Goal: Task Accomplishment & Management: Manage account settings

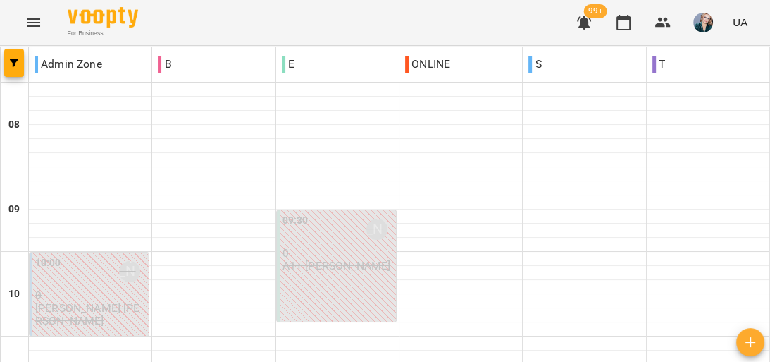
scroll to position [620, 0]
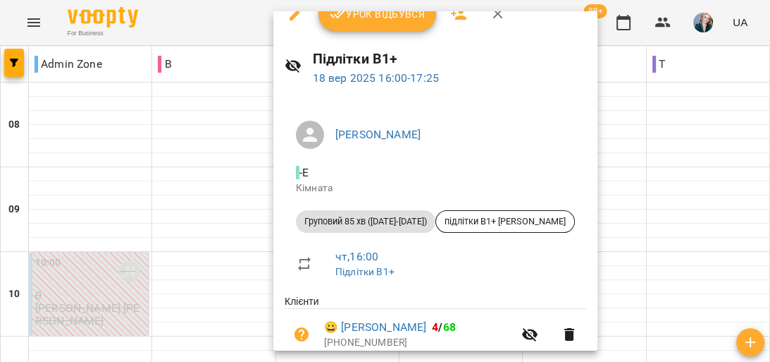
scroll to position [0, 0]
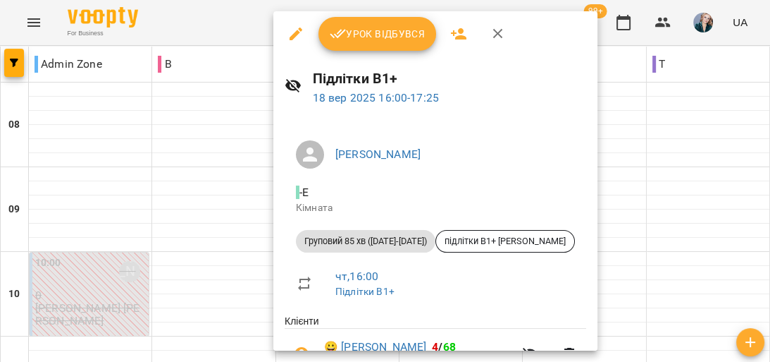
click at [76, 150] on div at bounding box center [385, 181] width 770 height 362
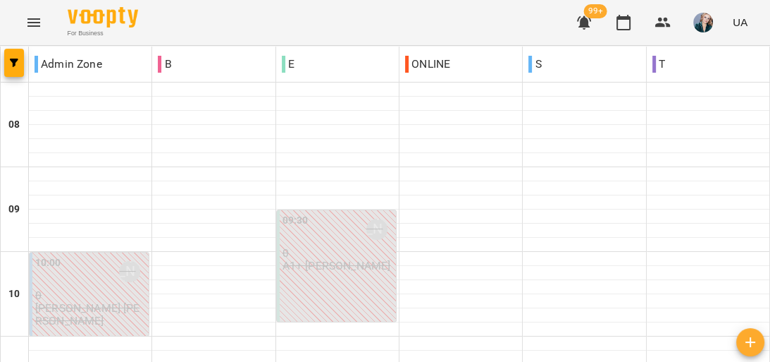
scroll to position [620, 0]
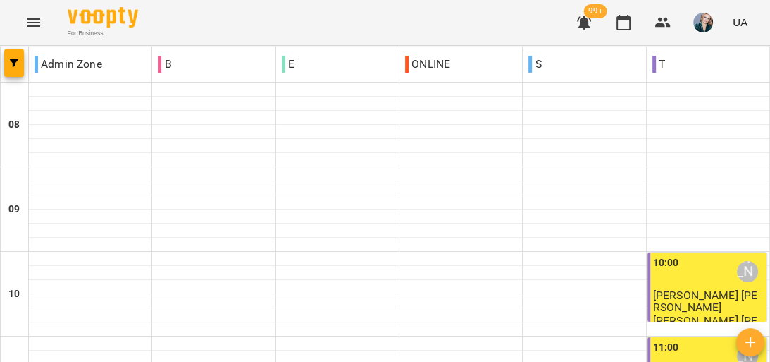
scroll to position [789, 0]
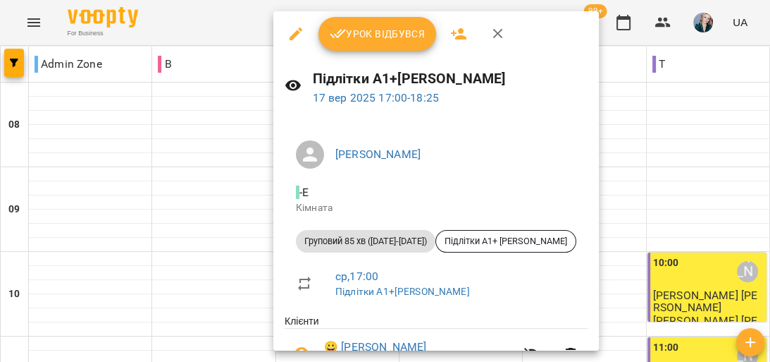
click at [109, 197] on div at bounding box center [385, 181] width 770 height 362
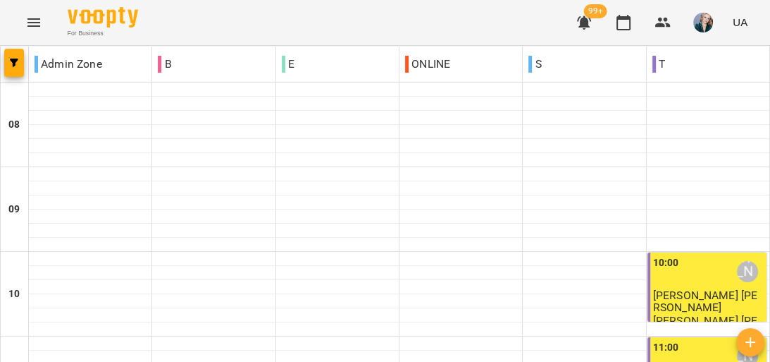
scroll to position [829, 0]
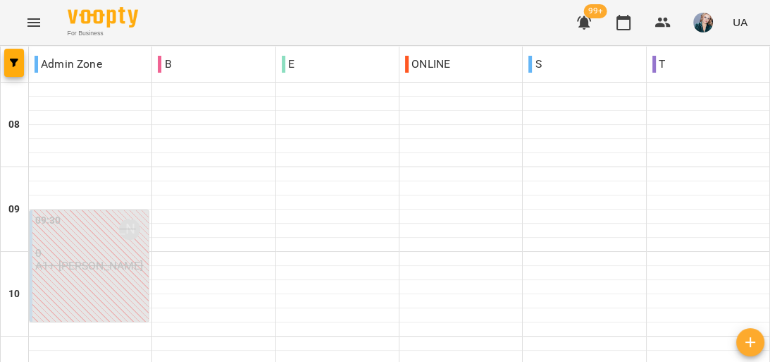
scroll to position [959, 0]
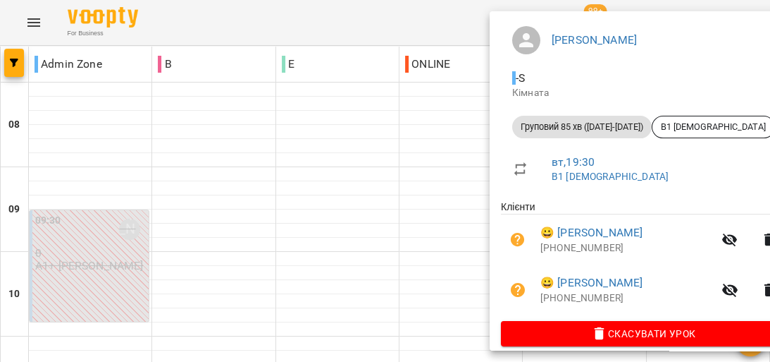
scroll to position [128, 0]
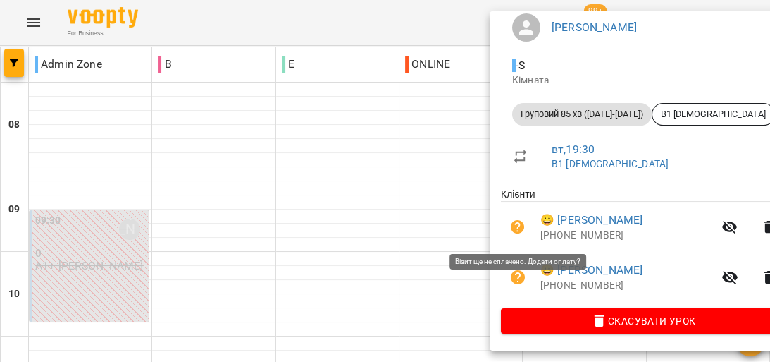
click at [519, 226] on icon "button" at bounding box center [518, 227] width 14 height 14
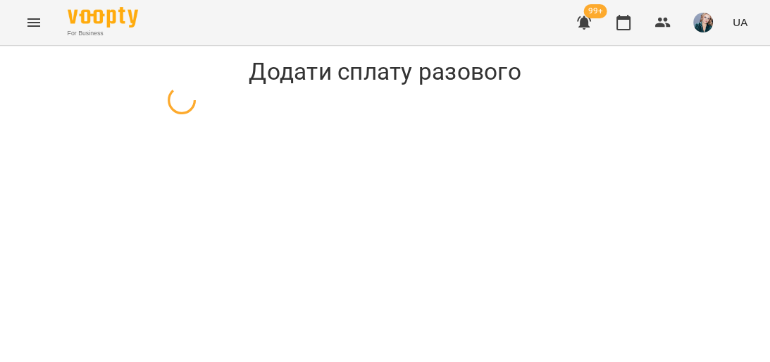
select select "**********"
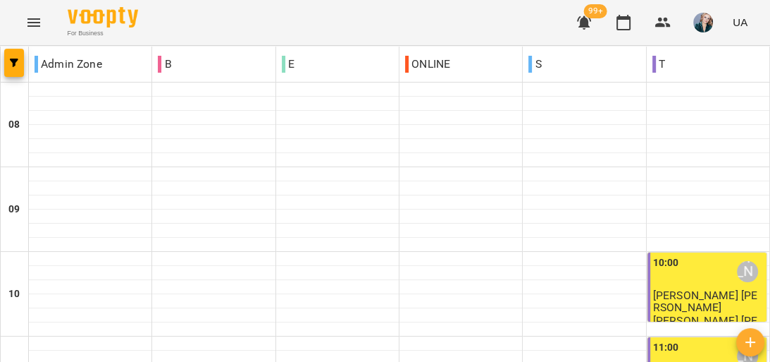
scroll to position [846, 0]
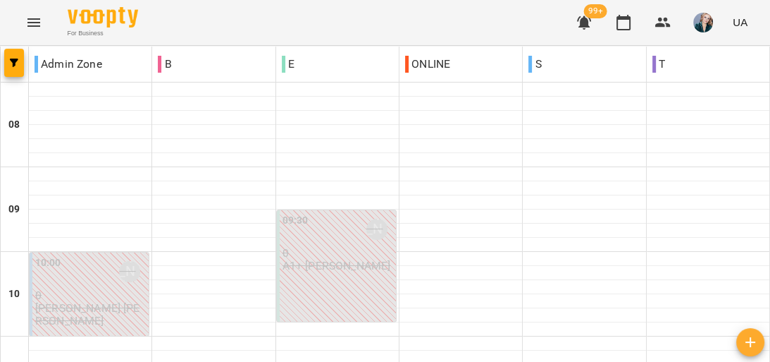
scroll to position [733, 0]
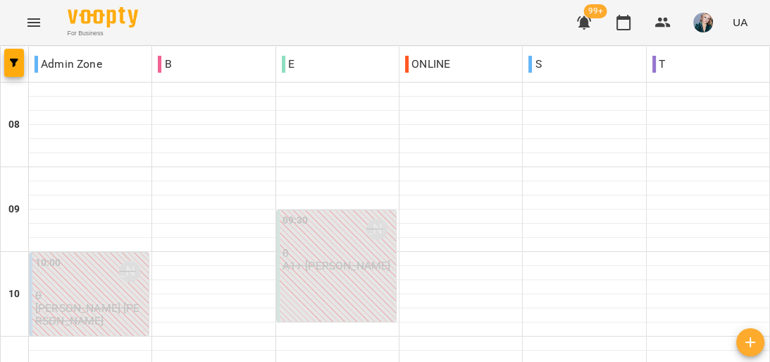
type input "**********"
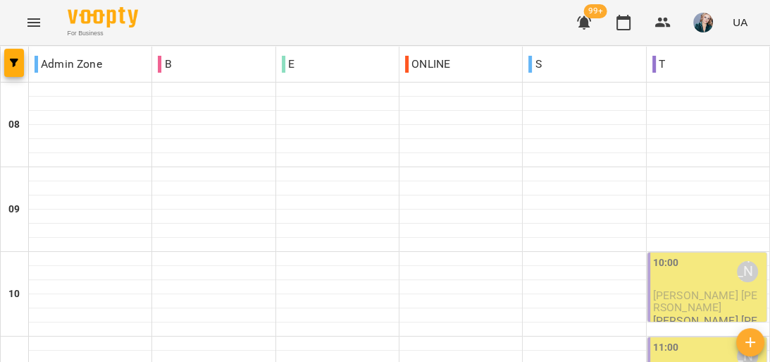
scroll to position [564, 0]
type input "**********"
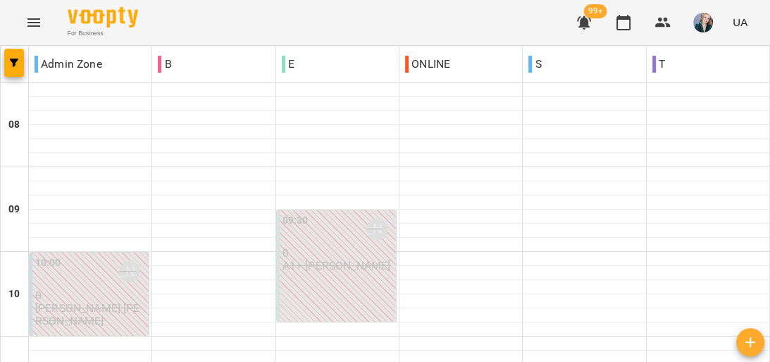
scroll to position [547, 0]
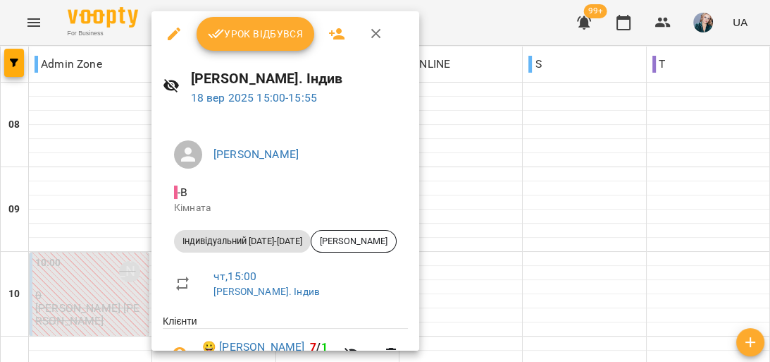
click at [259, 37] on span "Урок відбувся" at bounding box center [256, 33] width 96 height 17
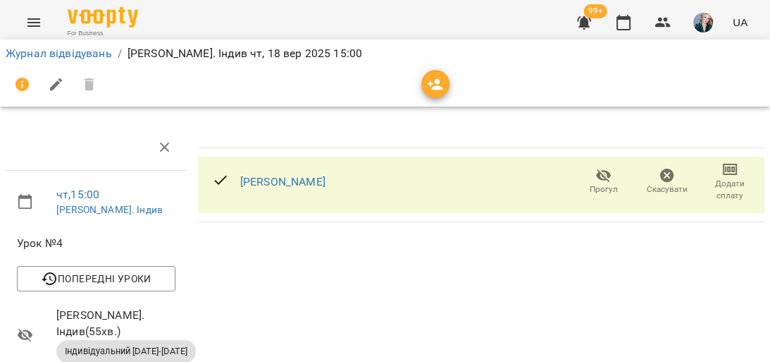
click at [220, 182] on icon at bounding box center [220, 179] width 17 height 17
click at [257, 180] on link "[PERSON_NAME]" at bounding box center [282, 181] width 85 height 13
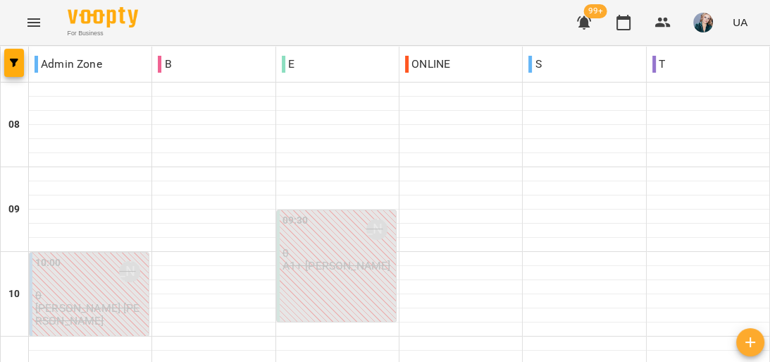
scroll to position [620, 0]
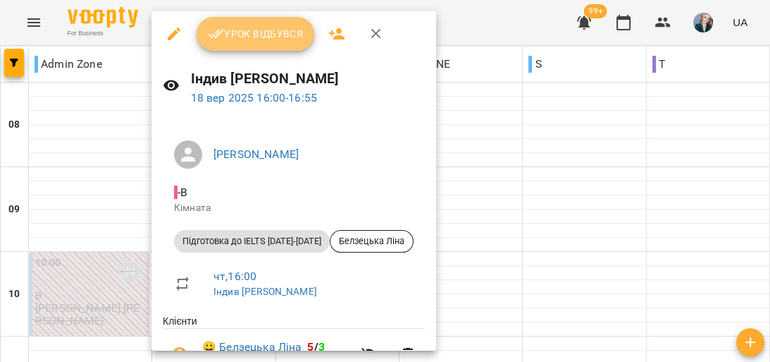
click at [266, 32] on span "Урок відбувся" at bounding box center [256, 33] width 96 height 17
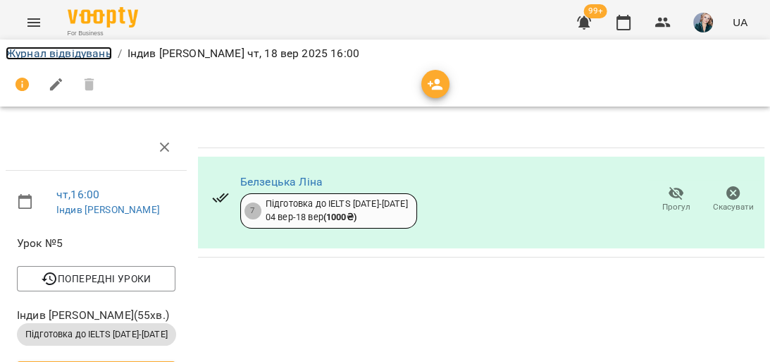
click at [42, 54] on link "Журнал відвідувань" at bounding box center [59, 53] width 106 height 13
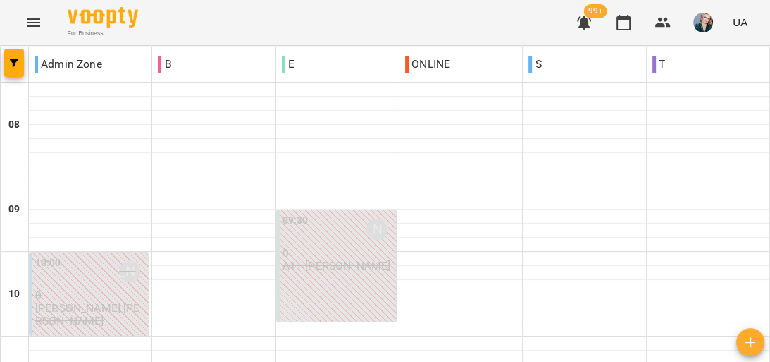
scroll to position [677, 0]
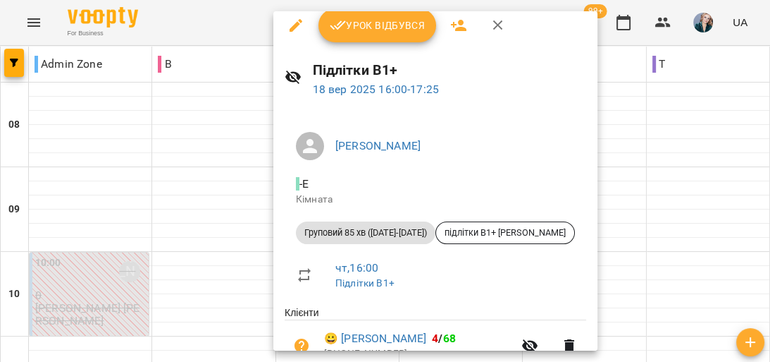
scroll to position [0, 0]
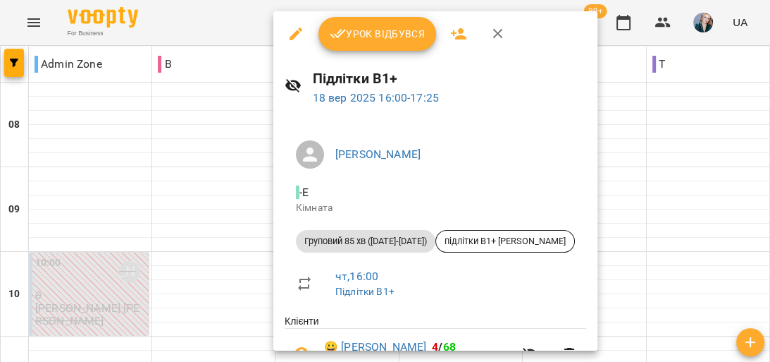
click at [362, 30] on span "Урок відбувся" at bounding box center [378, 33] width 96 height 17
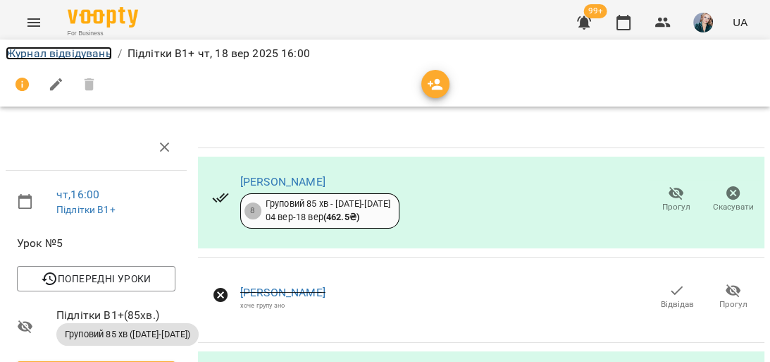
click at [49, 51] on link "Журнал відвідувань" at bounding box center [59, 53] width 106 height 13
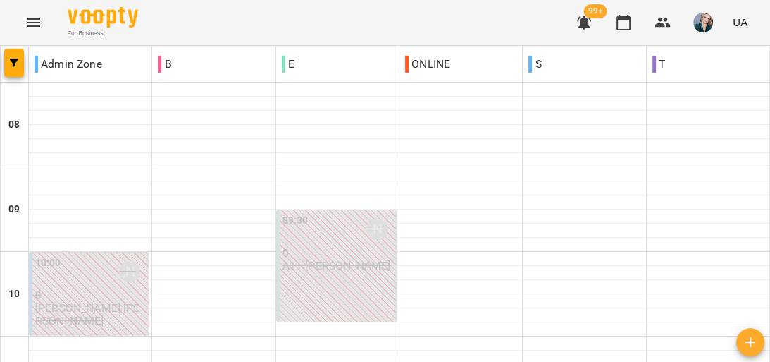
scroll to position [677, 0]
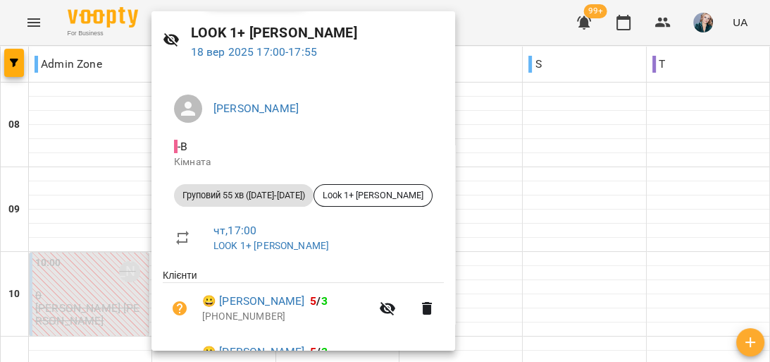
scroll to position [0, 0]
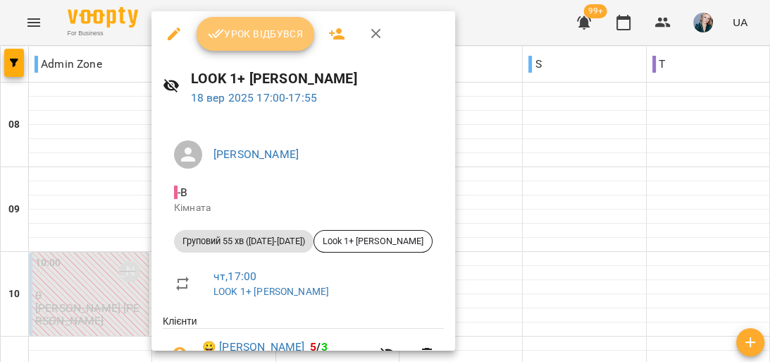
click at [278, 31] on span "Урок відбувся" at bounding box center [256, 33] width 96 height 17
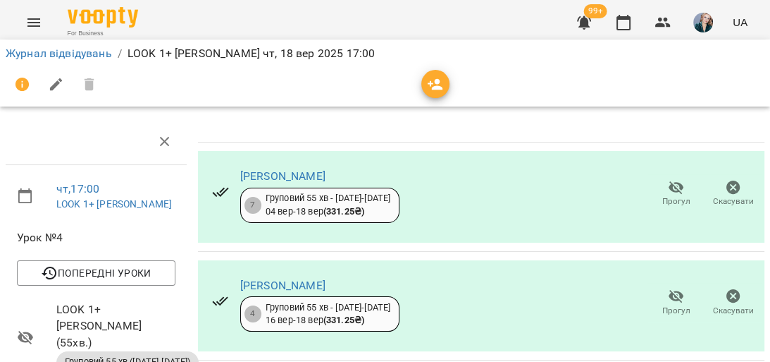
scroll to position [68, 0]
click at [34, 55] on link "Журнал відвідувань" at bounding box center [59, 53] width 106 height 13
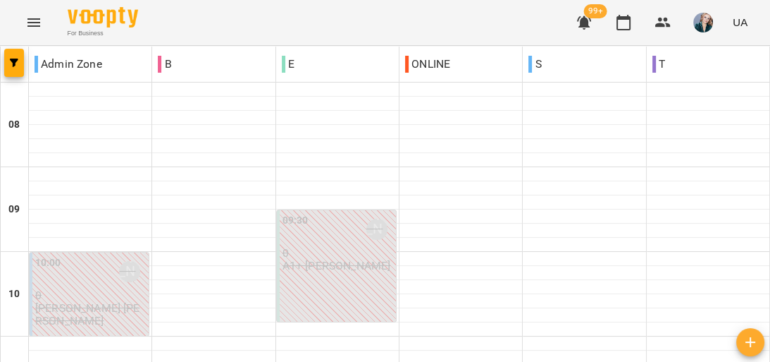
scroll to position [733, 0]
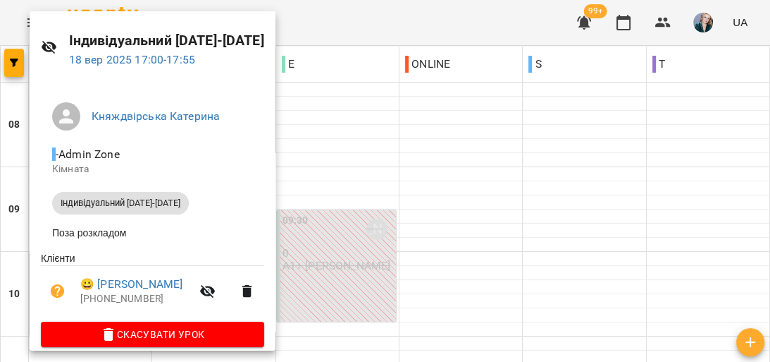
scroll to position [56, 0]
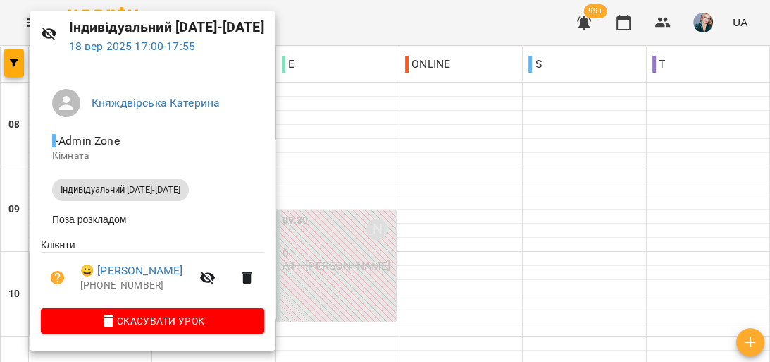
click at [452, 123] on div at bounding box center [385, 181] width 770 height 362
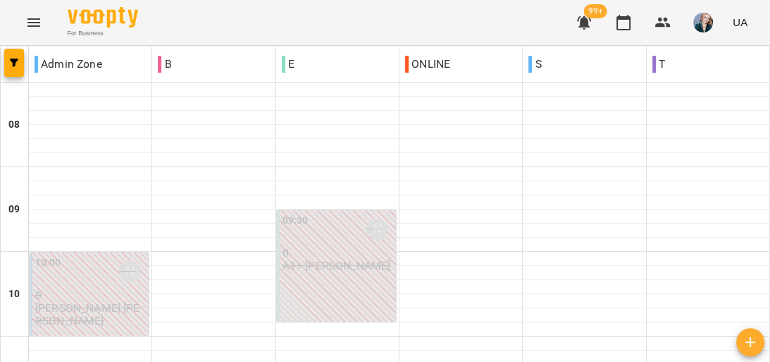
scroll to position [677, 0]
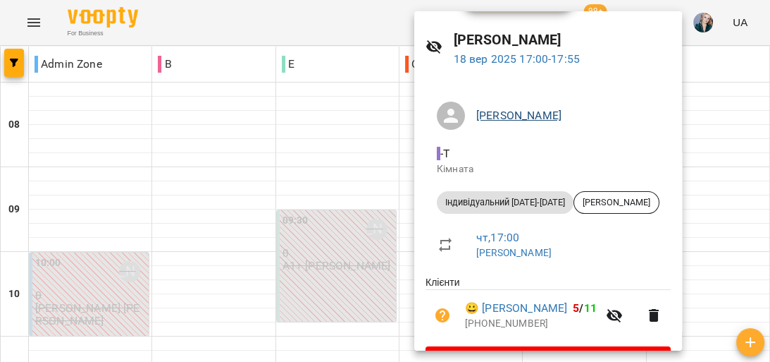
scroll to position [0, 0]
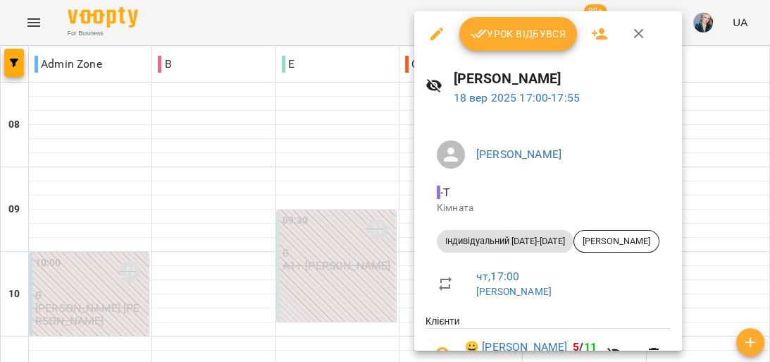
click at [506, 29] on span "Урок відбувся" at bounding box center [519, 33] width 96 height 17
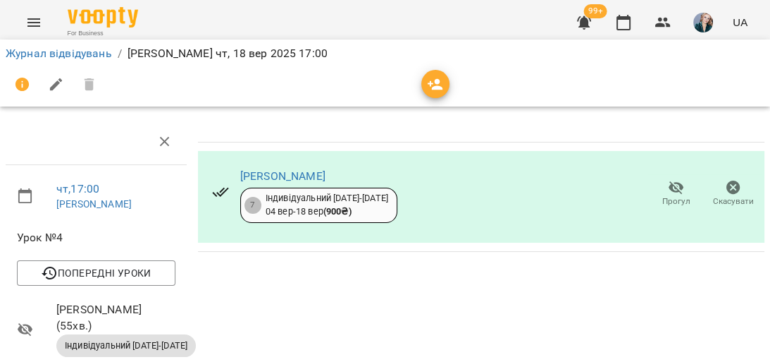
scroll to position [56, 0]
click at [44, 54] on link "Журнал відвідувань" at bounding box center [59, 53] width 106 height 13
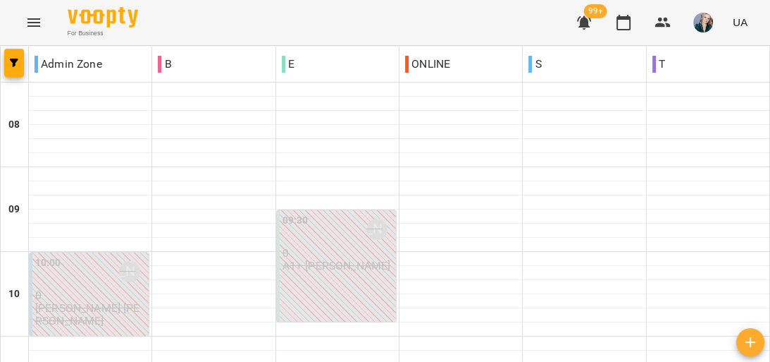
scroll to position [846, 0]
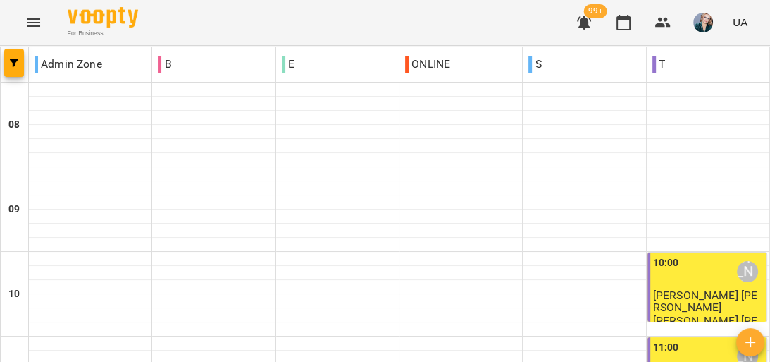
scroll to position [789, 0]
drag, startPoint x: 448, startPoint y: 293, endPoint x: 448, endPoint y: 279, distance: 14.1
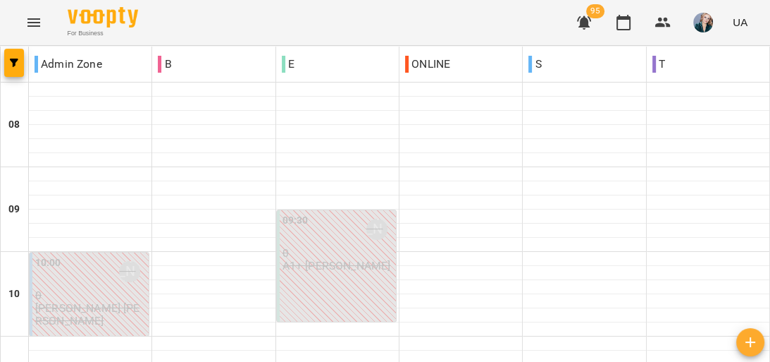
scroll to position [772, 0]
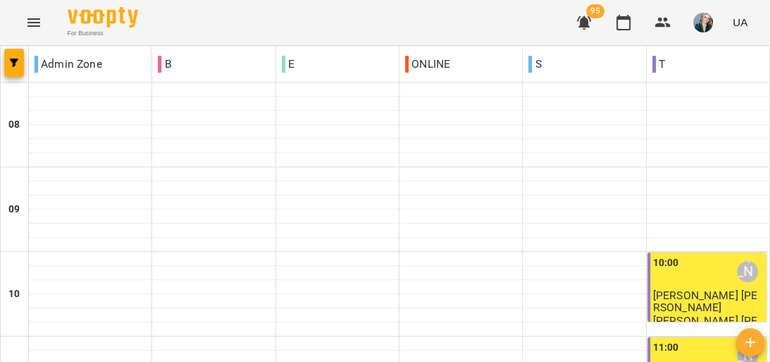
scroll to position [789, 0]
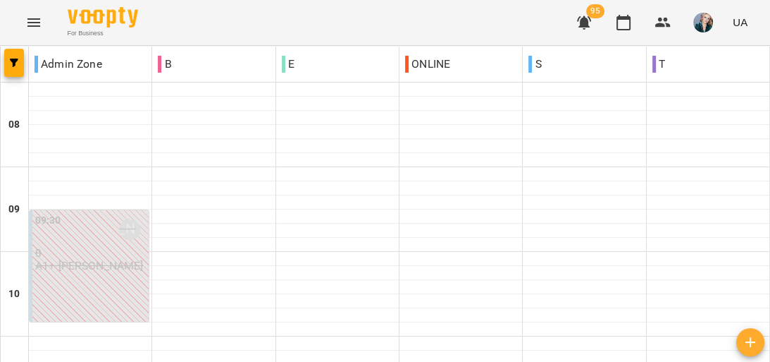
scroll to position [677, 0]
drag, startPoint x: 460, startPoint y: 284, endPoint x: 457, endPoint y: 262, distance: 22.0
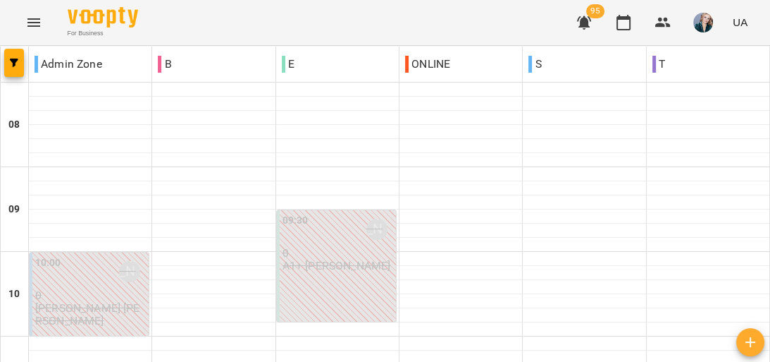
scroll to position [789, 0]
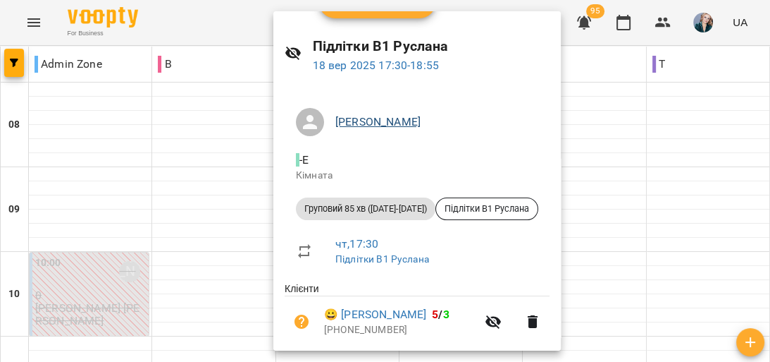
scroll to position [0, 0]
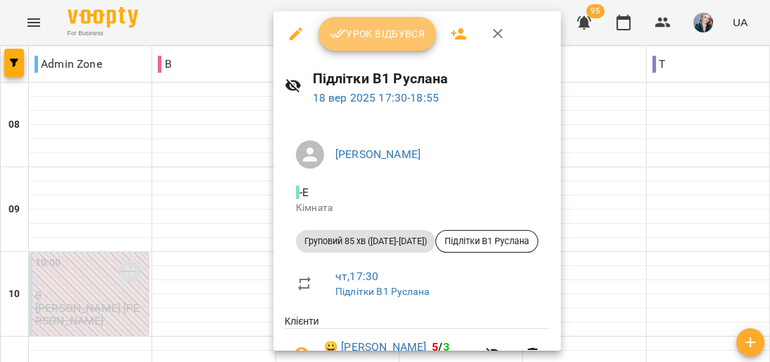
click at [364, 31] on span "Урок відбувся" at bounding box center [378, 33] width 96 height 17
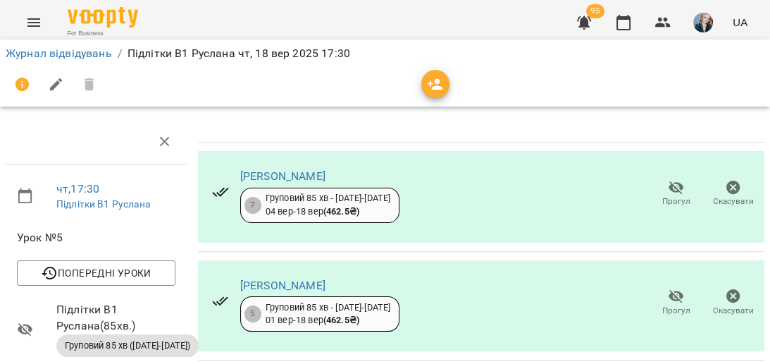
scroll to position [560, 0]
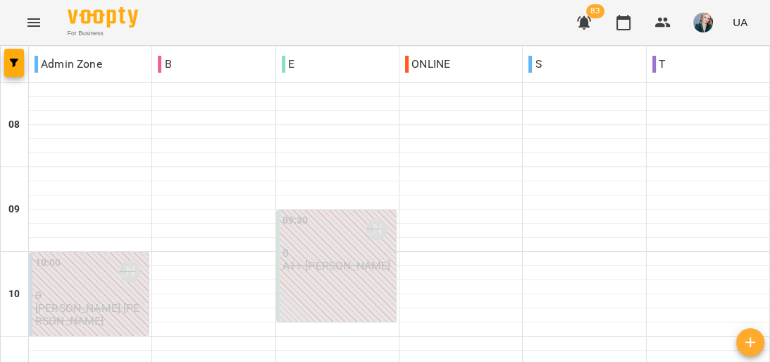
scroll to position [902, 0]
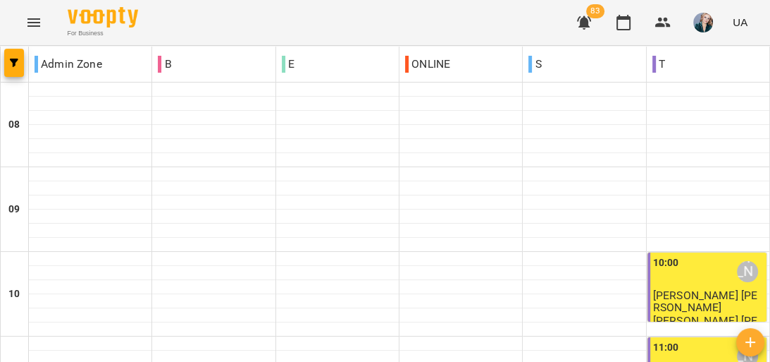
scroll to position [846, 0]
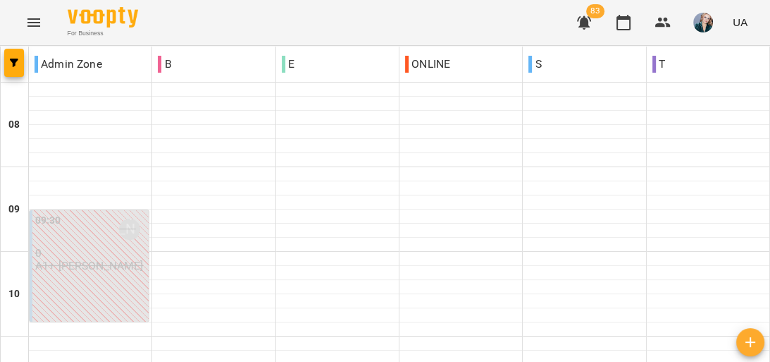
scroll to position [733, 0]
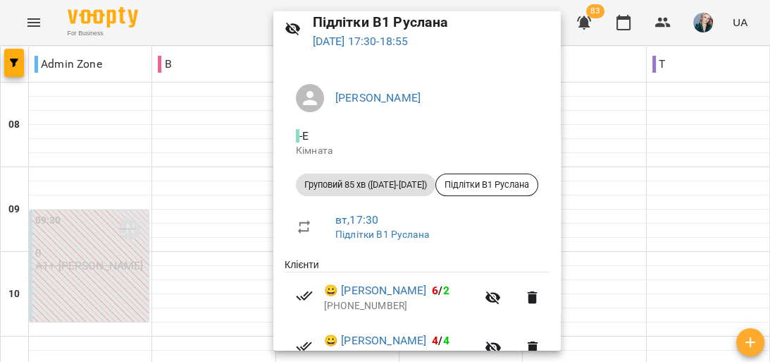
scroll to position [56, 0]
click at [76, 326] on div at bounding box center [385, 181] width 770 height 362
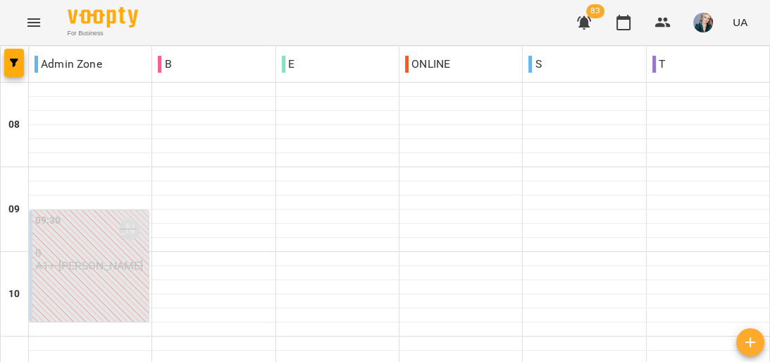
scroll to position [677, 0]
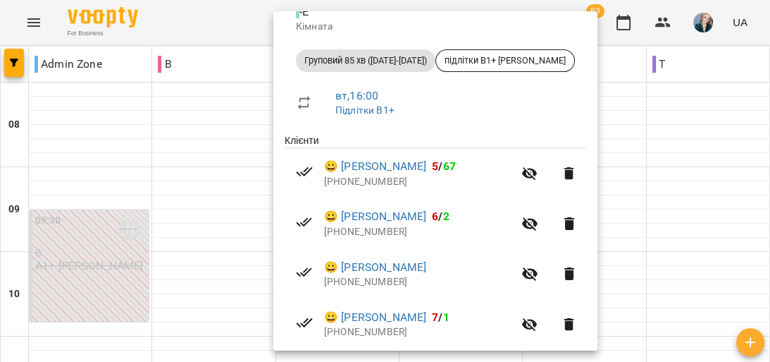
scroll to position [160, 0]
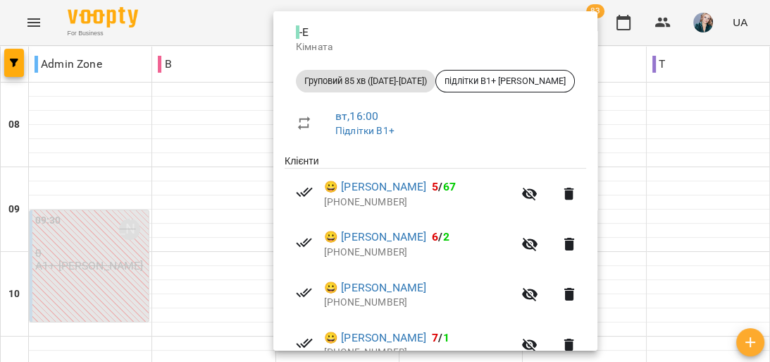
drag, startPoint x: 61, startPoint y: 327, endPoint x: 82, endPoint y: 301, distance: 33.1
click at [63, 324] on div at bounding box center [385, 181] width 770 height 362
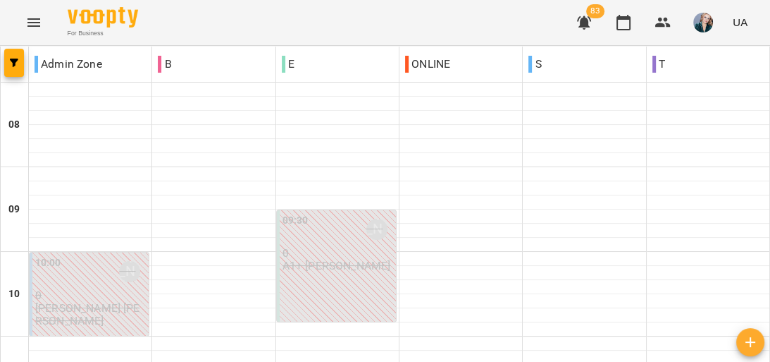
scroll to position [620, 0]
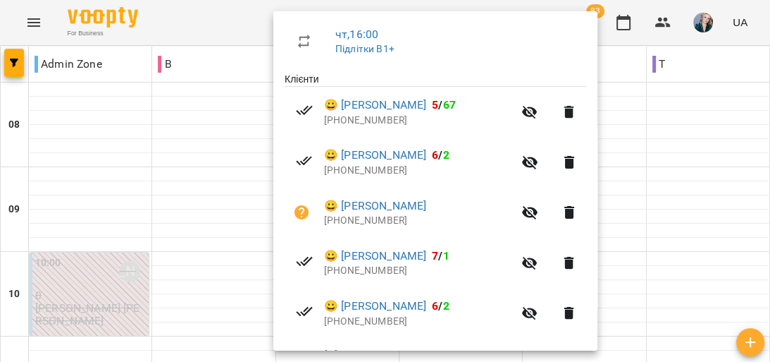
scroll to position [216, 0]
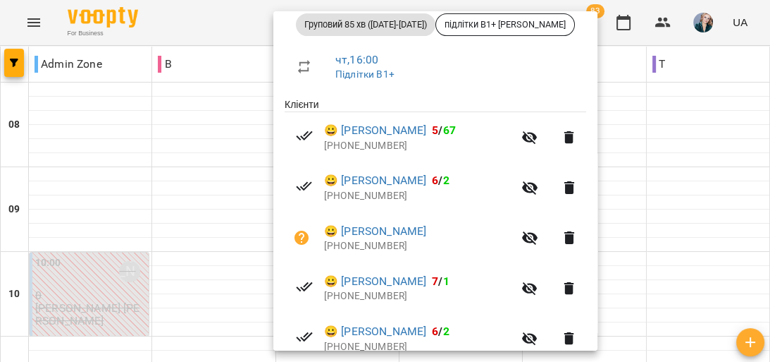
click at [73, 158] on div at bounding box center [385, 181] width 770 height 362
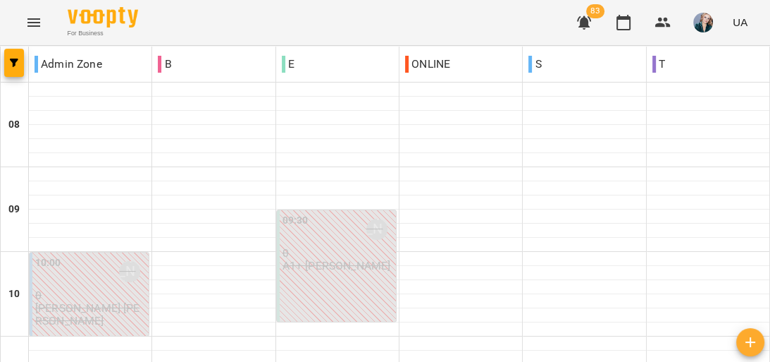
scroll to position [789, 0]
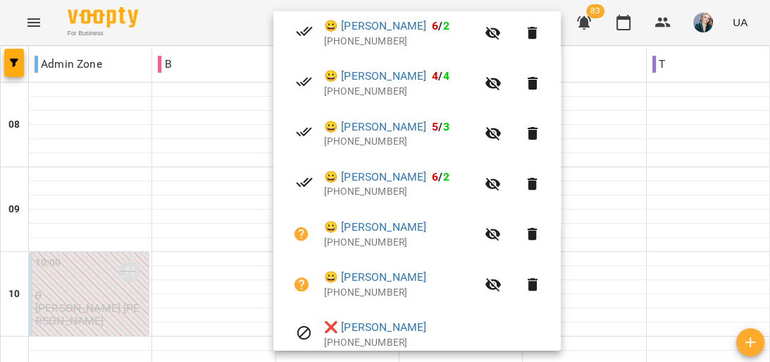
scroll to position [338, 0]
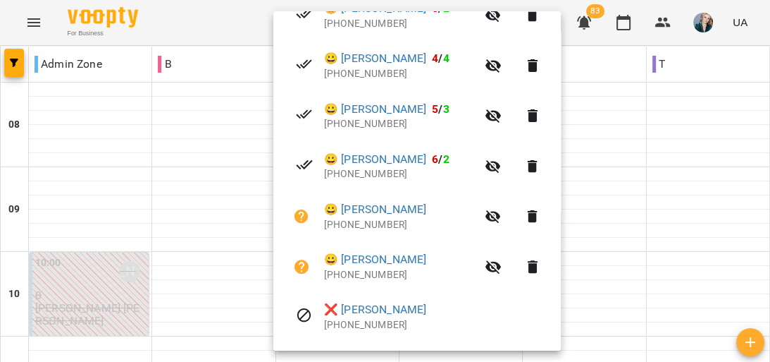
click at [118, 285] on div at bounding box center [385, 181] width 770 height 362
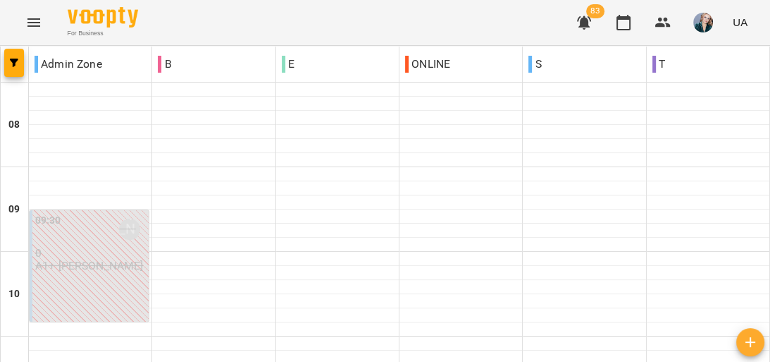
scroll to position [789, 0]
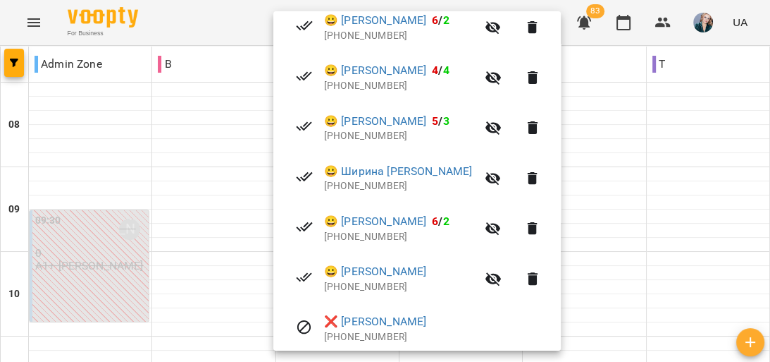
scroll to position [338, 0]
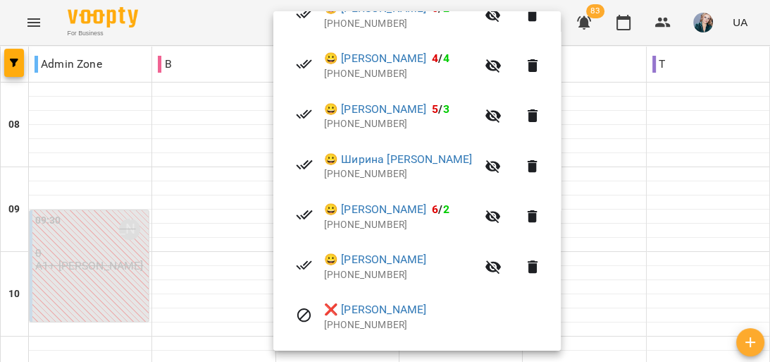
click at [147, 335] on div at bounding box center [385, 181] width 770 height 362
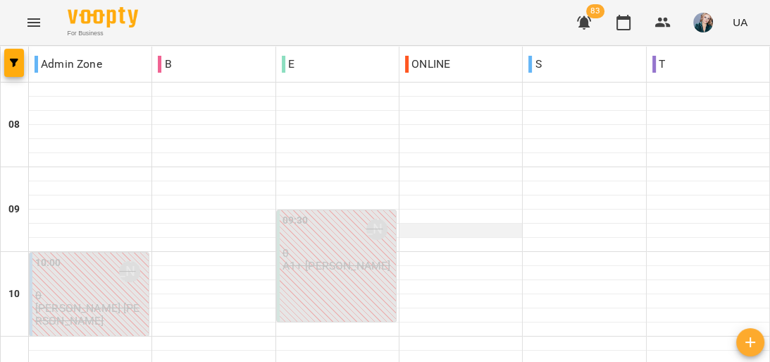
scroll to position [733, 0]
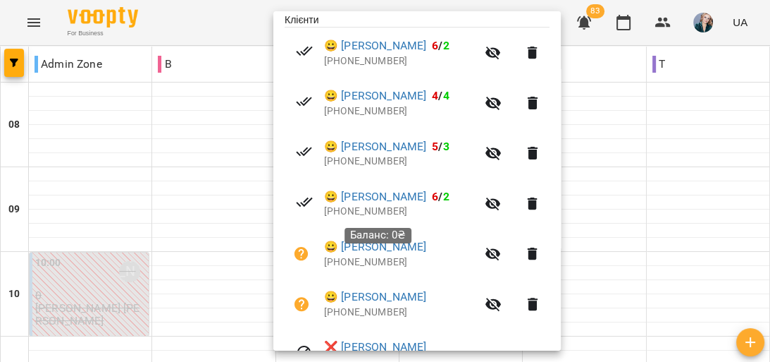
scroll to position [282, 0]
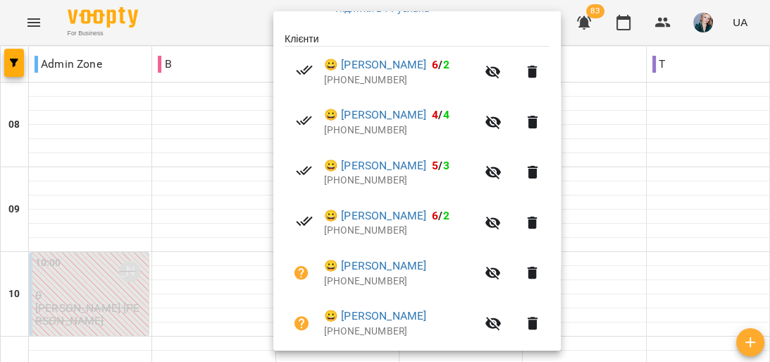
click at [589, 307] on div at bounding box center [385, 181] width 770 height 362
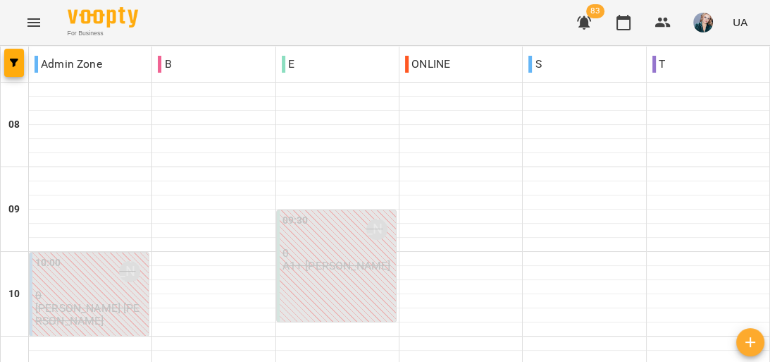
scroll to position [660, 0]
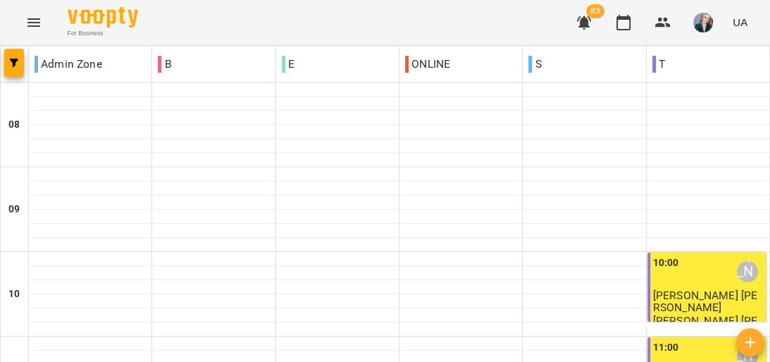
scroll to position [846, 0]
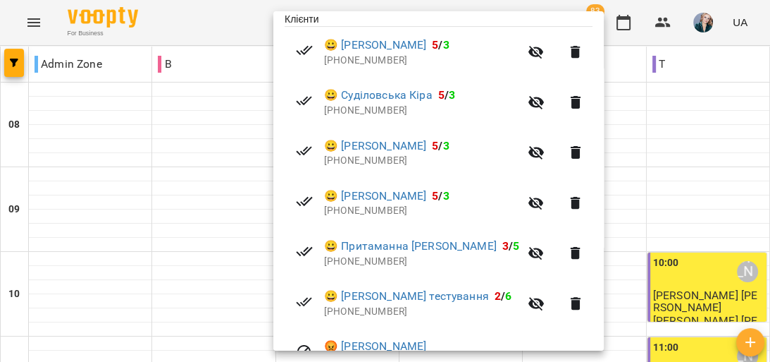
scroll to position [282, 0]
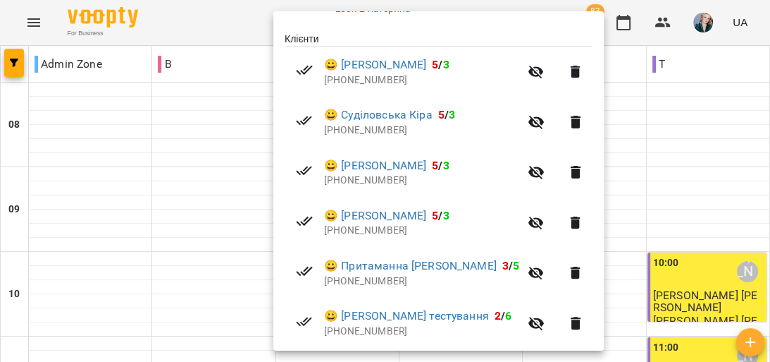
click at [28, 288] on div at bounding box center [385, 181] width 770 height 362
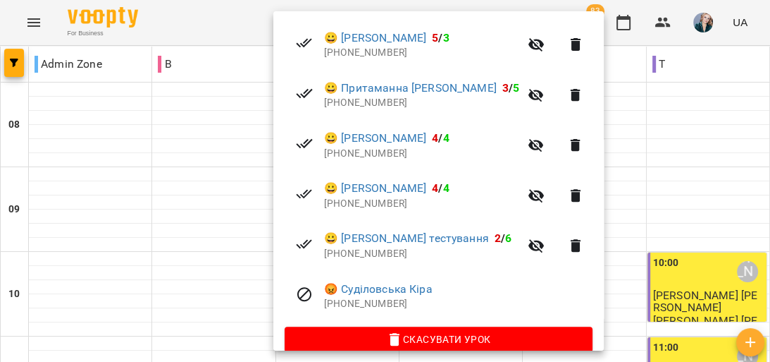
scroll to position [429, 0]
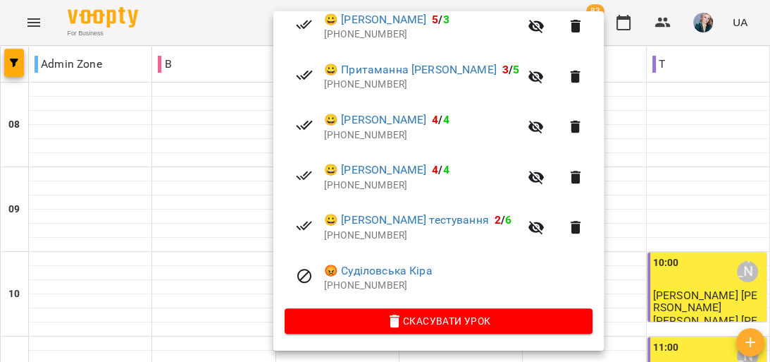
click at [240, 307] on div at bounding box center [385, 181] width 770 height 362
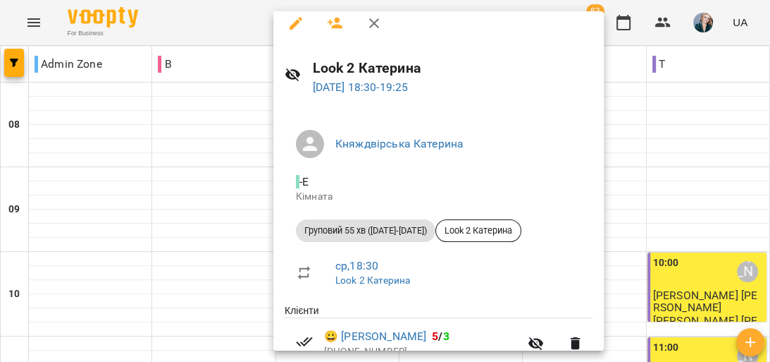
scroll to position [0, 0]
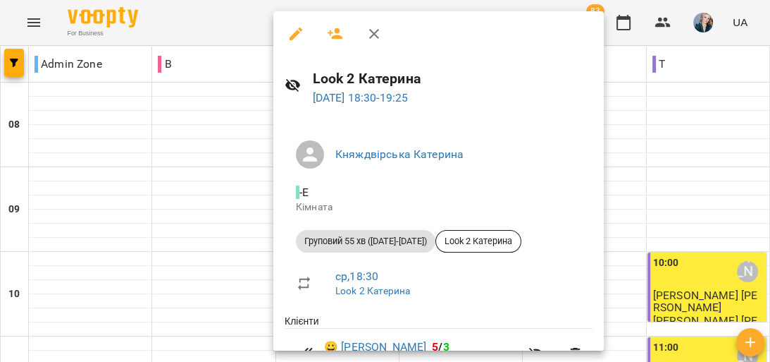
click at [200, 233] on div at bounding box center [385, 181] width 770 height 362
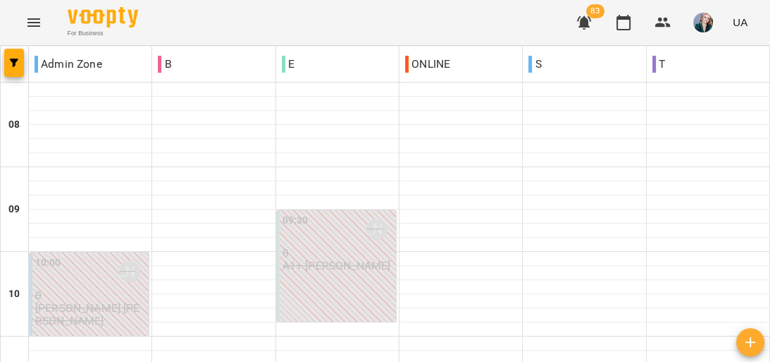
scroll to position [789, 0]
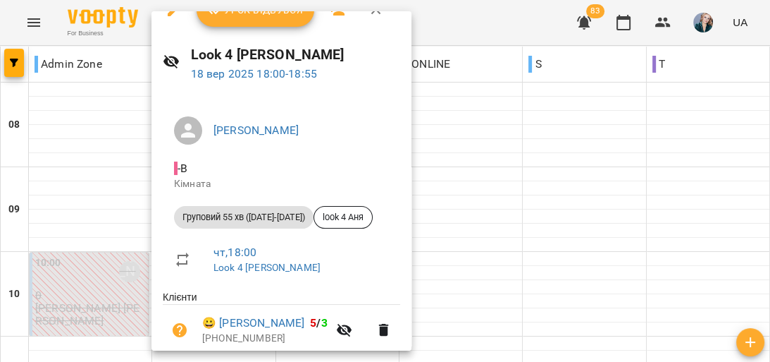
scroll to position [0, 0]
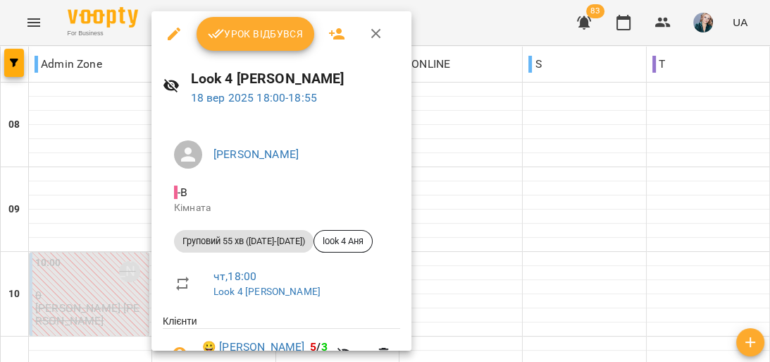
click at [262, 34] on span "Урок відбувся" at bounding box center [256, 33] width 96 height 17
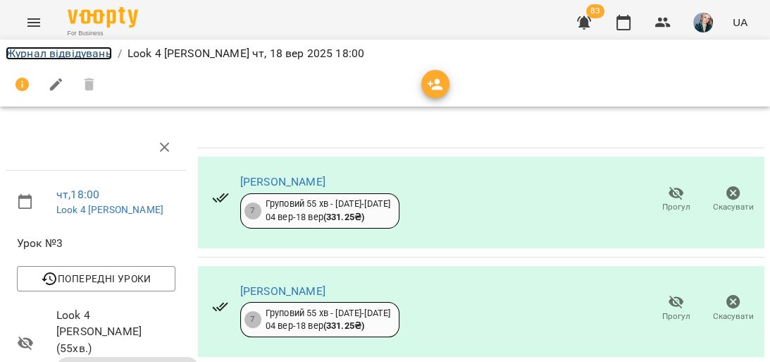
click at [31, 54] on link "Журнал відвідувань" at bounding box center [59, 53] width 106 height 13
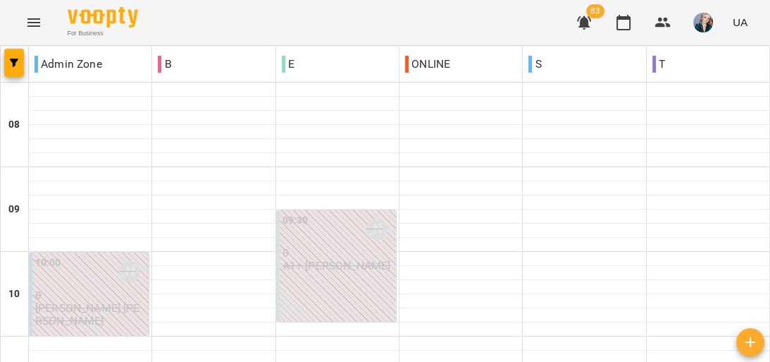
scroll to position [677, 0]
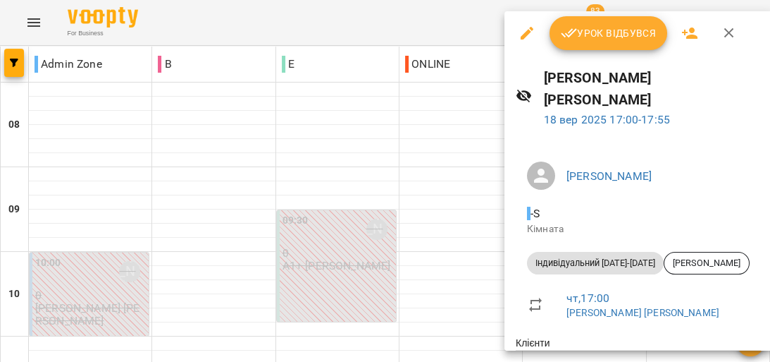
scroll to position [0, 0]
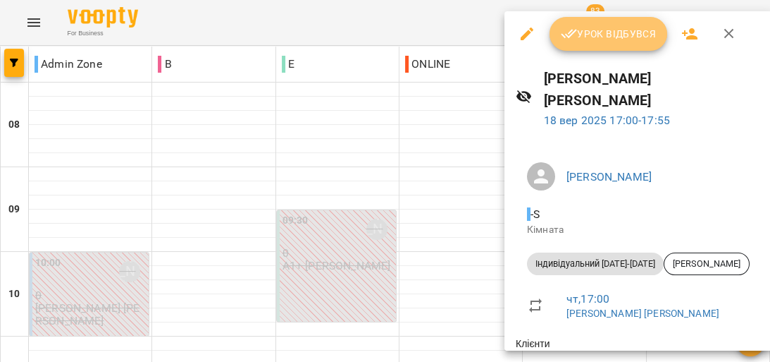
click at [603, 35] on span "Урок відбувся" at bounding box center [609, 33] width 96 height 17
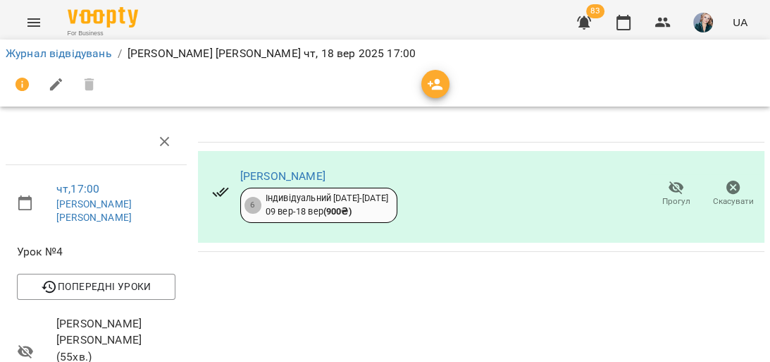
scroll to position [56, 0]
drag, startPoint x: 47, startPoint y: 51, endPoint x: 111, endPoint y: 55, distance: 64.9
click at [46, 51] on link "Журнал відвідувань" at bounding box center [59, 53] width 106 height 13
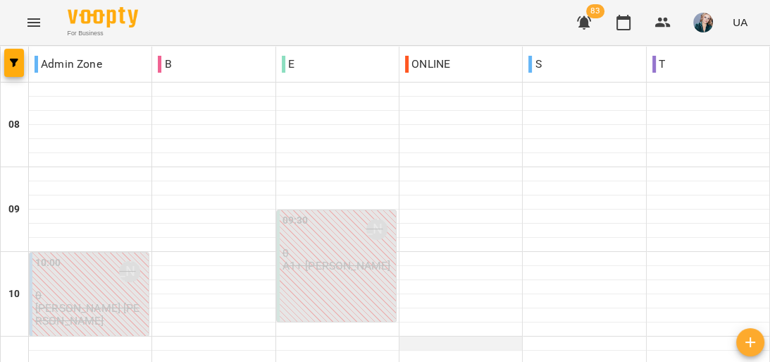
scroll to position [620, 0]
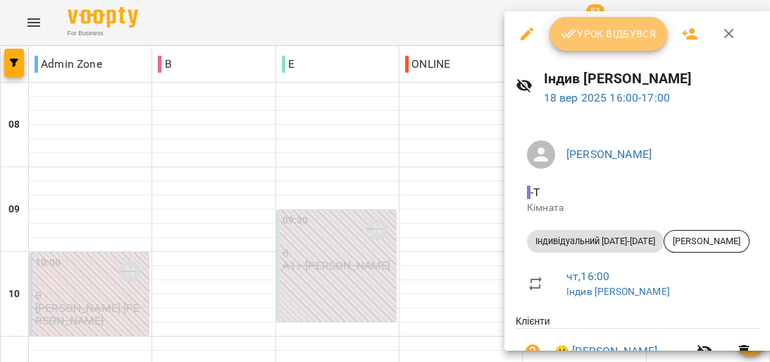
click at [615, 44] on button "Урок відбувся" at bounding box center [609, 34] width 118 height 34
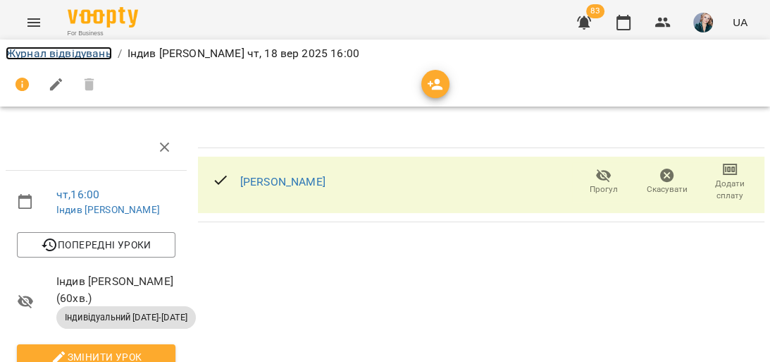
click at [42, 53] on link "Журнал відвідувань" at bounding box center [59, 53] width 106 height 13
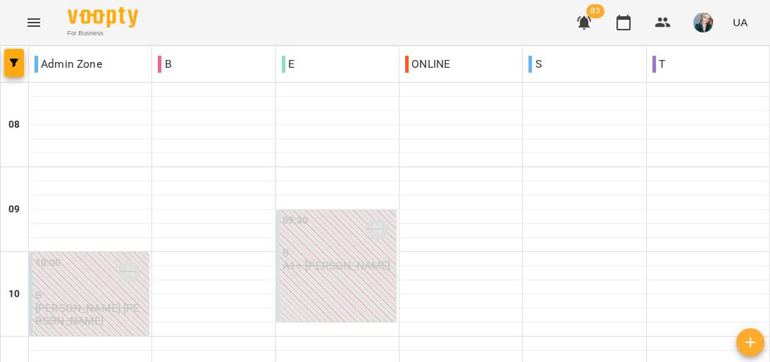
scroll to position [789, 0]
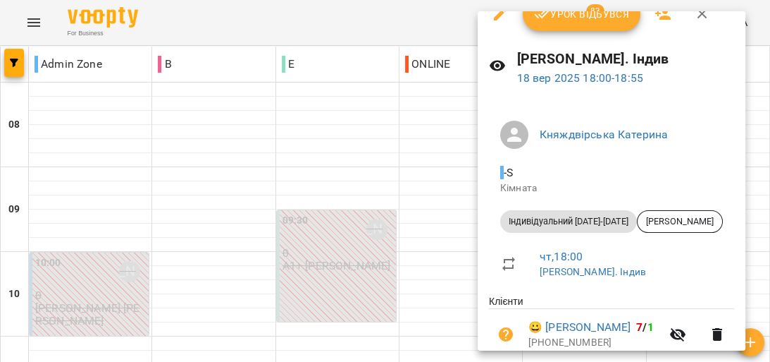
scroll to position [0, 0]
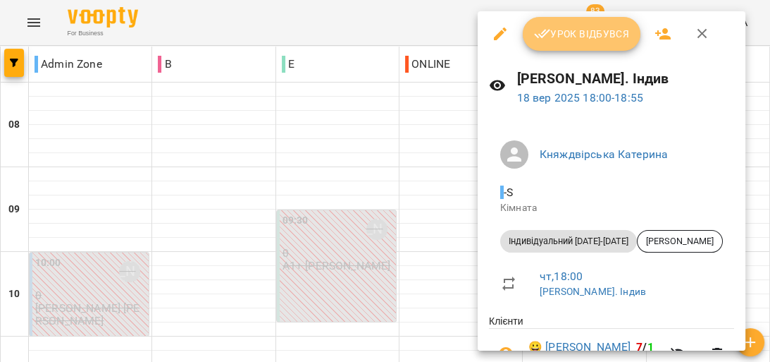
click at [588, 42] on span "Урок відбувся" at bounding box center [582, 33] width 96 height 17
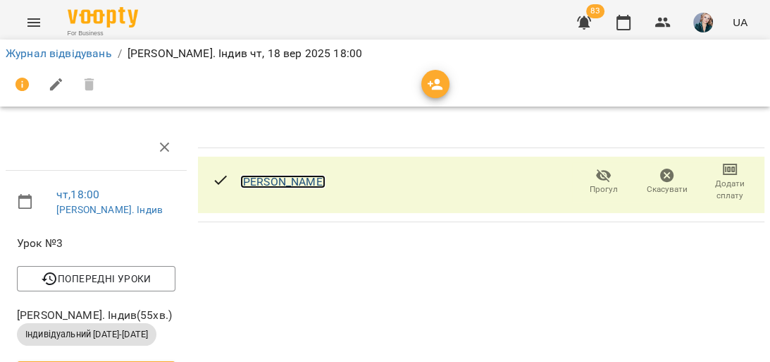
click at [317, 184] on link "[PERSON_NAME]" at bounding box center [282, 181] width 85 height 13
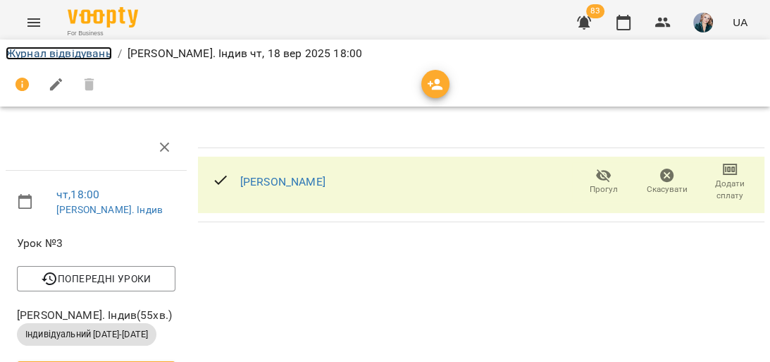
click at [64, 51] on link "Журнал відвідувань" at bounding box center [59, 53] width 106 height 13
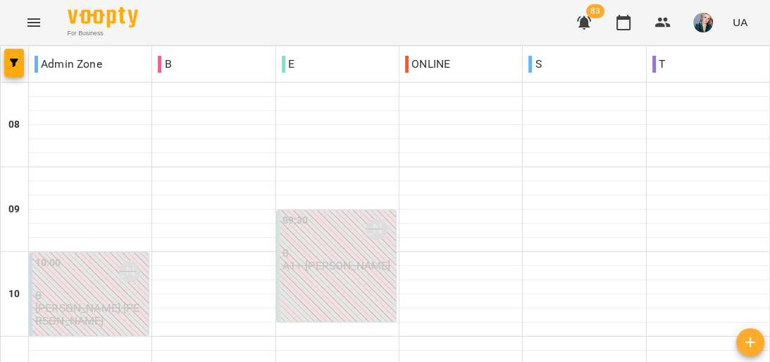
scroll to position [789, 0]
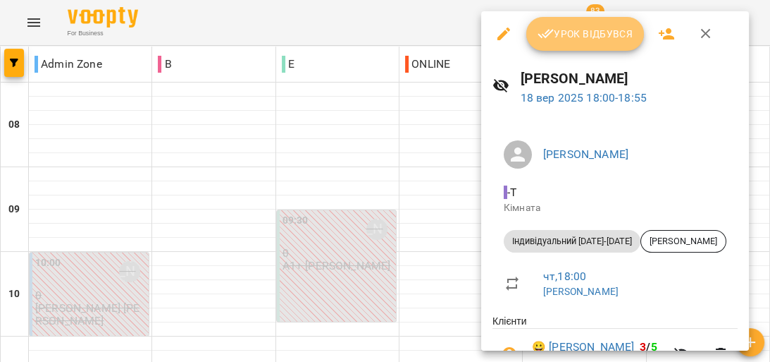
click at [563, 39] on span "Урок відбувся" at bounding box center [586, 33] width 96 height 17
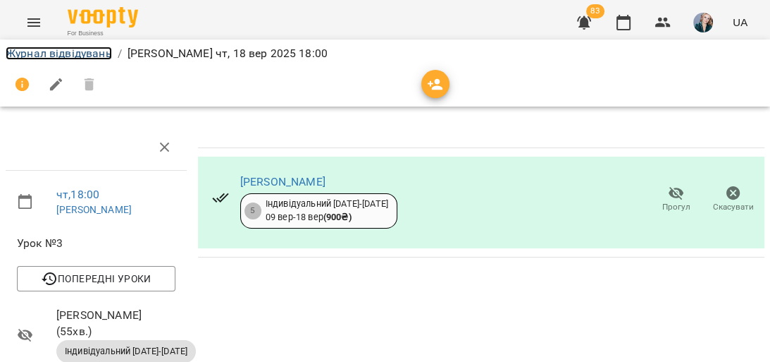
click at [42, 51] on link "Журнал відвідувань" at bounding box center [59, 53] width 106 height 13
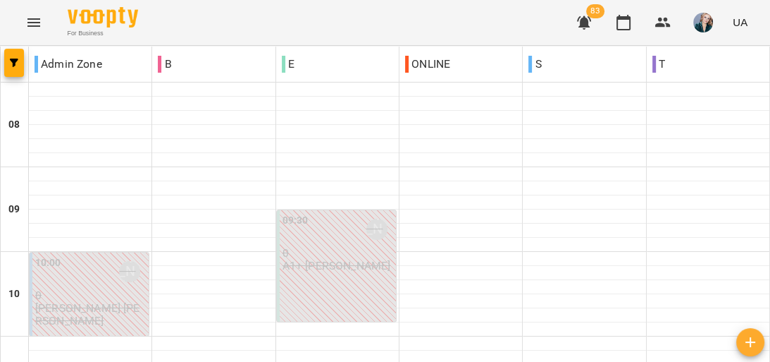
scroll to position [902, 0]
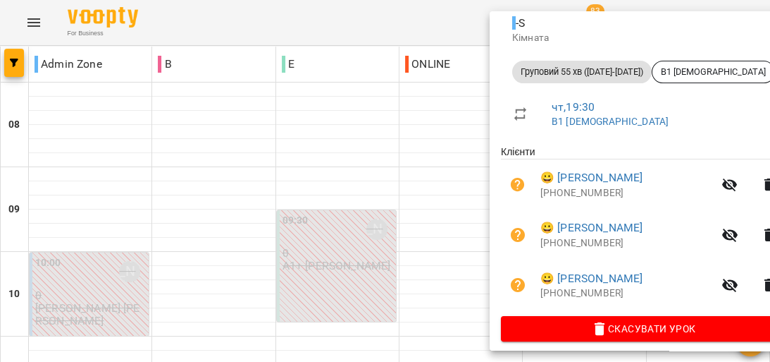
scroll to position [178, 0]
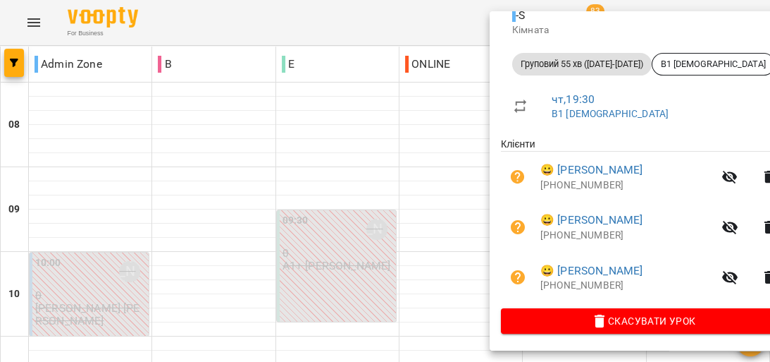
click at [462, 195] on div at bounding box center [385, 181] width 770 height 362
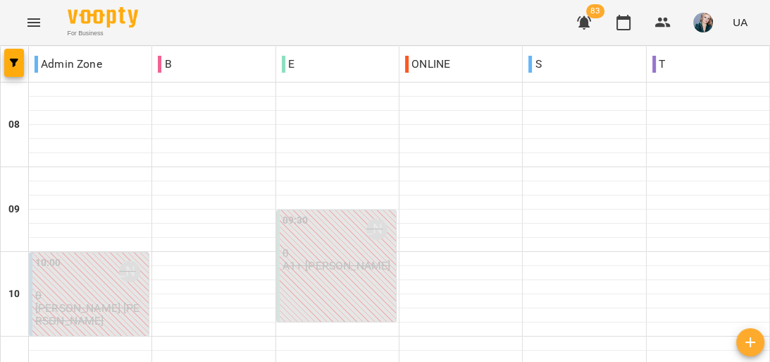
scroll to position [507, 0]
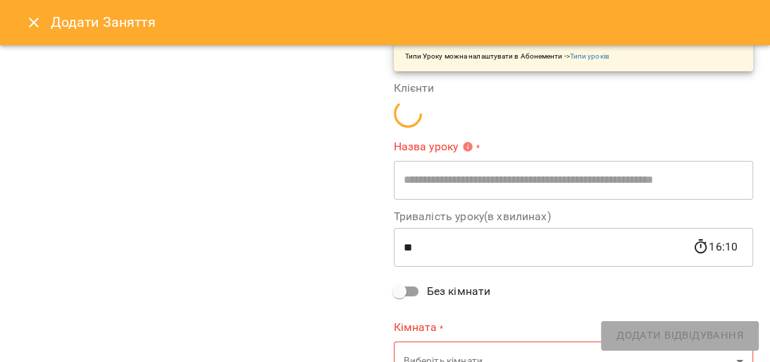
type input "**********"
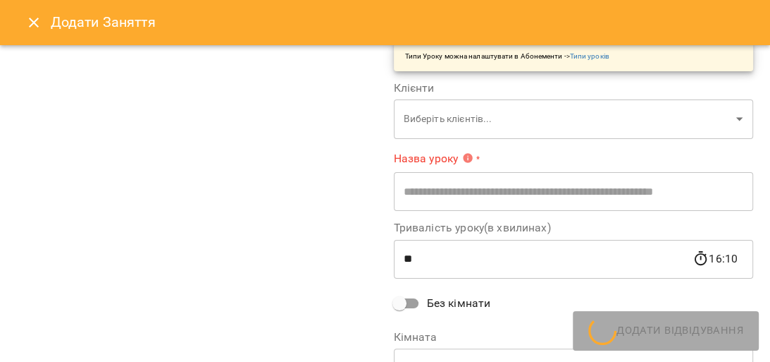
scroll to position [273, 0]
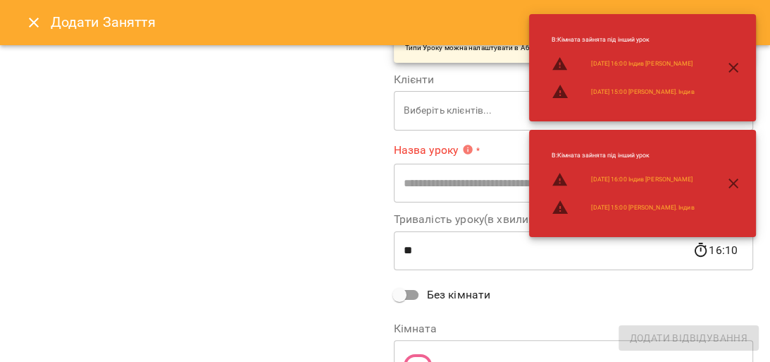
click at [30, 24] on icon "Close" at bounding box center [33, 22] width 17 height 17
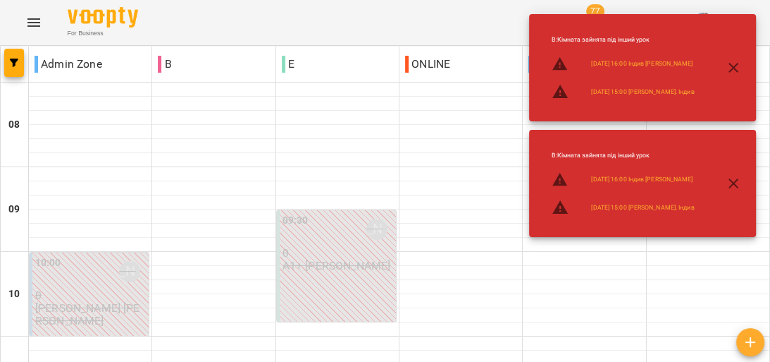
scroll to position [846, 0]
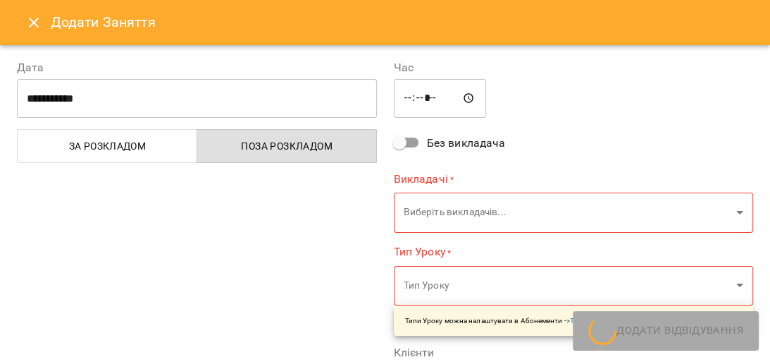
type input "**********"
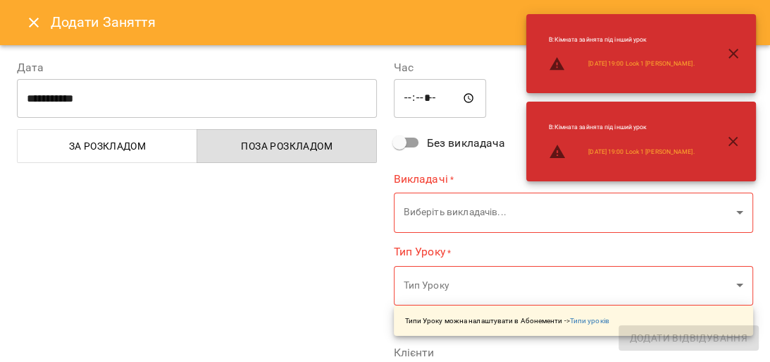
click at [37, 20] on icon "Close" at bounding box center [33, 22] width 17 height 17
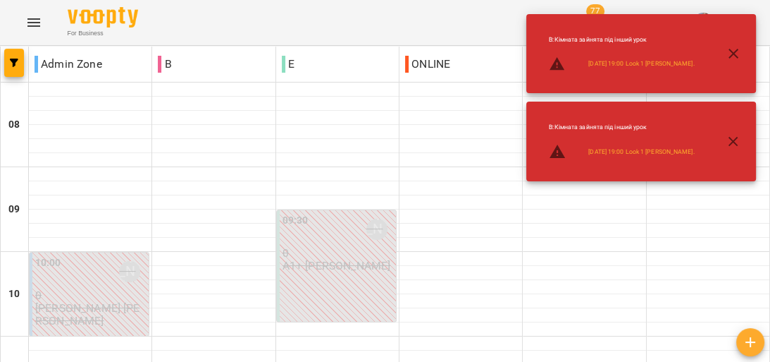
click at [736, 51] on icon "button" at bounding box center [734, 54] width 10 height 10
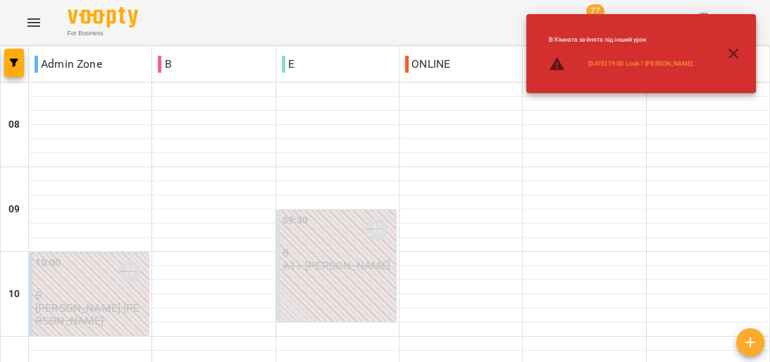
click at [730, 56] on icon "button" at bounding box center [734, 54] width 10 height 10
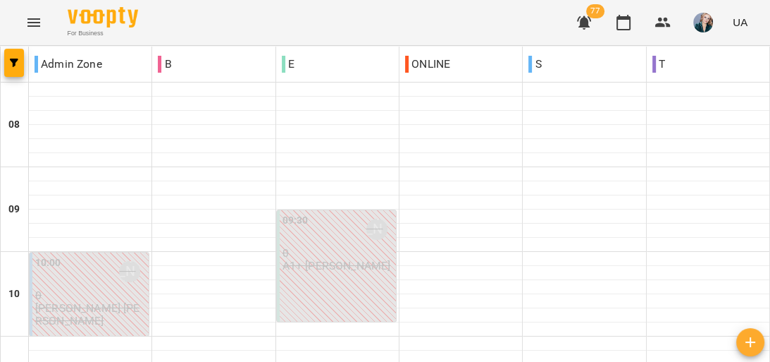
scroll to position [772, 0]
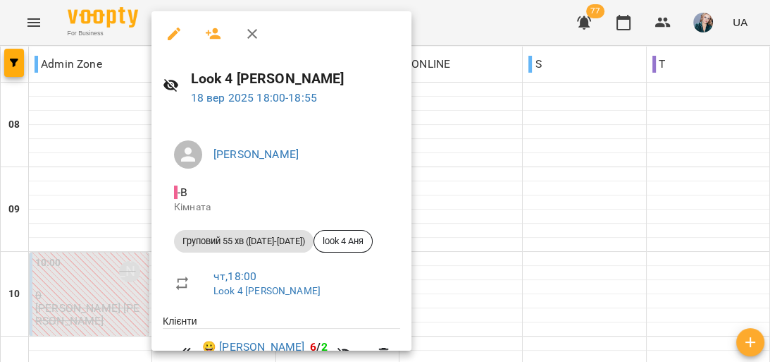
scroll to position [0, 0]
click at [79, 218] on div at bounding box center [385, 181] width 770 height 362
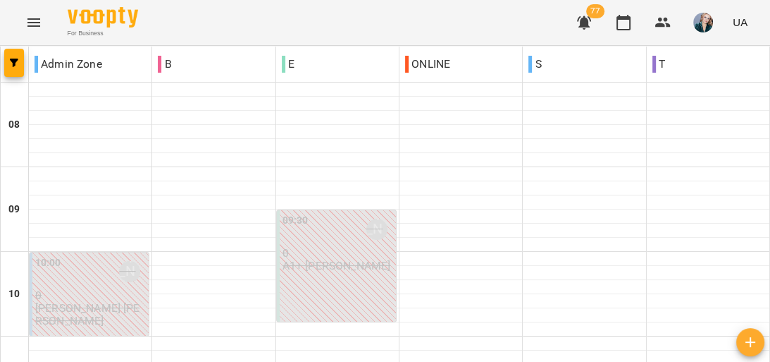
scroll to position [885, 0]
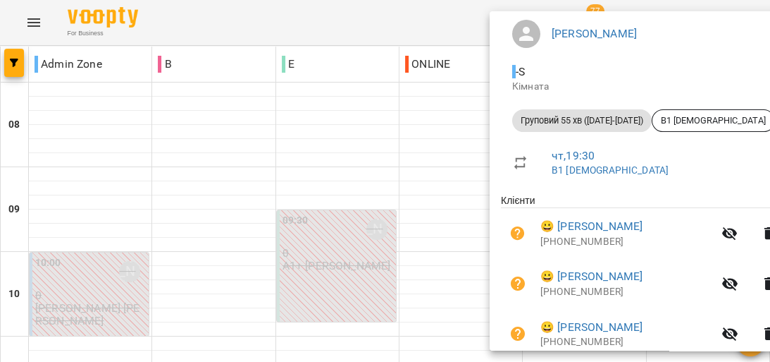
scroll to position [169, 0]
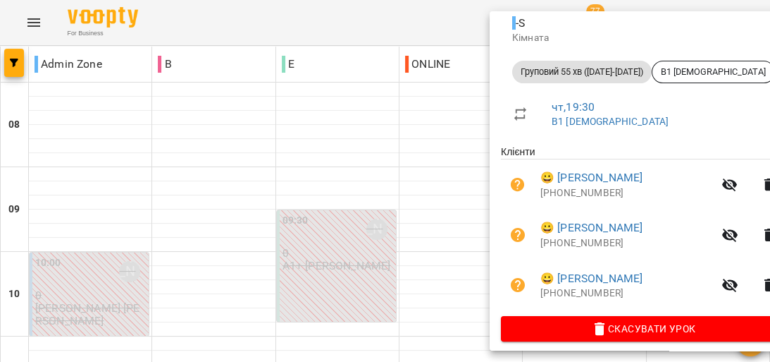
click at [391, 182] on div at bounding box center [385, 181] width 770 height 362
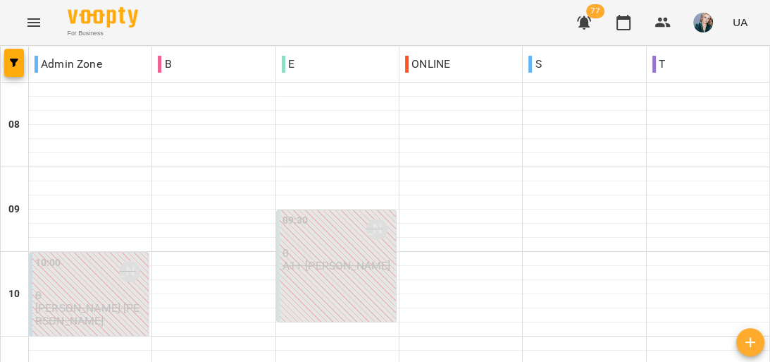
scroll to position [942, 0]
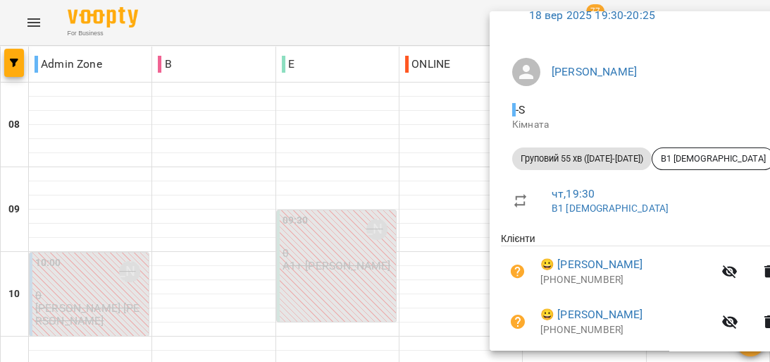
scroll to position [56, 0]
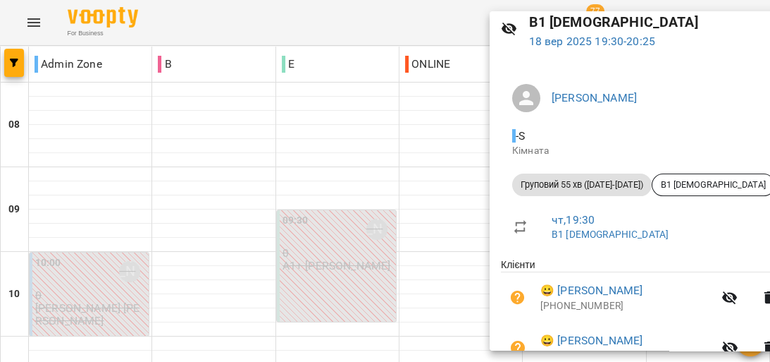
click at [333, 130] on div at bounding box center [385, 181] width 770 height 362
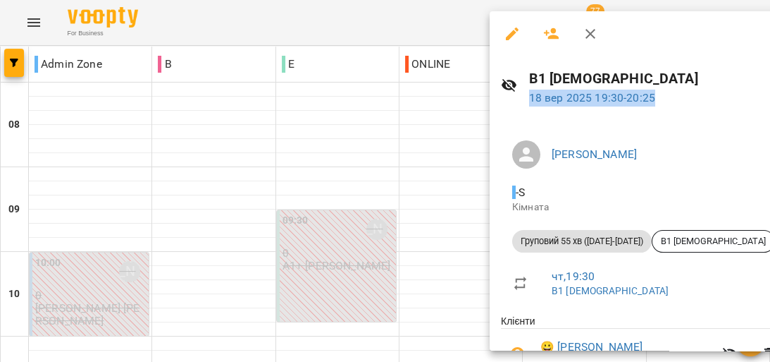
drag, startPoint x: 704, startPoint y: 96, endPoint x: 520, endPoint y: 96, distance: 183.9
click at [526, 96] on div "В1 [DEMOGRAPHIC_DATA] [DATE] 19:30 - 20:25" at bounding box center [644, 86] width 308 height 61
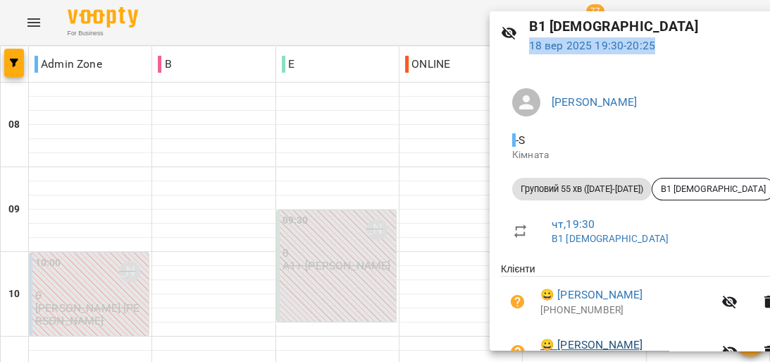
scroll to position [169, 0]
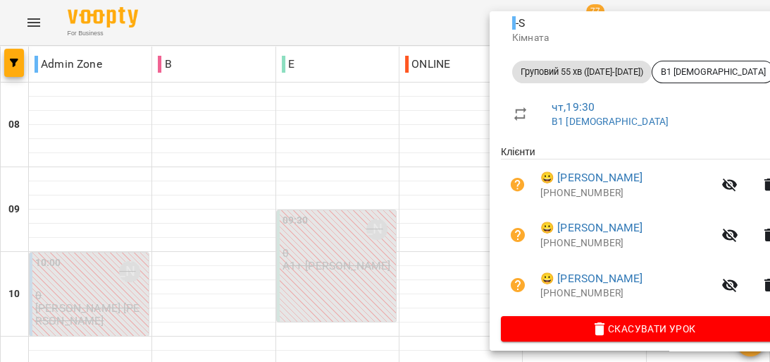
click at [107, 164] on div at bounding box center [385, 181] width 770 height 362
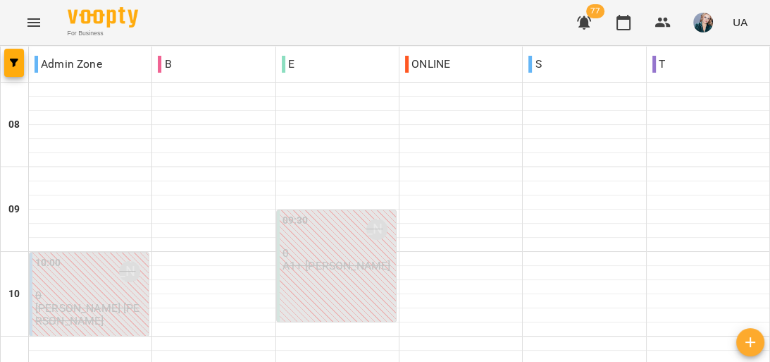
scroll to position [547, 0]
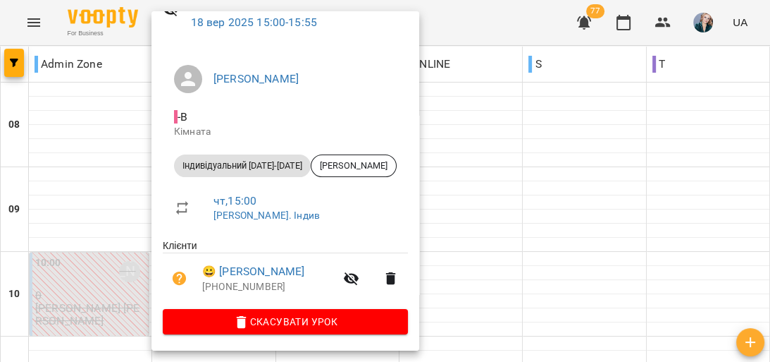
scroll to position [78, 0]
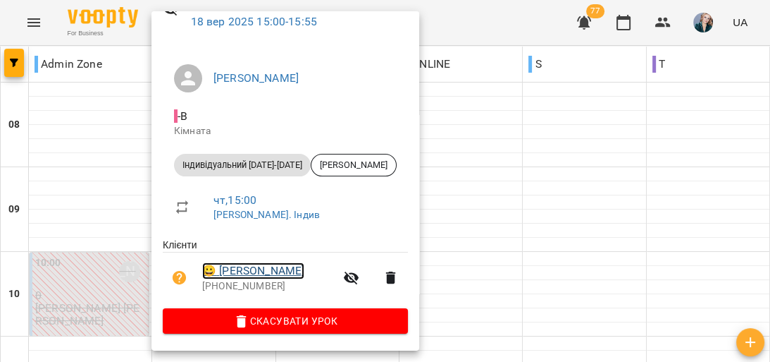
click at [267, 270] on link "😀 [PERSON_NAME]" at bounding box center [253, 270] width 102 height 17
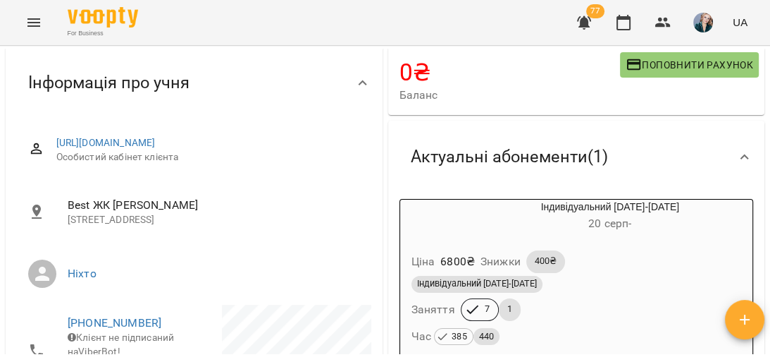
scroll to position [169, 0]
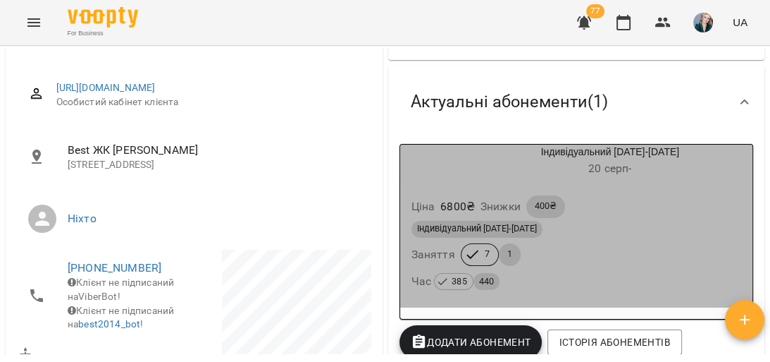
click at [608, 210] on div "Ціна 6800 ₴ Знижки 400₴" at bounding box center [577, 206] width 336 height 28
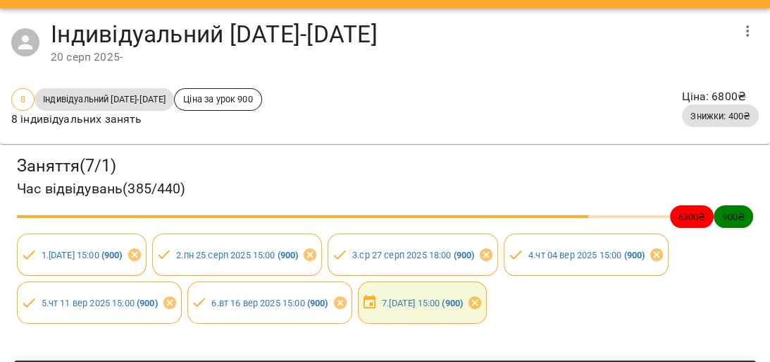
scroll to position [56, 0]
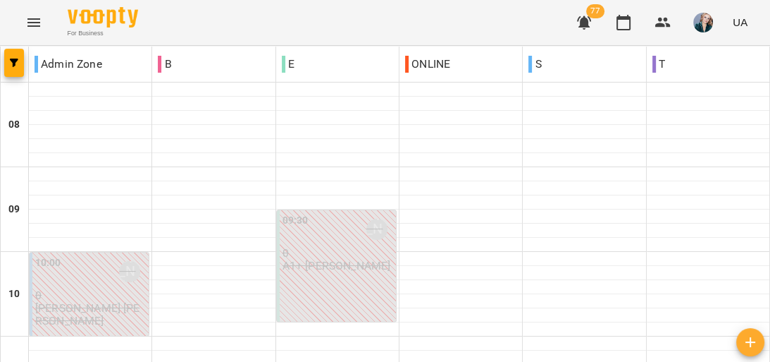
scroll to position [507, 0]
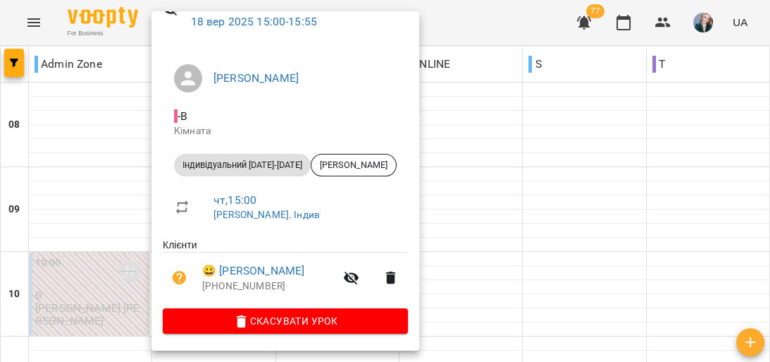
scroll to position [78, 0]
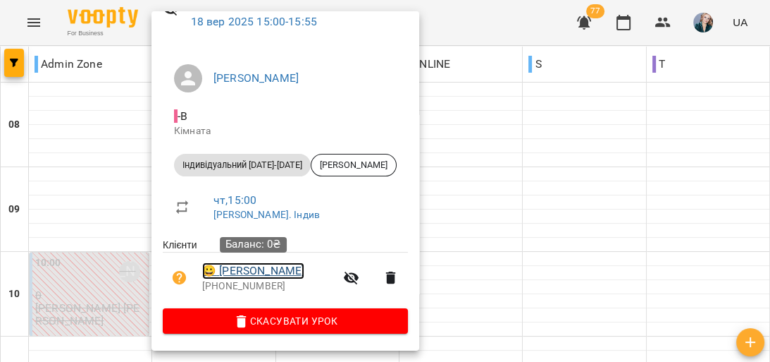
click at [257, 273] on link "😀 [PERSON_NAME]" at bounding box center [253, 270] width 102 height 17
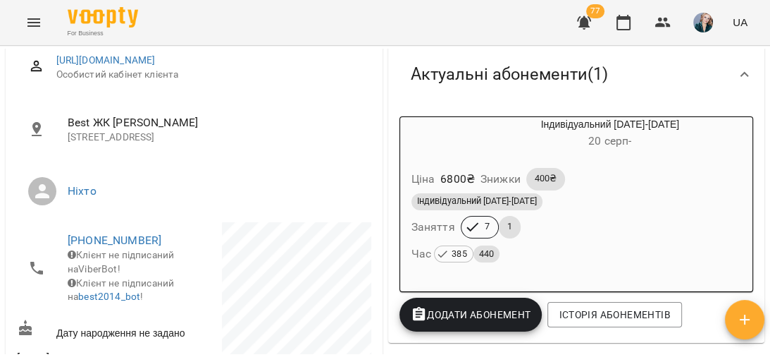
scroll to position [113, 0]
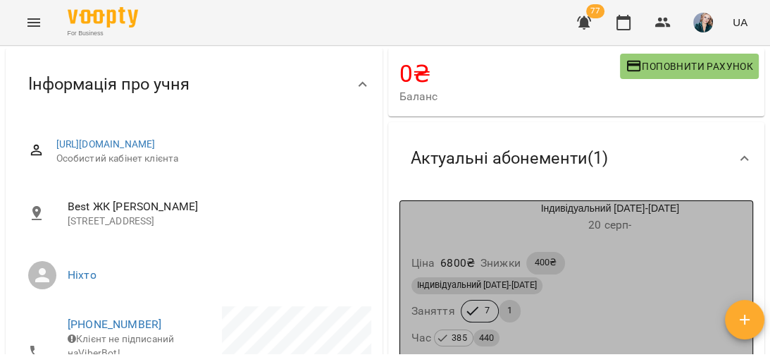
click at [609, 248] on div "Ціна 6800 ₴ Знижки 400₴ Індивідуальний [DATE]-[DATE] Заняття 7 1 Час 385 440" at bounding box center [576, 302] width 353 height 124
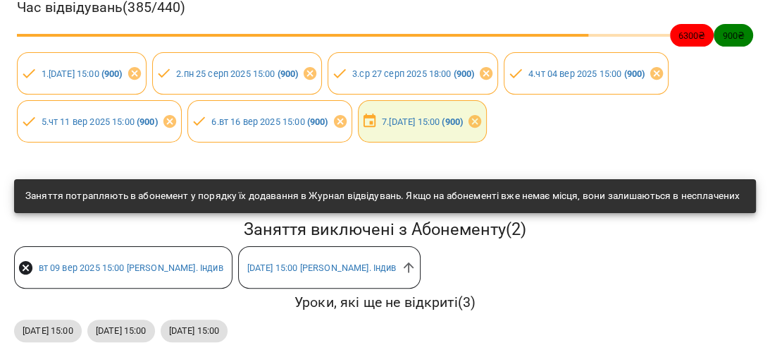
scroll to position [226, 0]
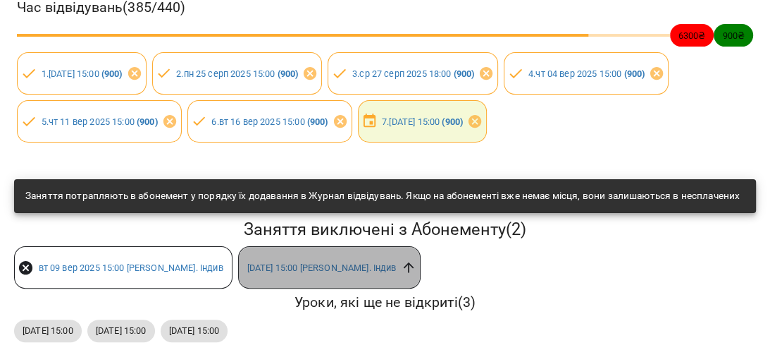
click at [414, 271] on icon at bounding box center [408, 267] width 11 height 11
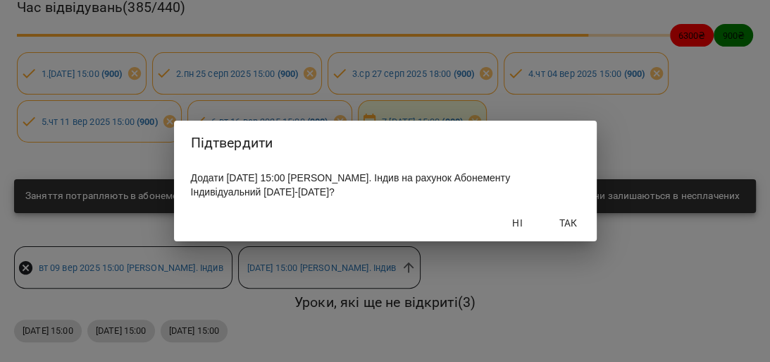
click at [577, 229] on span "Так" at bounding box center [569, 222] width 34 height 17
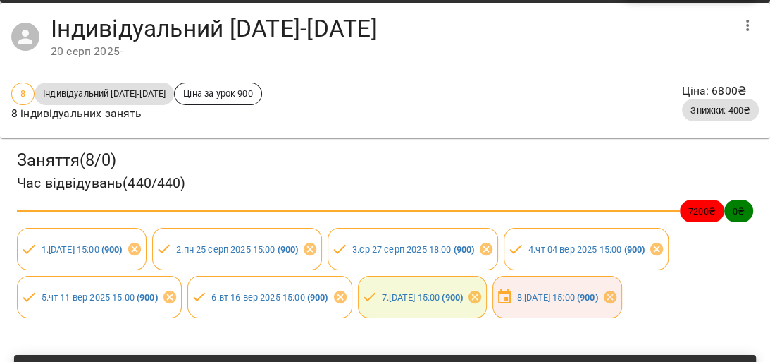
scroll to position [0, 0]
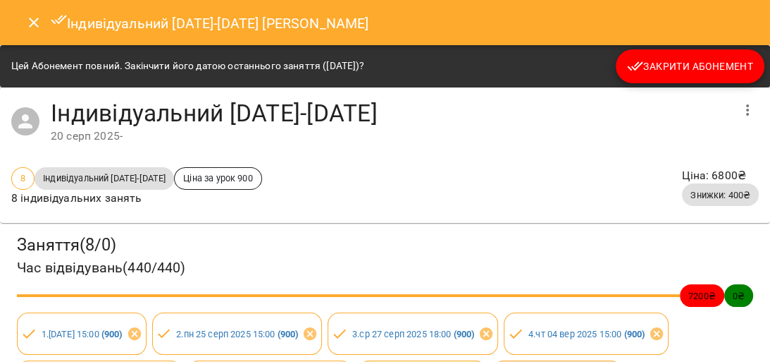
drag, startPoint x: 39, startPoint y: 23, endPoint x: 91, endPoint y: 30, distance: 51.9
click at [40, 23] on icon "Close" at bounding box center [33, 22] width 17 height 17
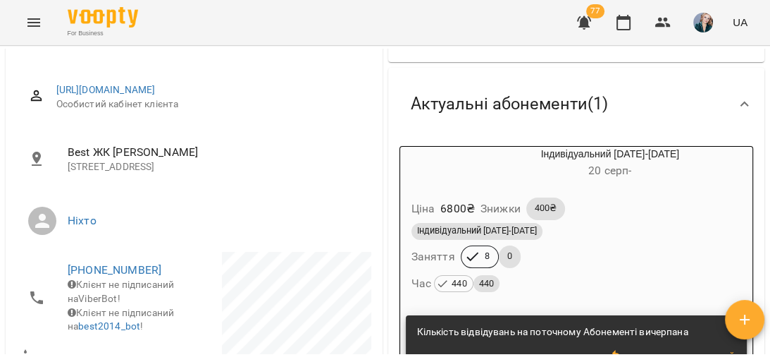
scroll to position [238, 0]
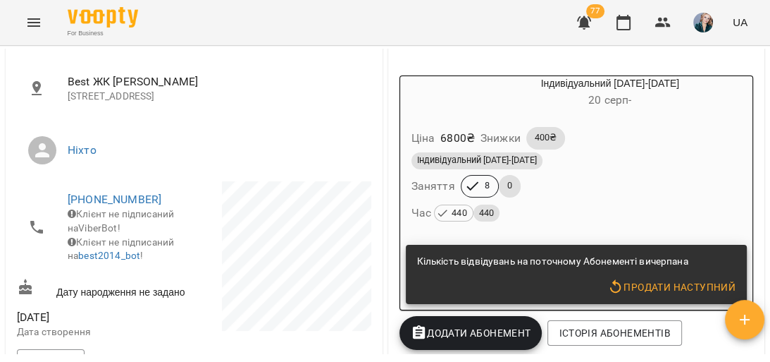
click at [641, 162] on div "Індивідуальний [DATE]-[DATE]" at bounding box center [577, 160] width 331 height 17
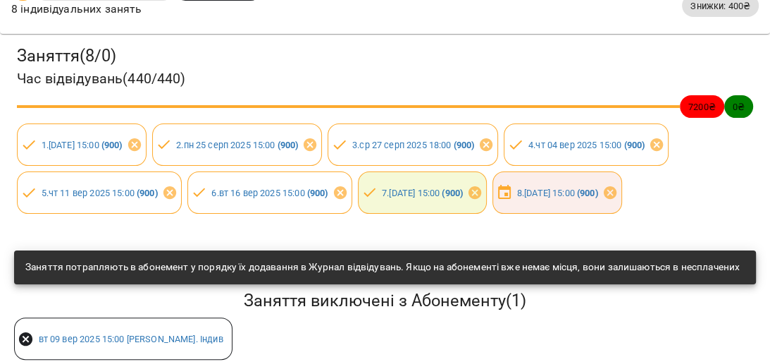
scroll to position [226, 0]
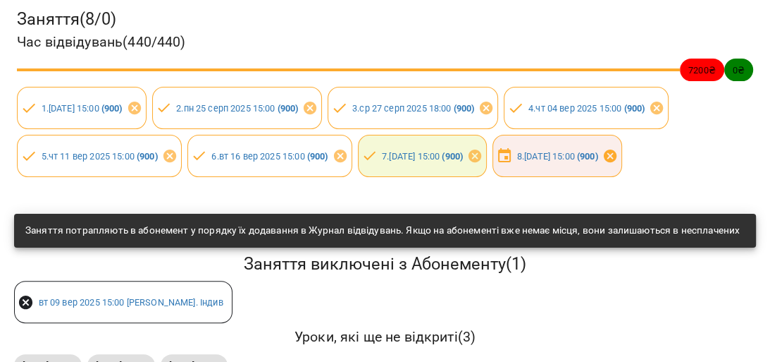
click at [618, 153] on icon at bounding box center [611, 156] width 16 height 16
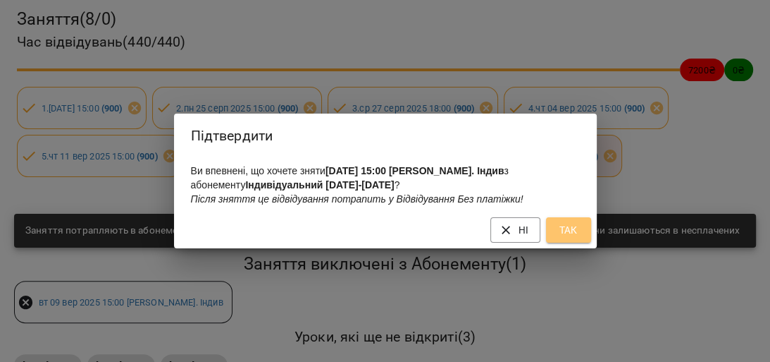
click at [581, 238] on button "Так" at bounding box center [568, 229] width 45 height 25
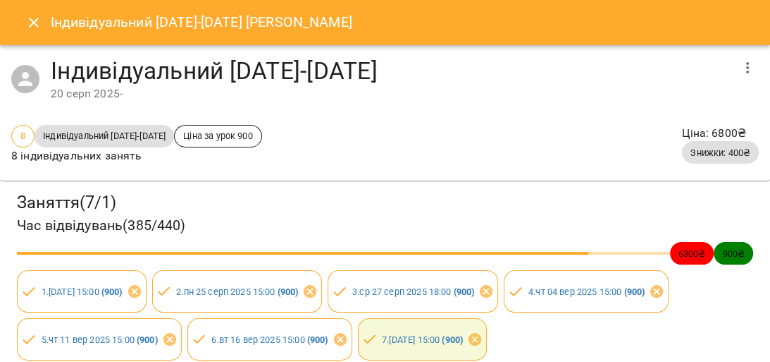
drag, startPoint x: 9, startPoint y: 15, endPoint x: 23, endPoint y: 17, distance: 14.3
click at [12, 16] on div "Індивідуальний [DATE]-[DATE] [PERSON_NAME]" at bounding box center [385, 22] width 770 height 45
drag, startPoint x: 30, startPoint y: 18, endPoint x: 49, endPoint y: 24, distance: 19.8
click at [31, 18] on icon "Close" at bounding box center [33, 22] width 17 height 17
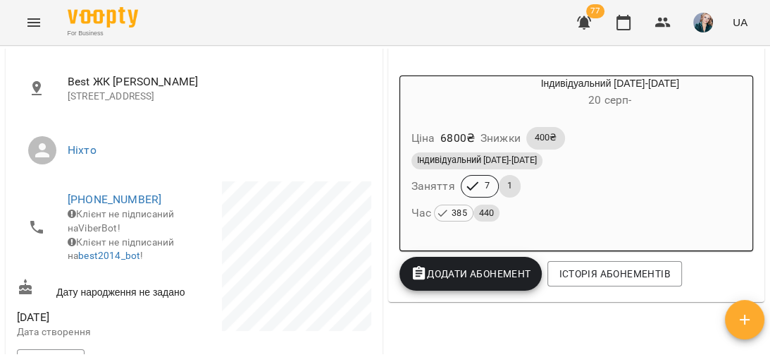
click at [595, 186] on div "Індивідуальний [DATE]-[DATE] Заняття 7 1 Час 385 440" at bounding box center [577, 187] width 336 height 76
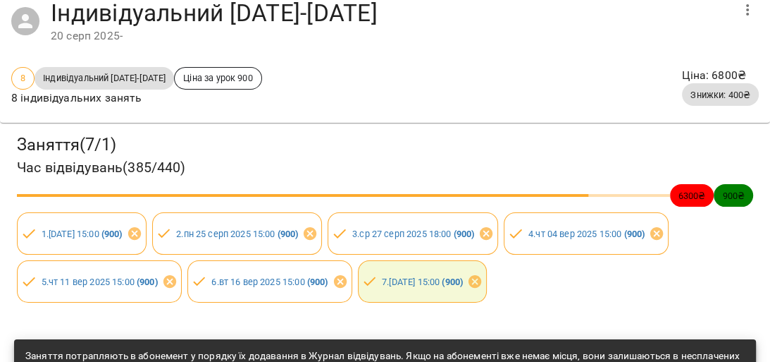
scroll to position [0, 0]
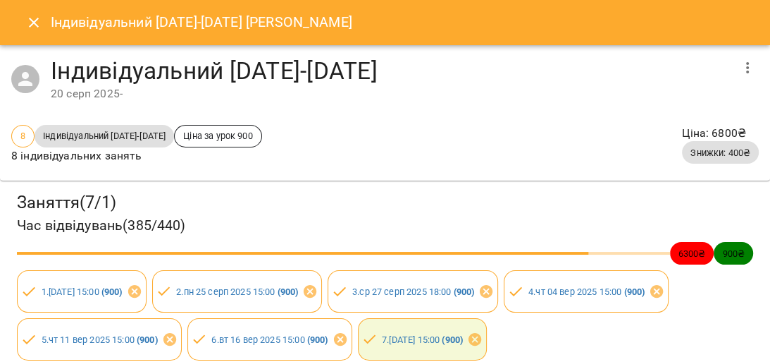
click at [30, 30] on icon "Close" at bounding box center [33, 22] width 17 height 17
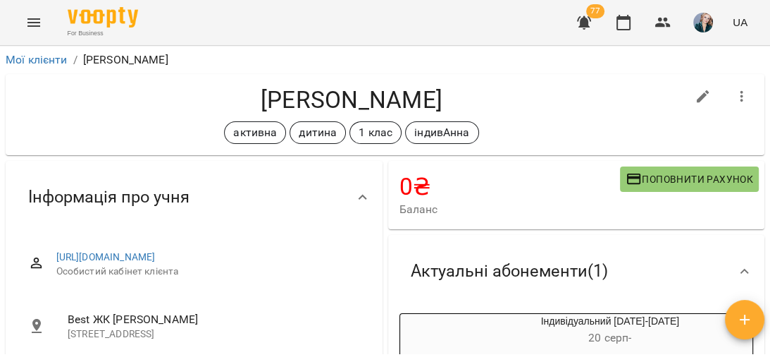
click at [22, 16] on button "Menu" at bounding box center [34, 23] width 34 height 34
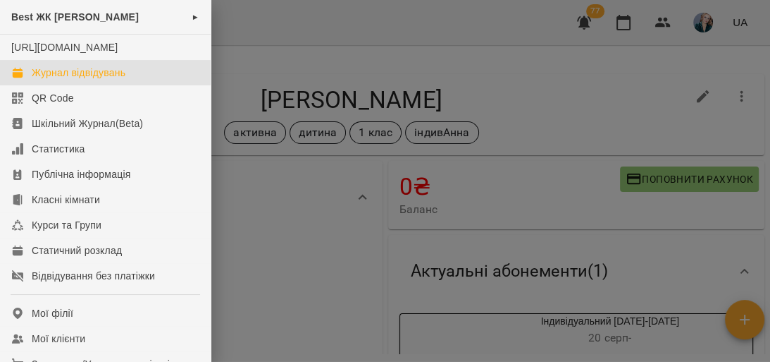
click at [93, 80] on div "Журнал відвідувань" at bounding box center [79, 73] width 94 height 14
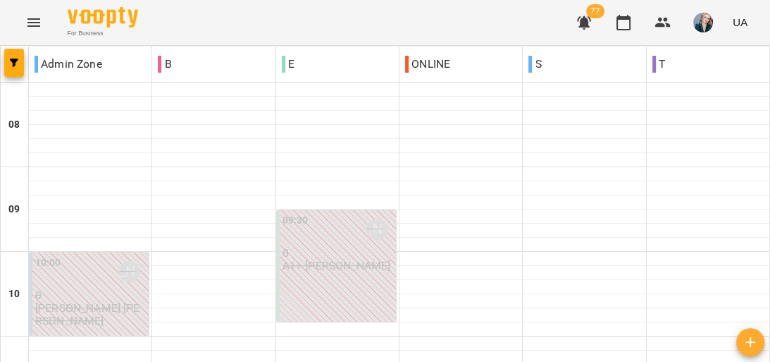
scroll to position [733, 0]
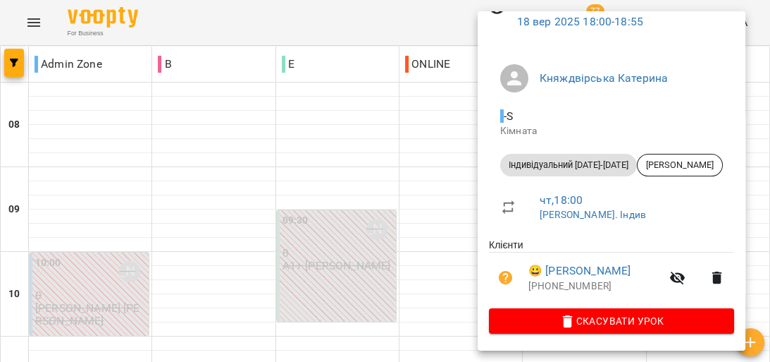
scroll to position [78, 0]
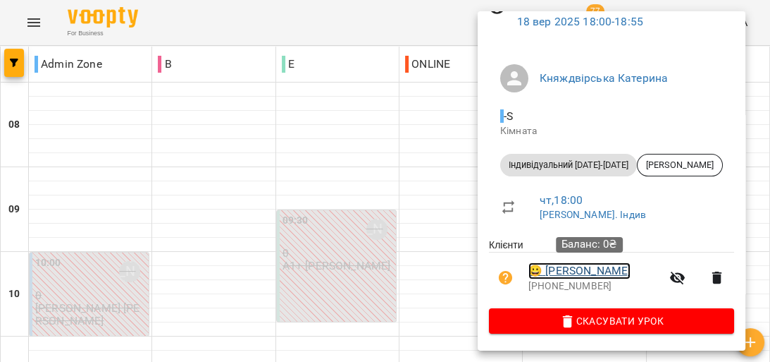
click at [584, 276] on link "😀 [PERSON_NAME]" at bounding box center [580, 270] width 102 height 17
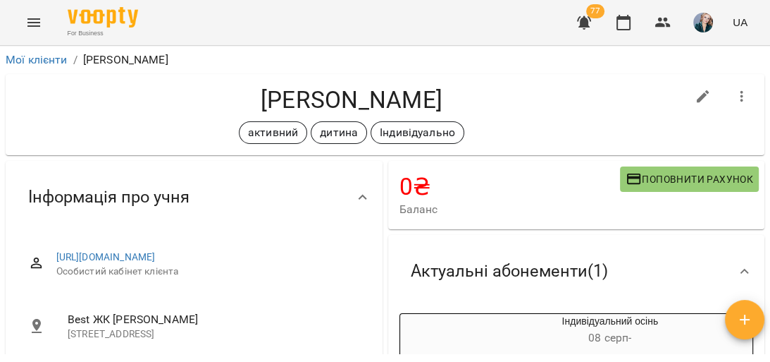
scroll to position [169, 0]
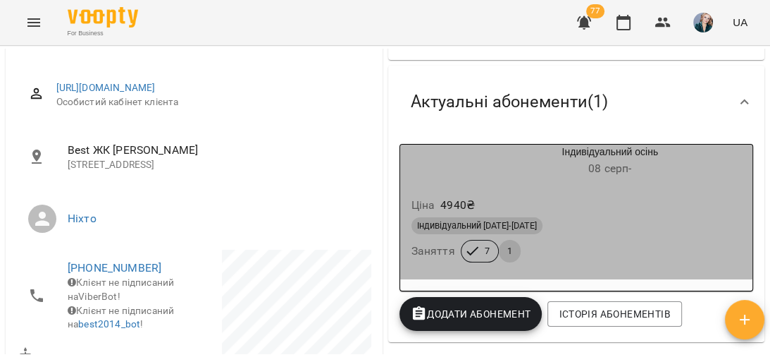
click at [588, 209] on div "Ціна 4940 ₴" at bounding box center [577, 204] width 336 height 25
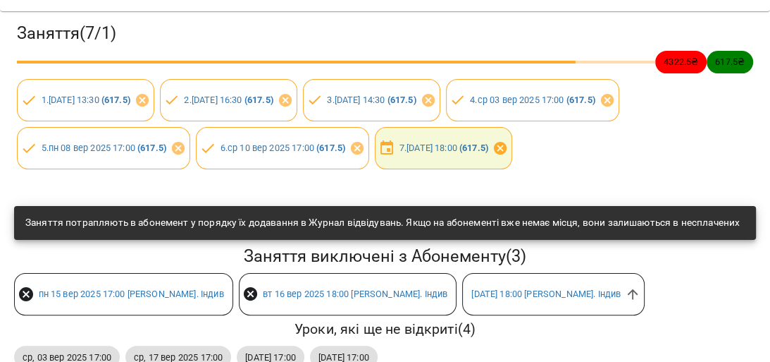
click at [507, 147] on icon at bounding box center [500, 148] width 13 height 13
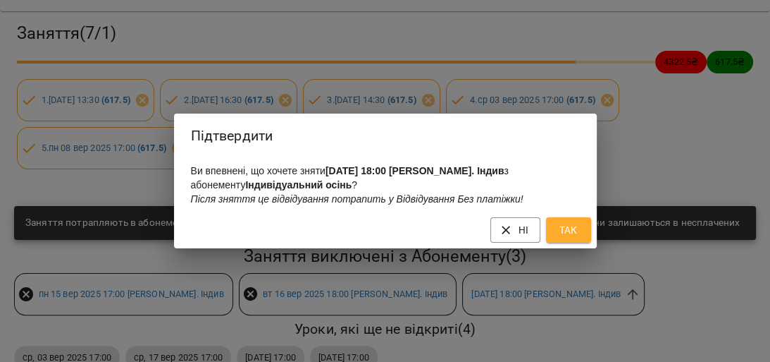
click at [564, 238] on span "Так" at bounding box center [568, 229] width 23 height 17
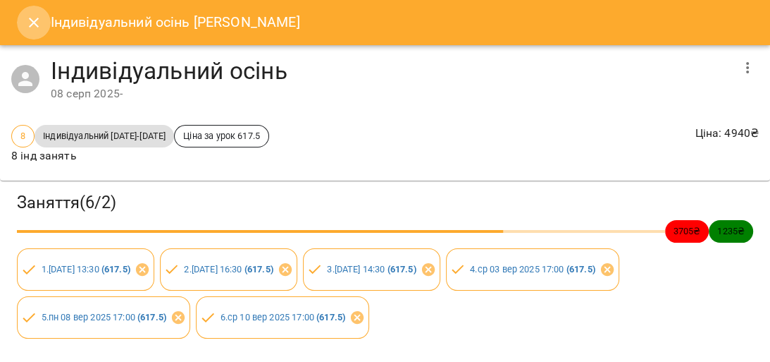
click at [44, 11] on button "Close" at bounding box center [34, 23] width 34 height 34
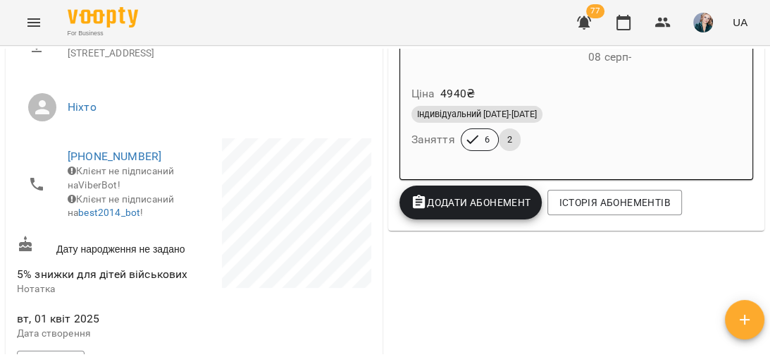
scroll to position [282, 0]
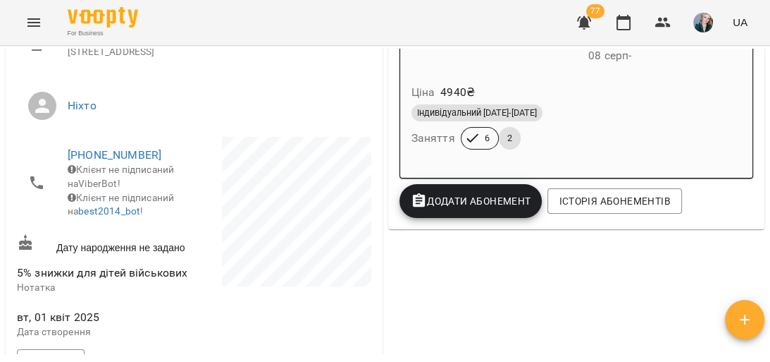
click at [646, 114] on div "Індивідуальний [DATE]-[DATE]" at bounding box center [577, 112] width 331 height 17
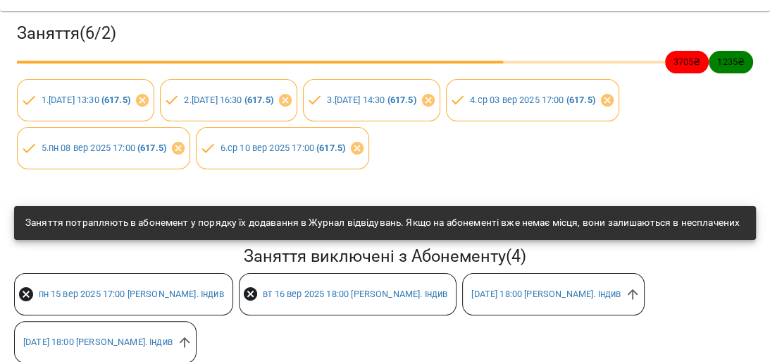
scroll to position [226, 0]
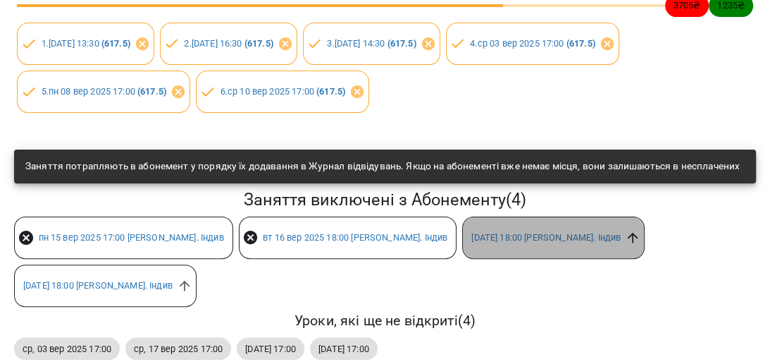
click at [639, 243] on icon at bounding box center [633, 238] width 11 height 11
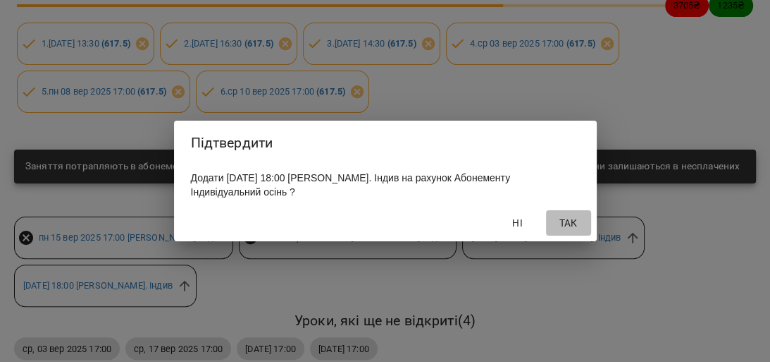
click at [586, 224] on button "Так" at bounding box center [568, 222] width 45 height 25
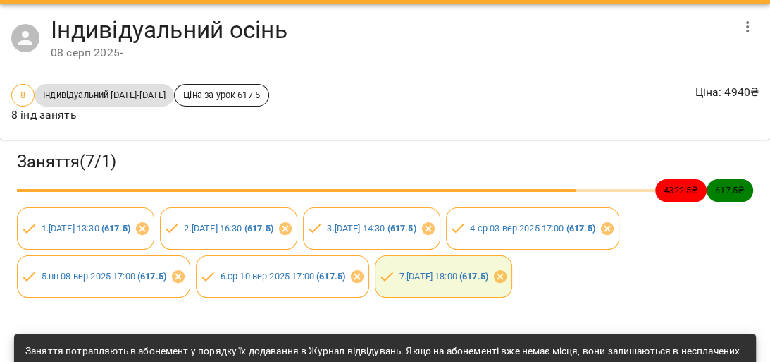
scroll to position [0, 0]
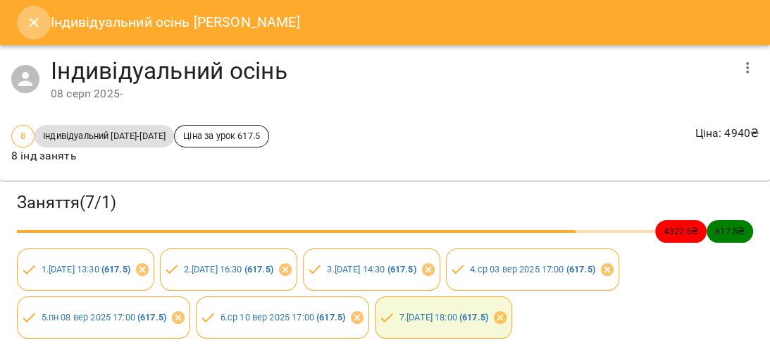
click at [38, 22] on icon "Close" at bounding box center [33, 22] width 17 height 17
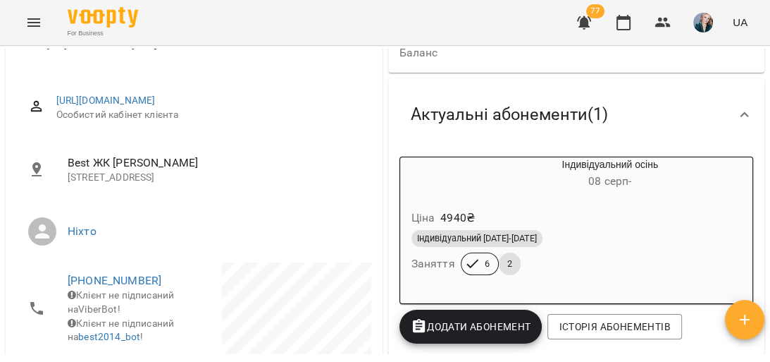
scroll to position [152, 0]
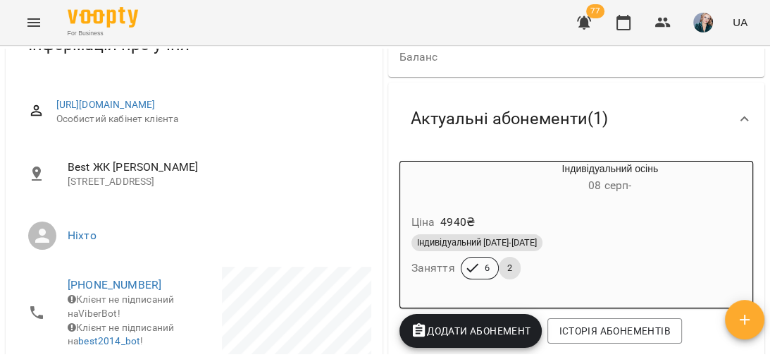
click at [547, 240] on div "Індивідуальний [DATE]-[DATE]" at bounding box center [577, 242] width 331 height 17
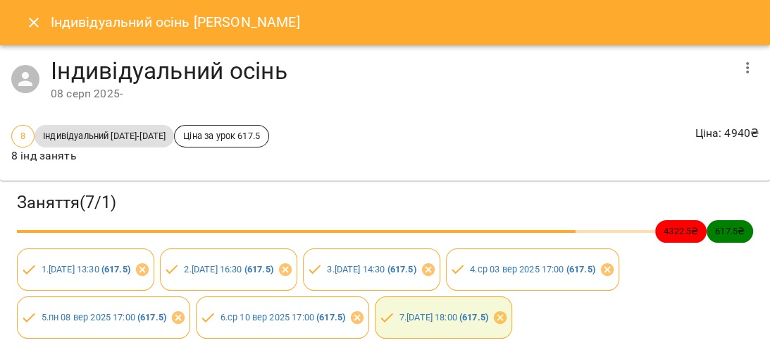
scroll to position [0, 0]
click at [25, 18] on icon "Close" at bounding box center [33, 22] width 17 height 17
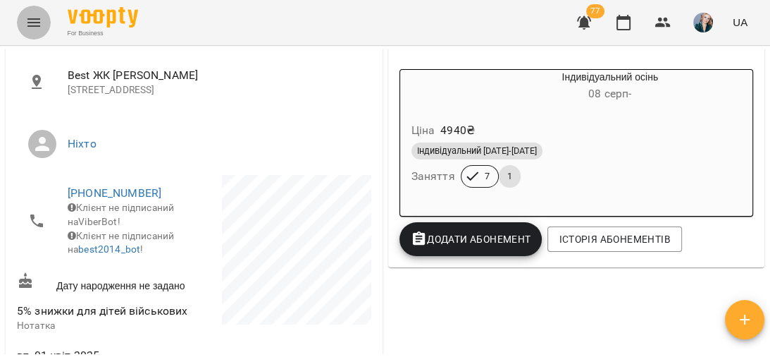
click at [48, 28] on button "Menu" at bounding box center [34, 23] width 34 height 34
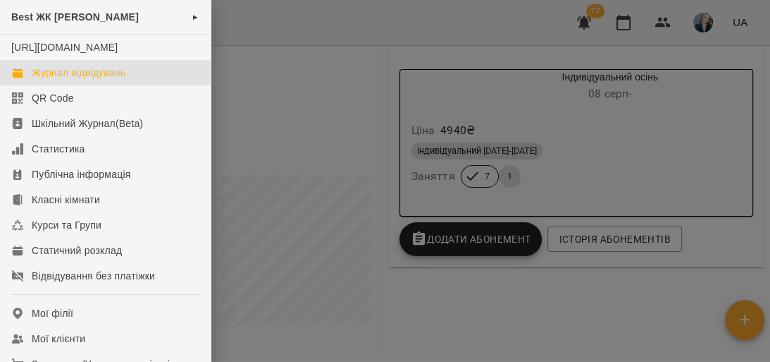
click at [102, 80] on div "Журнал відвідувань" at bounding box center [79, 73] width 94 height 14
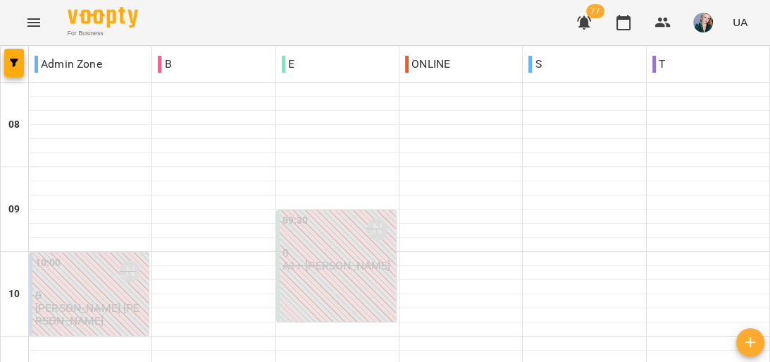
scroll to position [846, 0]
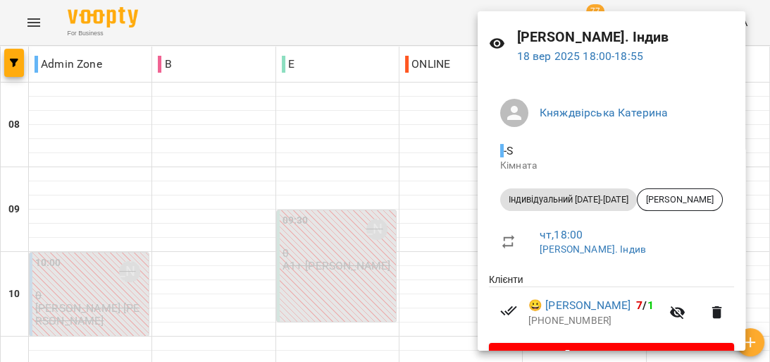
scroll to position [78, 0]
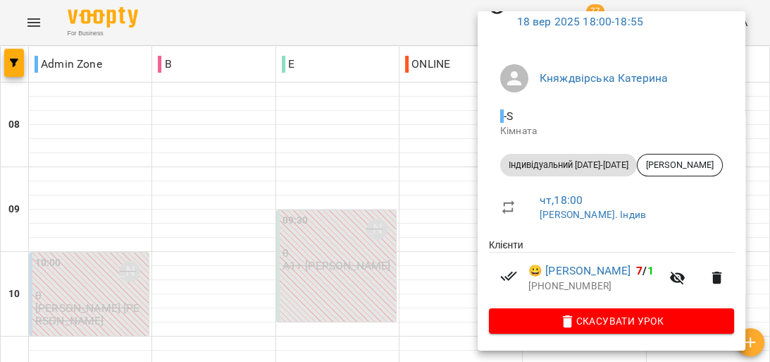
click at [409, 154] on div at bounding box center [385, 181] width 770 height 362
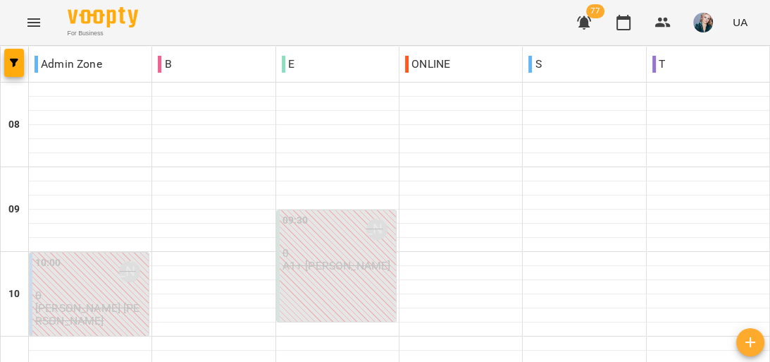
scroll to position [620, 0]
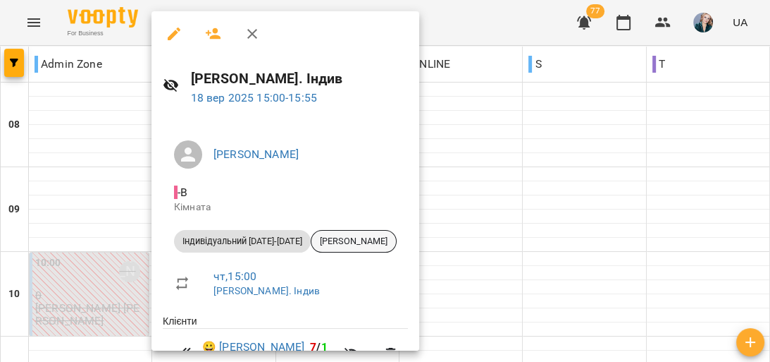
scroll to position [78, 0]
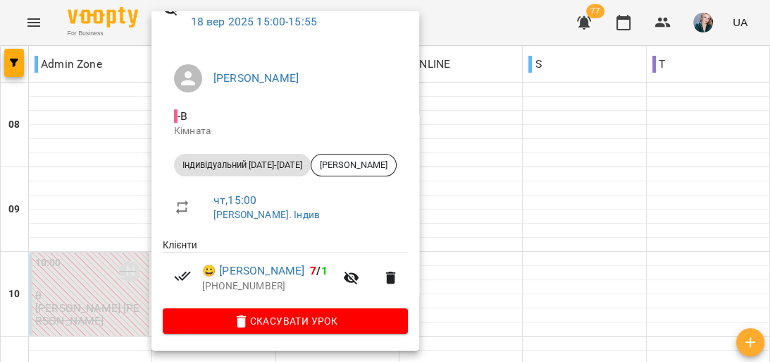
drag, startPoint x: 567, startPoint y: 97, endPoint x: 574, endPoint y: 102, distance: 8.6
click at [569, 96] on div at bounding box center [385, 181] width 770 height 362
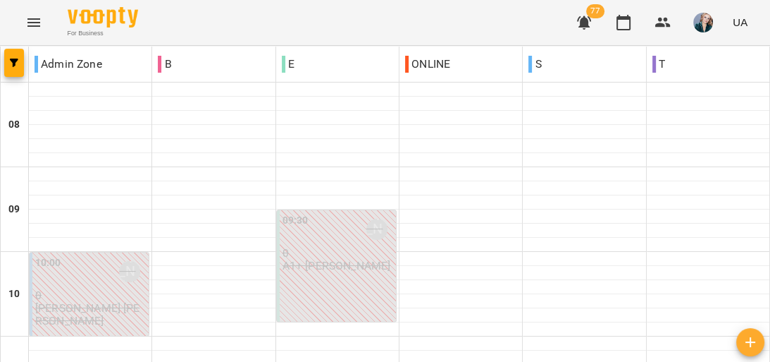
scroll to position [677, 0]
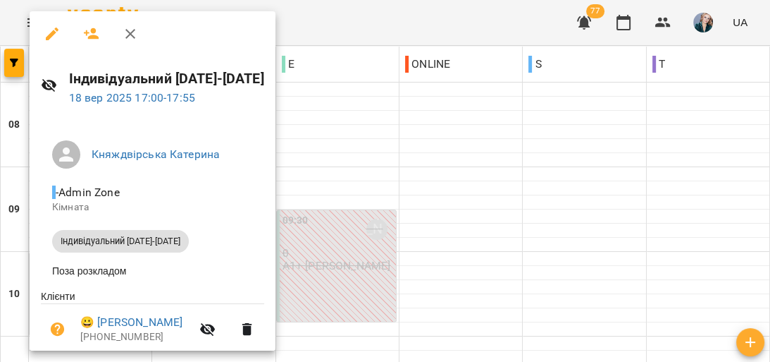
scroll to position [56, 0]
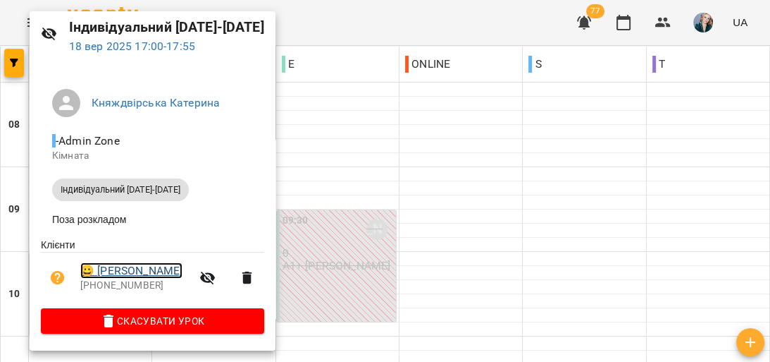
click at [183, 262] on link "😀 [PERSON_NAME]" at bounding box center [131, 270] width 102 height 17
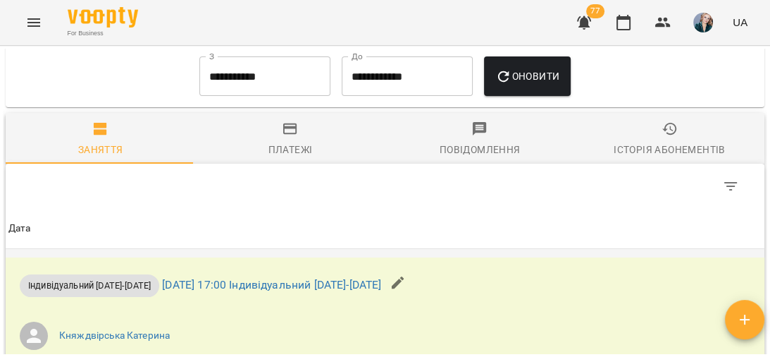
scroll to position [1129, 0]
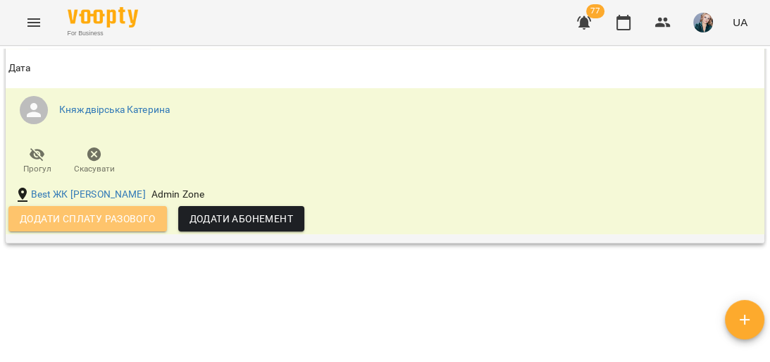
click at [90, 227] on span "Додати сплату разового" at bounding box center [88, 218] width 136 height 17
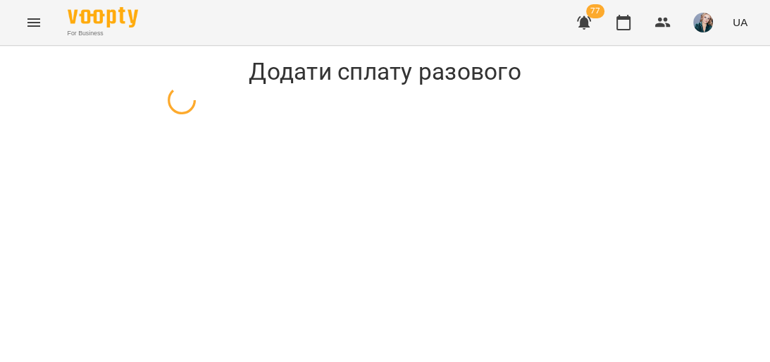
select select "**********"
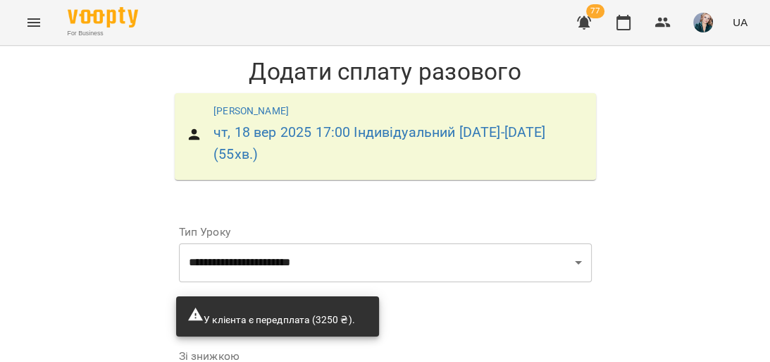
scroll to position [169, 0]
type input "**"
type input "*****"
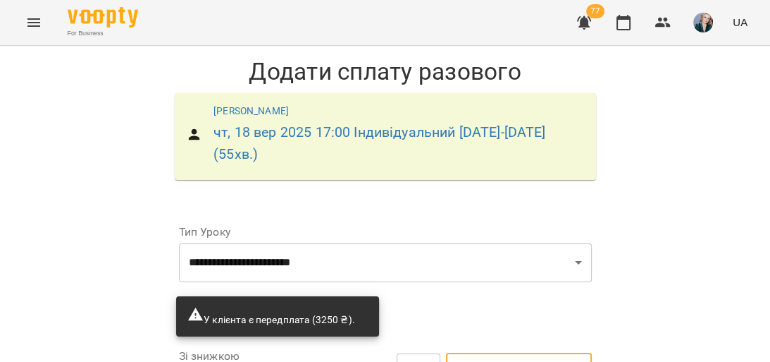
type input "*"
type input "***"
type input "******"
type input "*"
click at [639, 183] on div "**********" at bounding box center [385, 330] width 770 height 568
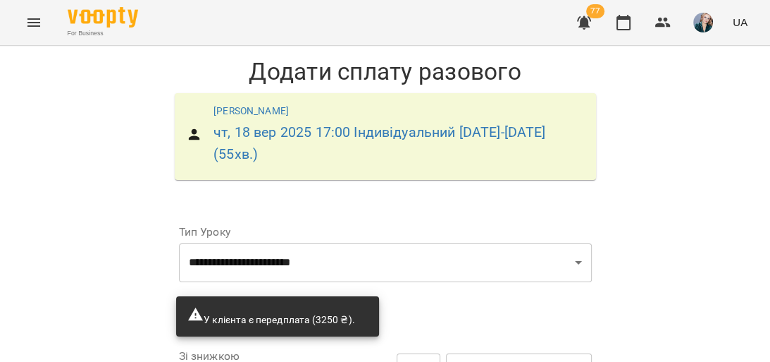
scroll to position [230, 0]
drag, startPoint x: 319, startPoint y: 200, endPoint x: 163, endPoint y: 200, distance: 156.5
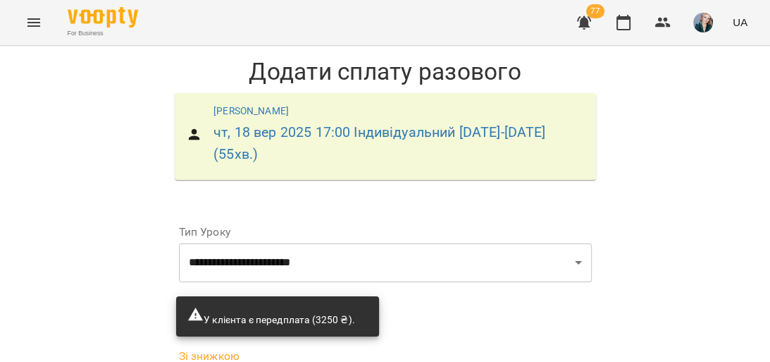
scroll to position [235, 0]
type input "***"
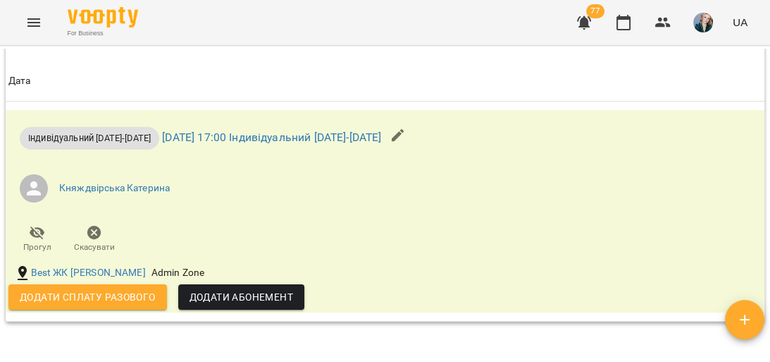
scroll to position [1128, 0]
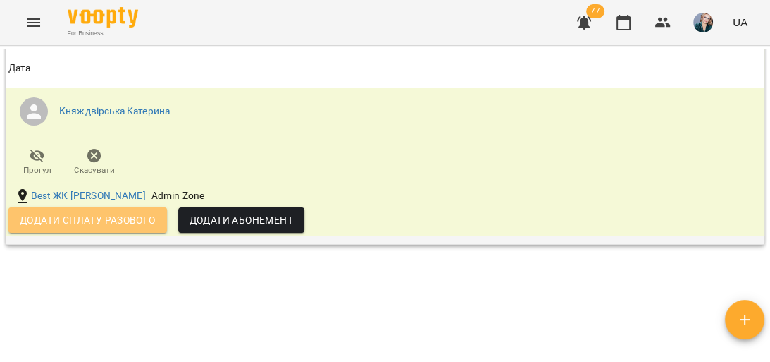
click at [113, 233] on button "Додати сплату разового" at bounding box center [87, 219] width 159 height 25
select select "**********"
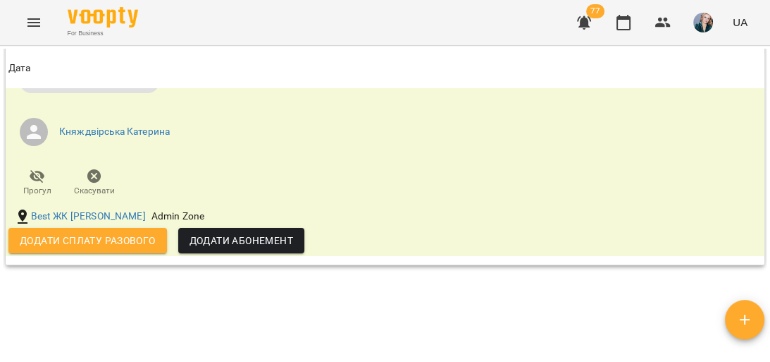
scroll to position [1128, 0]
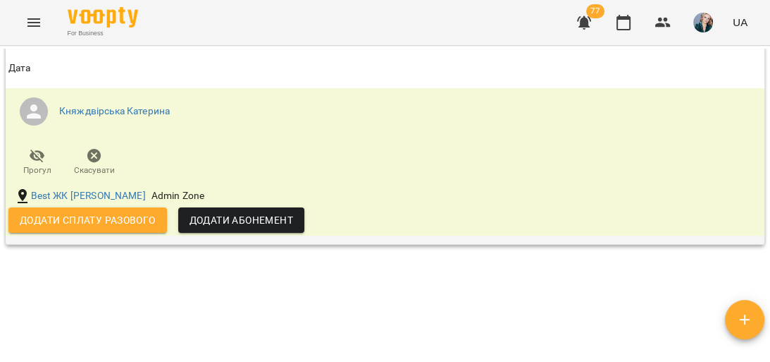
click at [407, 67] on icon "button" at bounding box center [398, 58] width 17 height 17
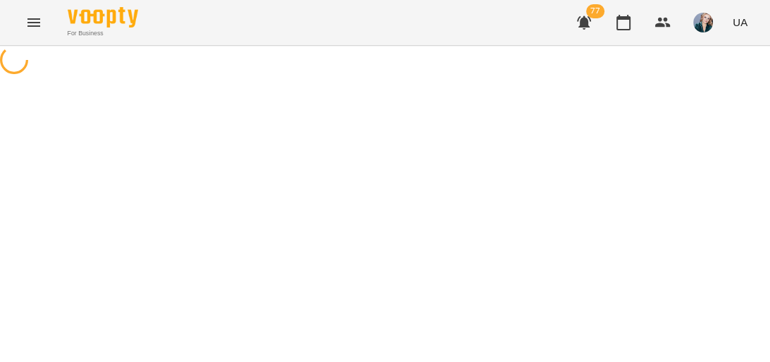
select select "**********"
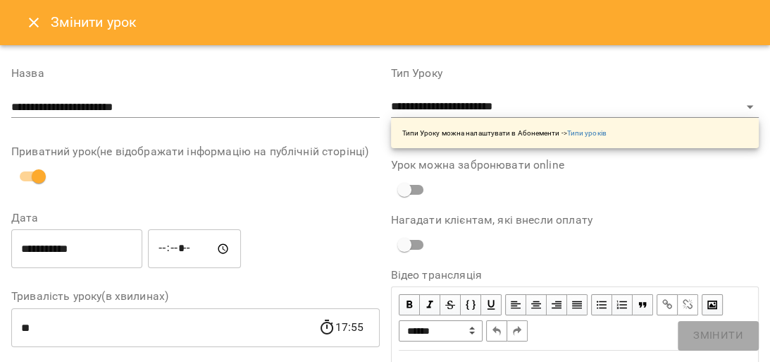
click at [43, 24] on button "Close" at bounding box center [34, 23] width 34 height 34
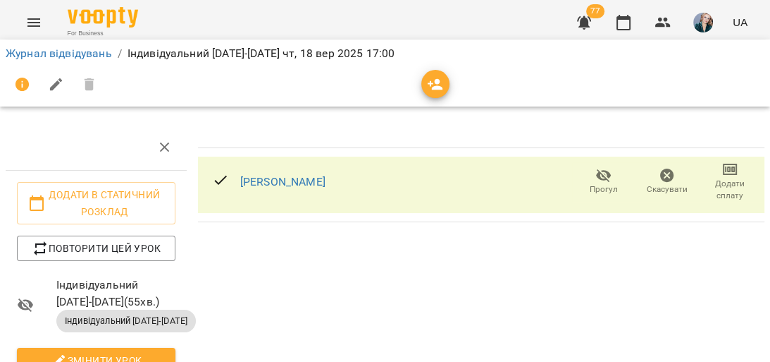
click at [722, 169] on icon "button" at bounding box center [730, 169] width 17 height 17
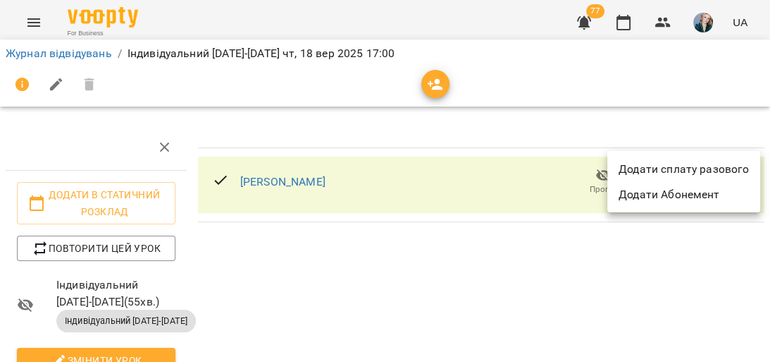
click at [722, 173] on li "Додати сплату разового" at bounding box center [684, 168] width 153 height 25
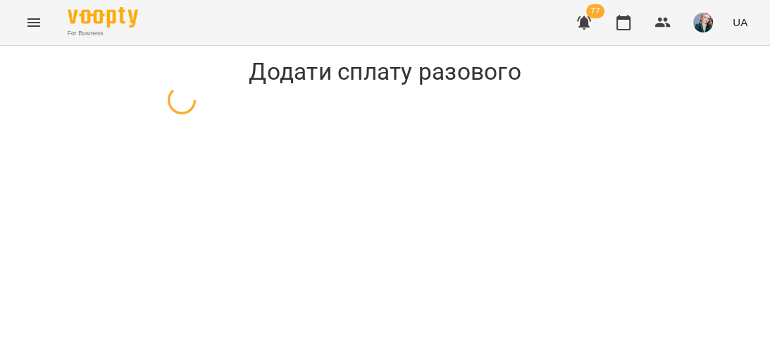
select select "**********"
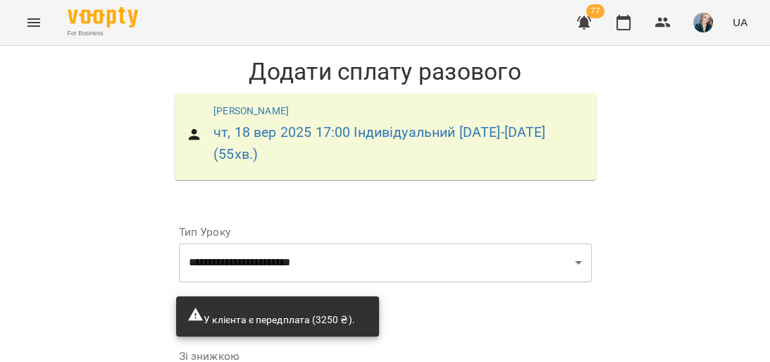
scroll to position [226, 0]
type input "***"
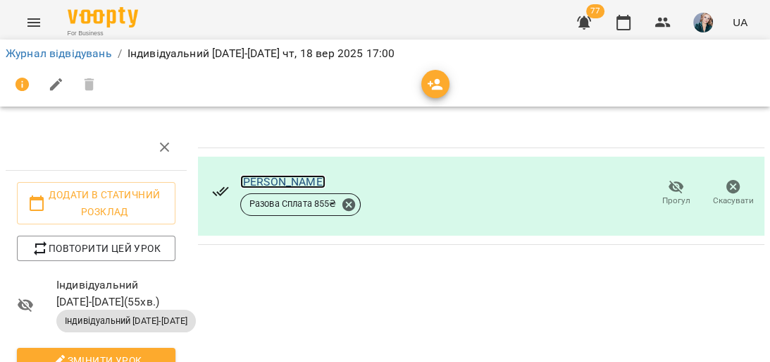
click at [288, 186] on link "[PERSON_NAME]" at bounding box center [282, 181] width 85 height 13
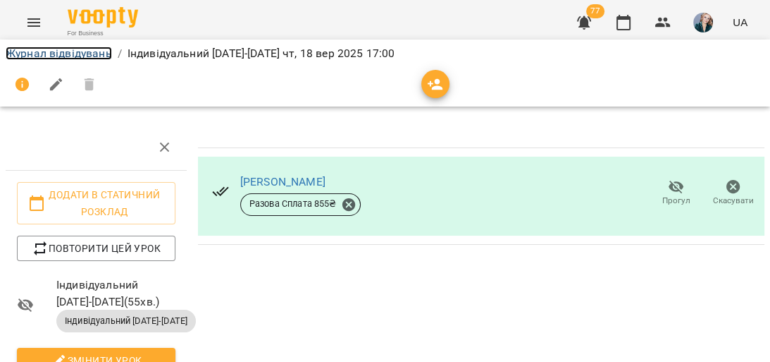
click at [23, 55] on link "Журнал відвідувань" at bounding box center [59, 53] width 106 height 13
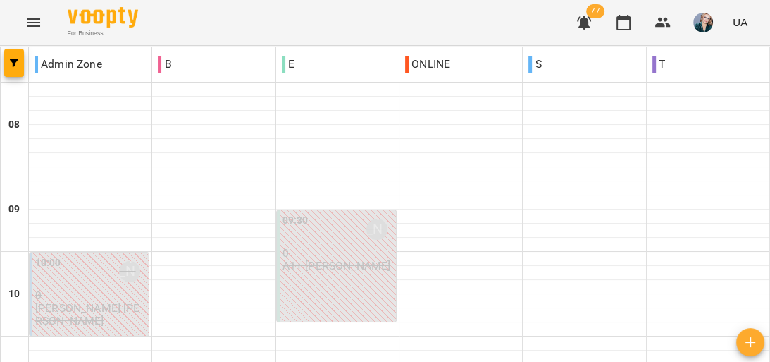
scroll to position [846, 0]
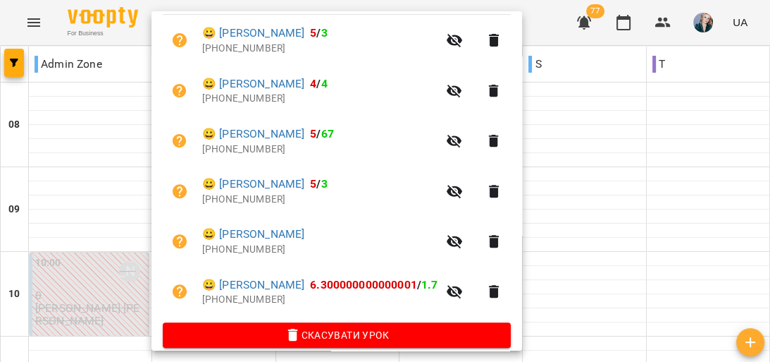
scroll to position [330, 0]
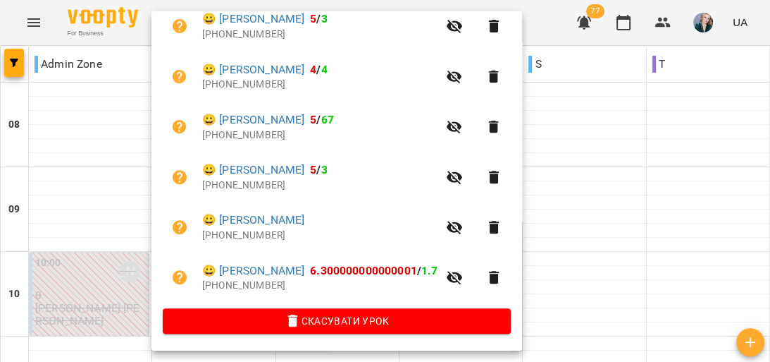
click at [125, 217] on div at bounding box center [385, 181] width 770 height 362
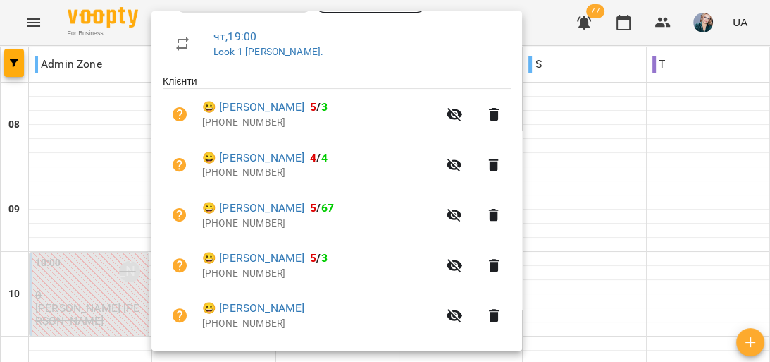
scroll to position [282, 0]
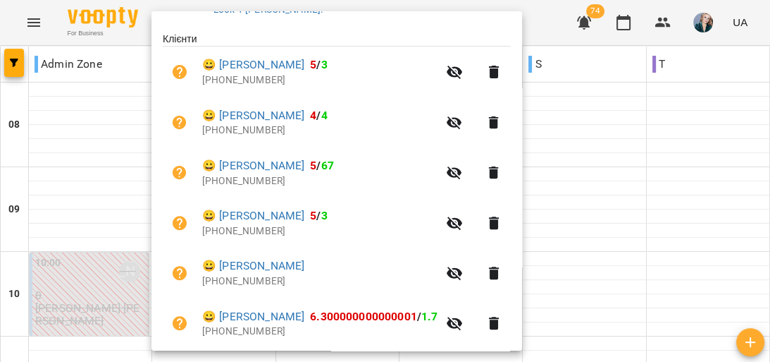
click at [82, 226] on div at bounding box center [385, 181] width 770 height 362
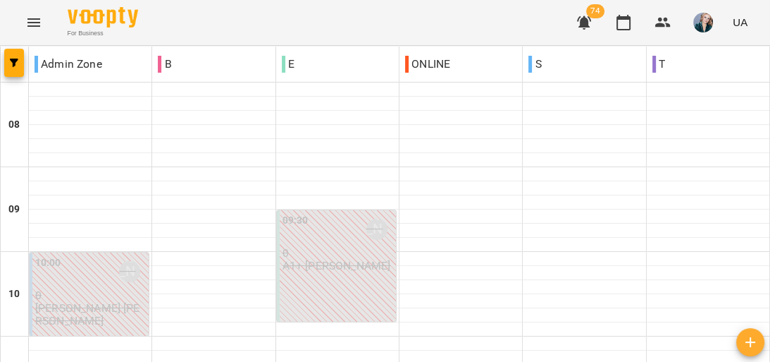
click at [28, 20] on icon "Menu" at bounding box center [33, 22] width 17 height 17
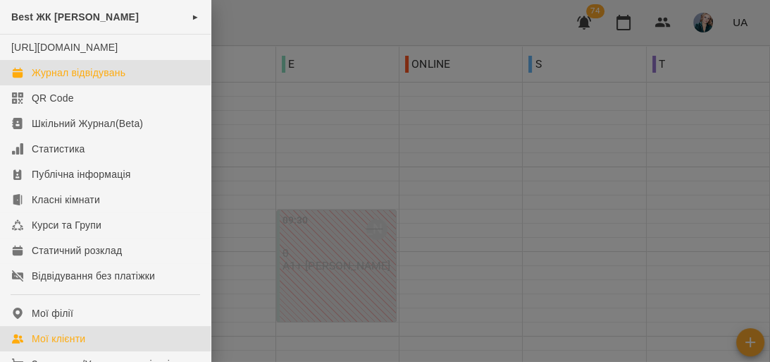
click at [68, 345] on div "Мої клієнти" at bounding box center [59, 338] width 54 height 14
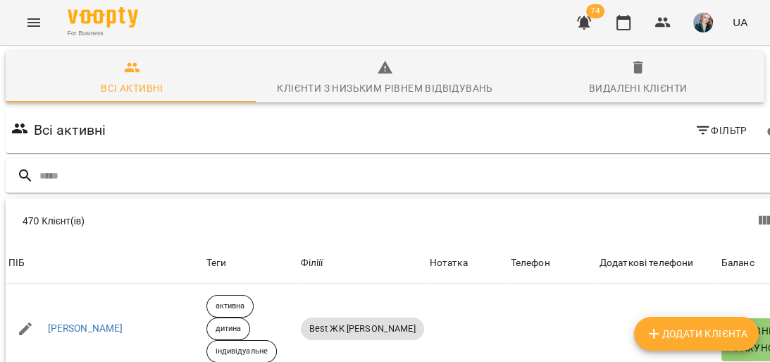
click at [200, 169] on input "text" at bounding box center [415, 175] width 753 height 23
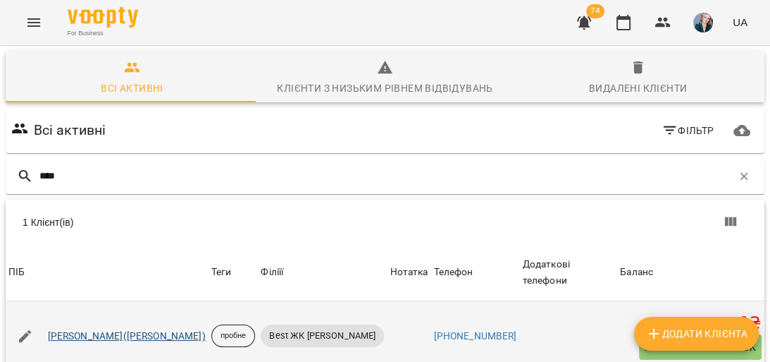
type input "****"
click at [122, 329] on link "[PERSON_NAME]([PERSON_NAME])" at bounding box center [127, 336] width 158 height 14
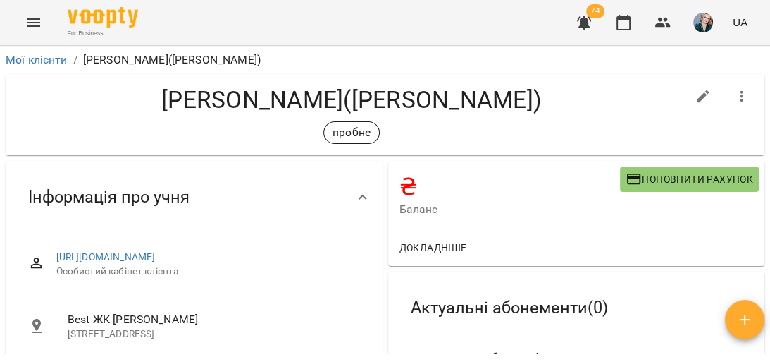
click at [649, 175] on span "Поповнити рахунок" at bounding box center [690, 179] width 128 height 17
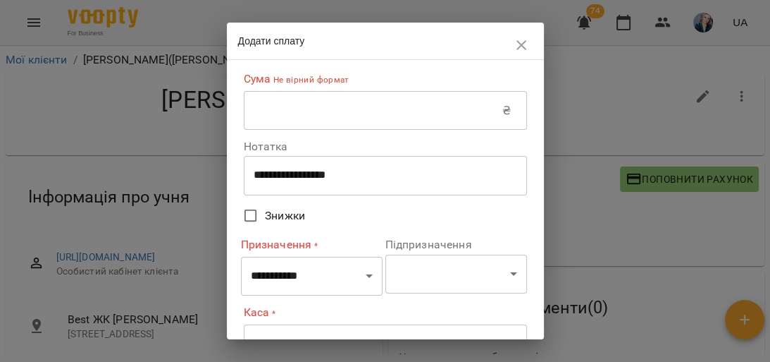
click at [386, 113] on input "text" at bounding box center [373, 110] width 259 height 39
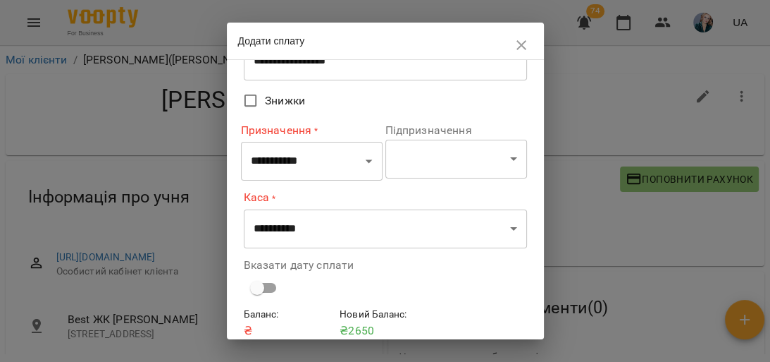
scroll to position [113, 0]
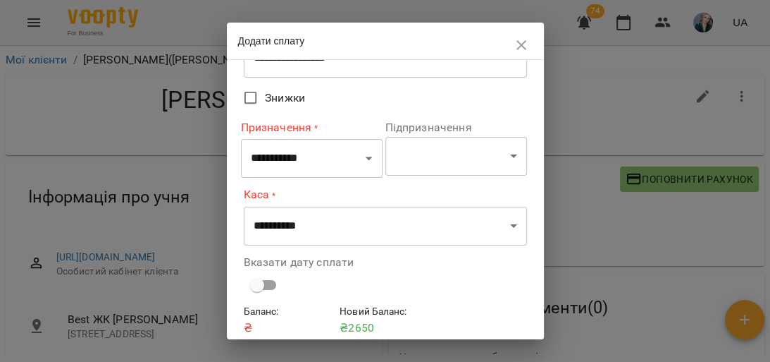
type input "****"
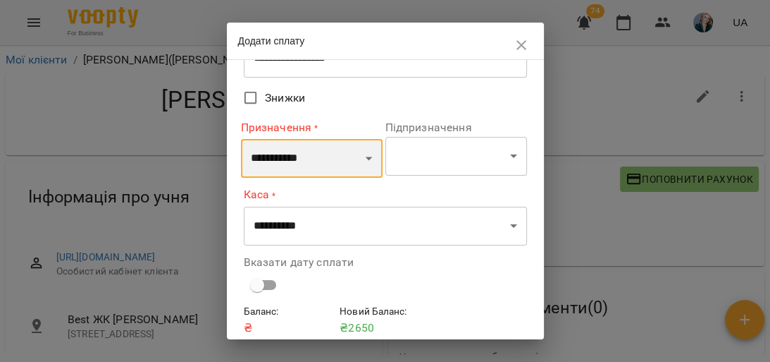
click at [366, 160] on select "**********" at bounding box center [312, 158] width 142 height 39
select select "*******"
click at [241, 139] on select "**********" at bounding box center [312, 158] width 142 height 39
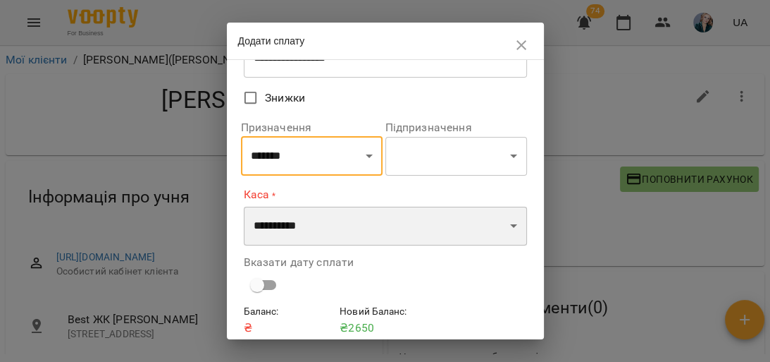
click at [505, 224] on select "**********" at bounding box center [385, 226] width 283 height 39
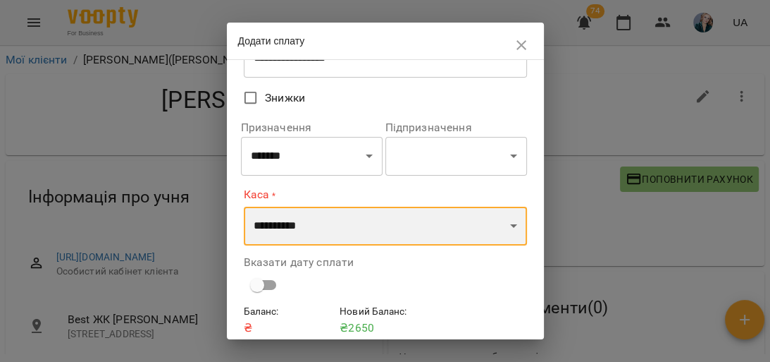
select select "**********"
click at [244, 207] on select "**********" at bounding box center [385, 226] width 283 height 39
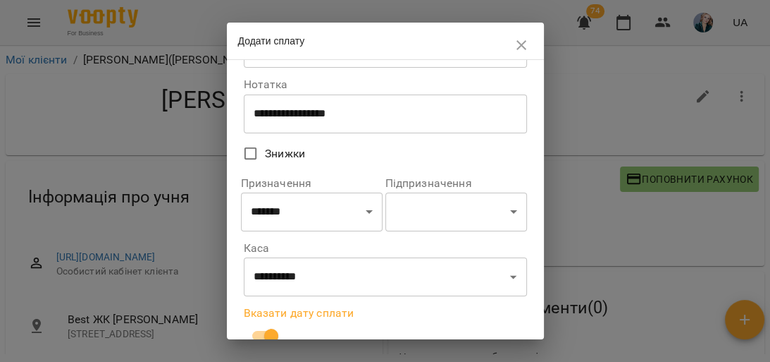
scroll to position [56, 0]
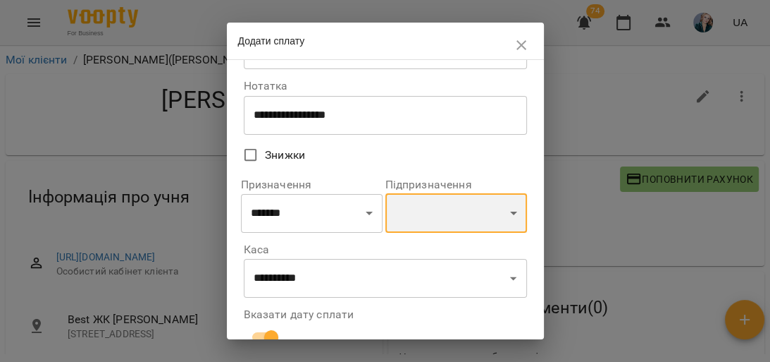
click at [503, 217] on select "**********" at bounding box center [457, 212] width 142 height 39
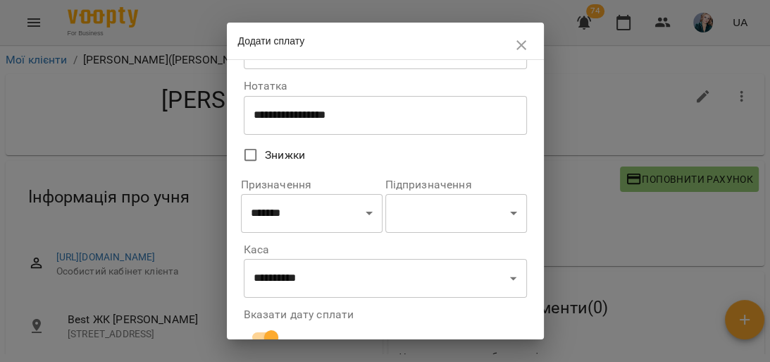
click at [476, 255] on label "Каса" at bounding box center [385, 249] width 283 height 11
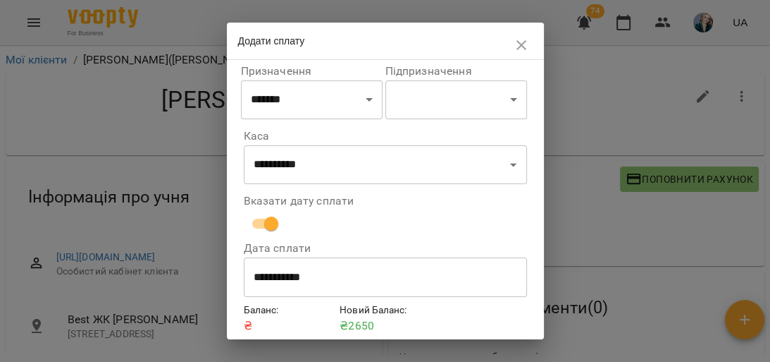
scroll to position [225, 0]
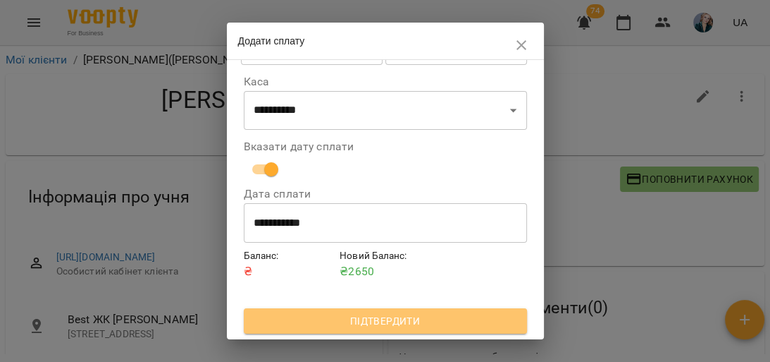
click at [443, 321] on span "Підтвердити" at bounding box center [385, 320] width 261 height 17
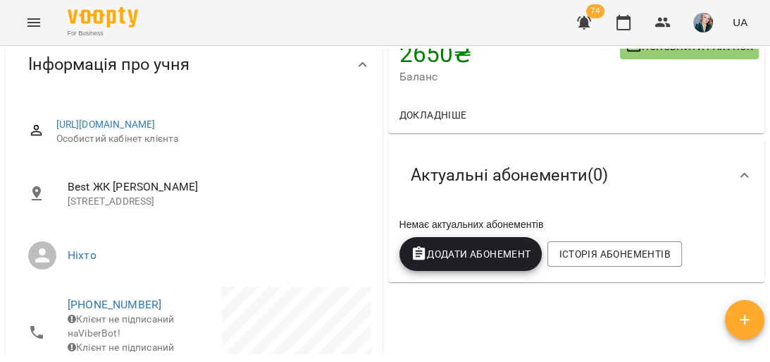
scroll to position [113, 0]
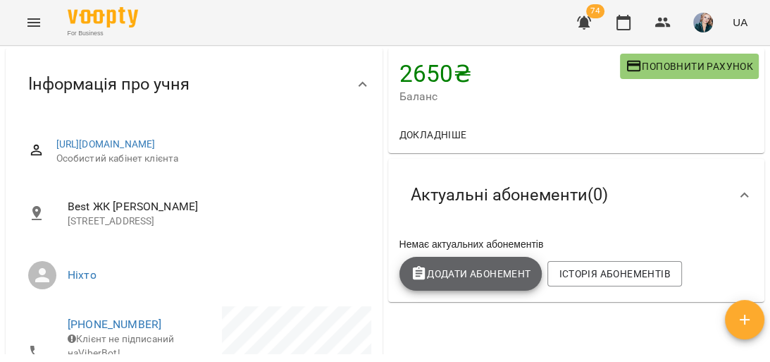
click at [451, 270] on span "Додати Абонемент" at bounding box center [471, 273] width 121 height 17
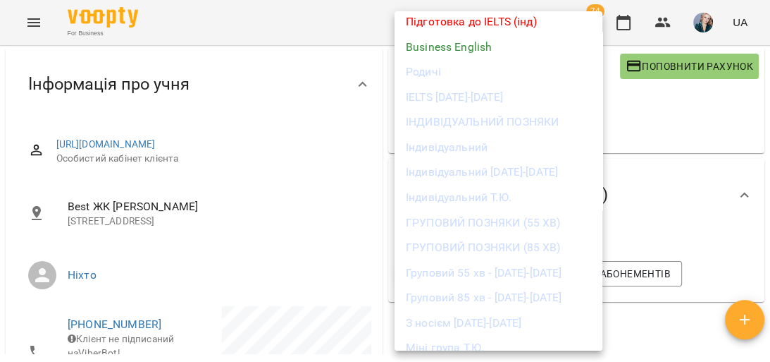
scroll to position [395, 0]
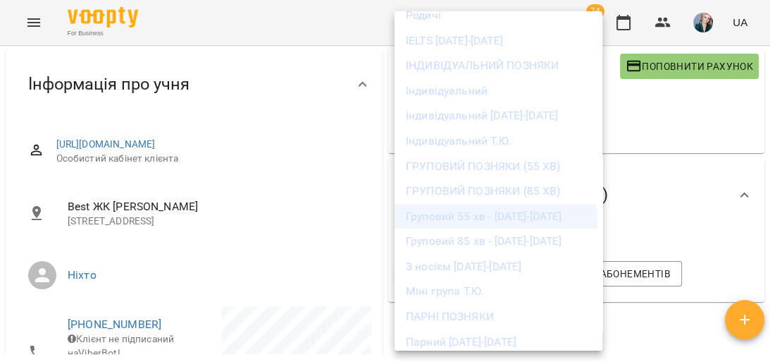
click at [495, 222] on li "Груповий 55 хв - [DATE]-[DATE]" at bounding box center [499, 216] width 208 height 25
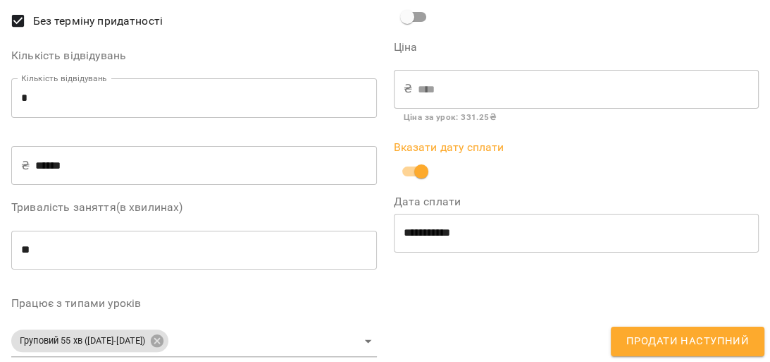
scroll to position [194, 0]
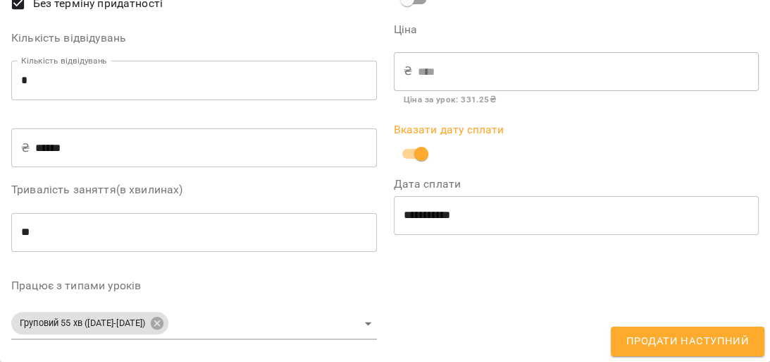
click at [642, 343] on span "Продати наступний" at bounding box center [688, 341] width 123 height 18
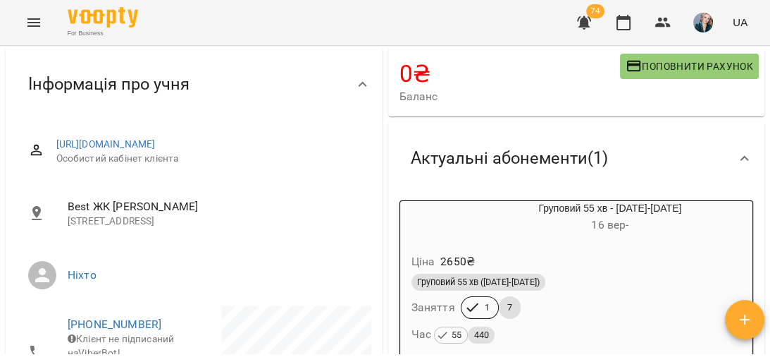
click at [28, 24] on icon "Menu" at bounding box center [33, 22] width 17 height 17
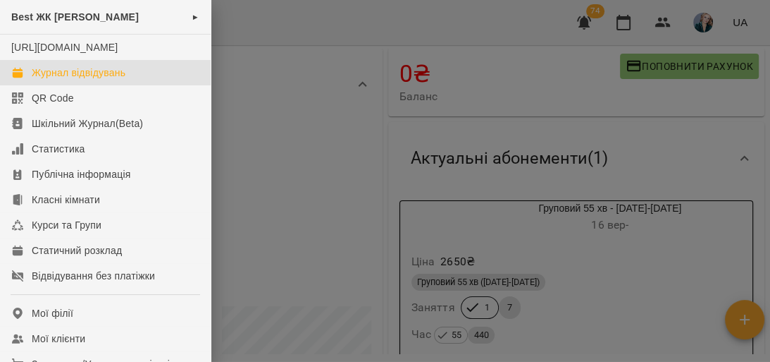
click at [83, 80] on div "Журнал відвідувань" at bounding box center [79, 73] width 94 height 14
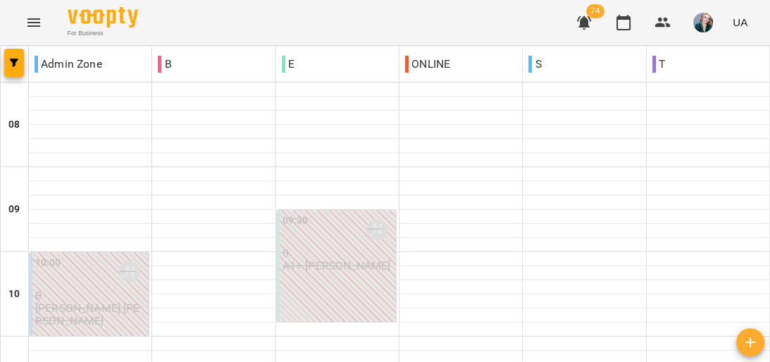
scroll to position [902, 0]
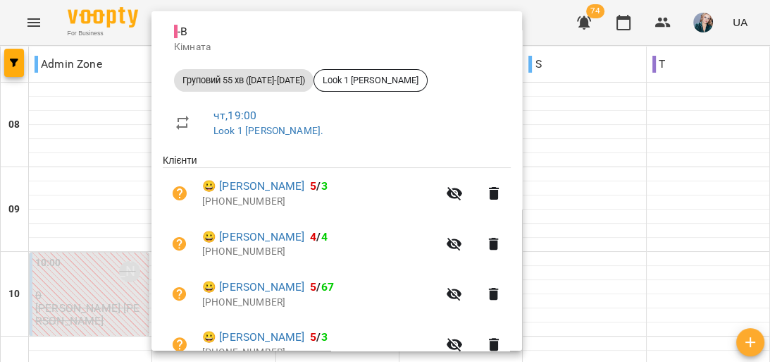
scroll to position [0, 0]
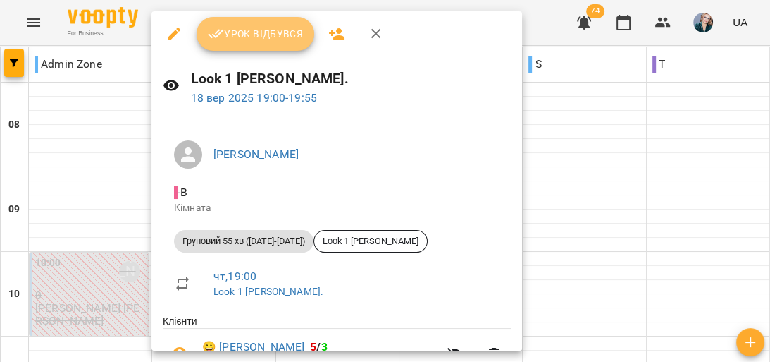
click at [249, 39] on span "Урок відбувся" at bounding box center [256, 33] width 96 height 17
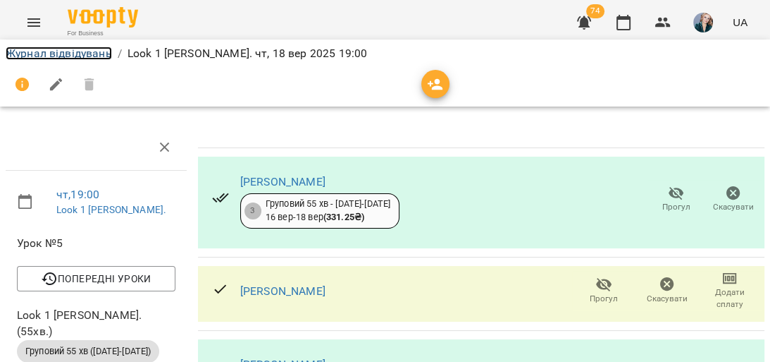
click at [49, 54] on link "Журнал відвідувань" at bounding box center [59, 53] width 106 height 13
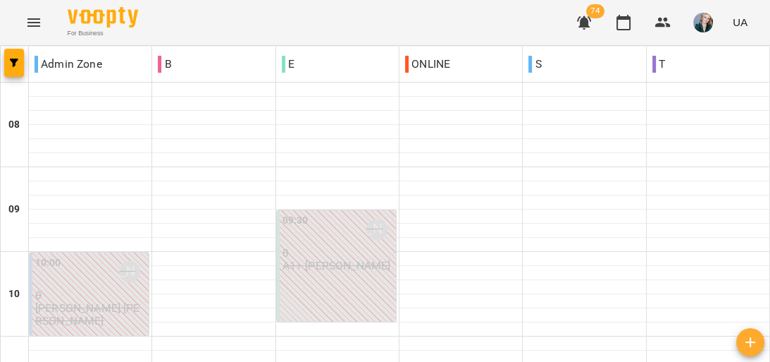
scroll to position [677, 0]
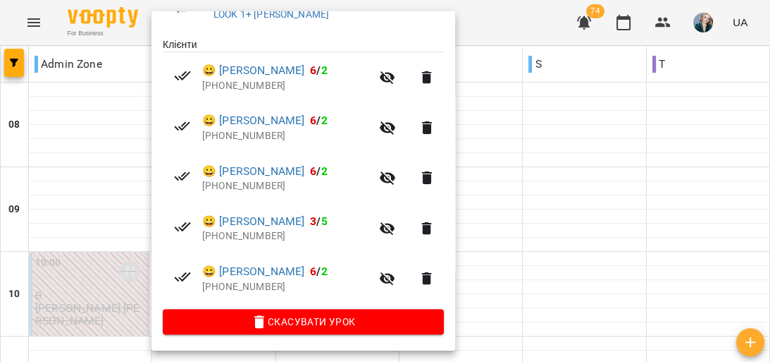
scroll to position [279, 0]
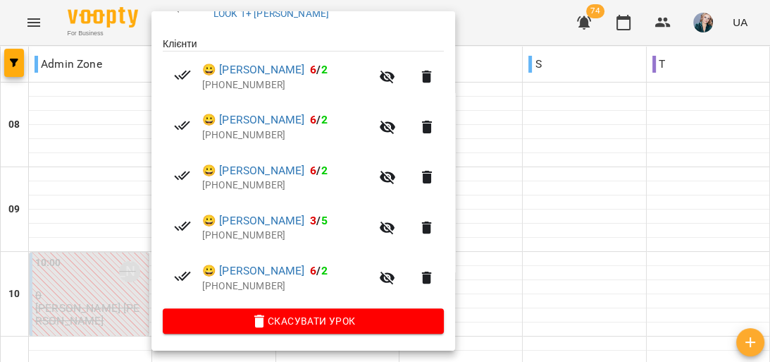
click at [101, 116] on div at bounding box center [385, 181] width 770 height 362
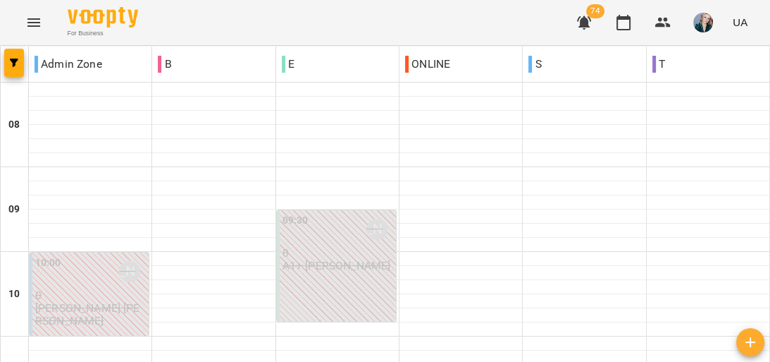
scroll to position [789, 0]
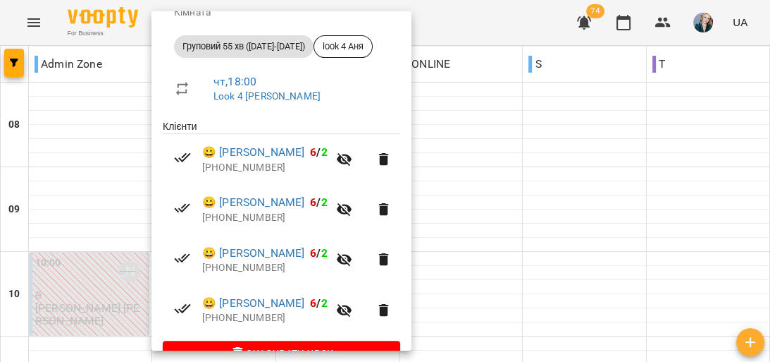
scroll to position [226, 0]
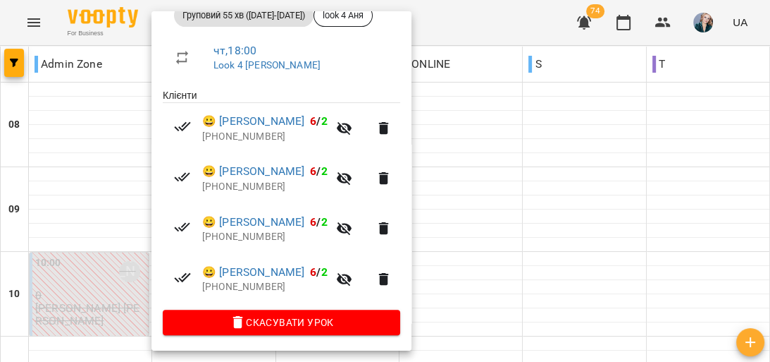
click at [107, 205] on div at bounding box center [385, 181] width 770 height 362
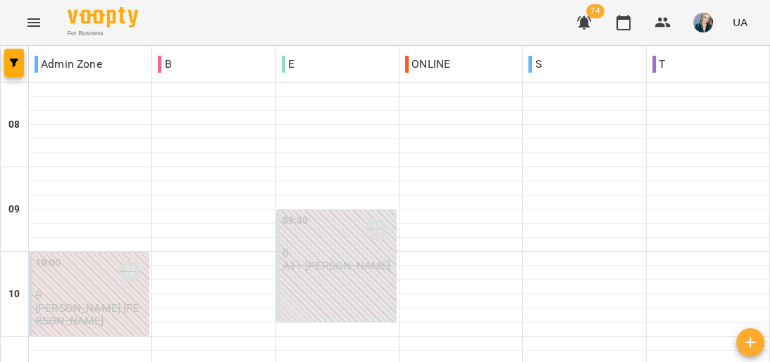
scroll to position [846, 0]
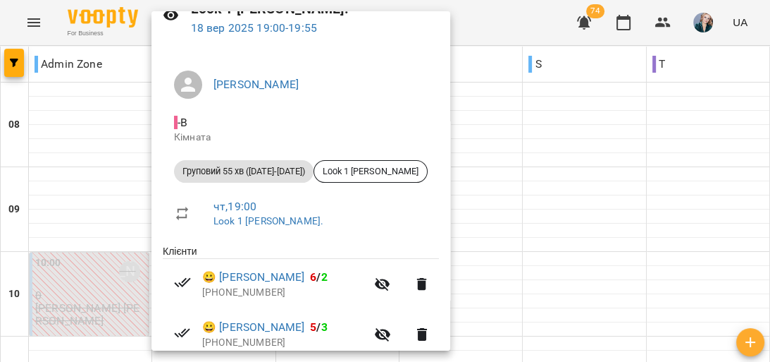
scroll to position [226, 0]
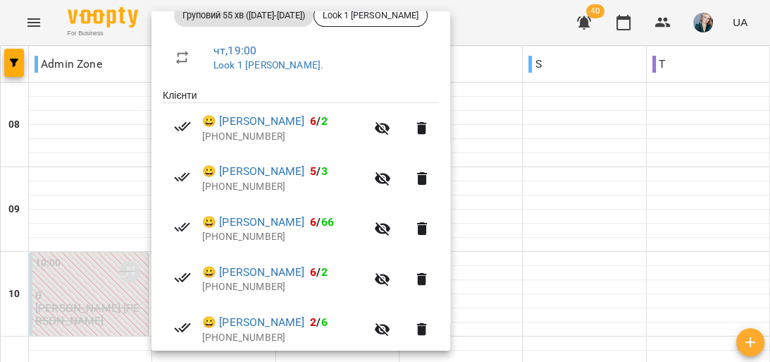
click at [497, 211] on div at bounding box center [385, 181] width 770 height 362
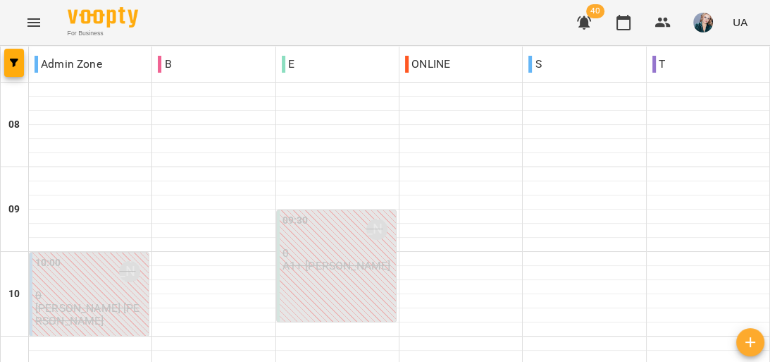
type input "**********"
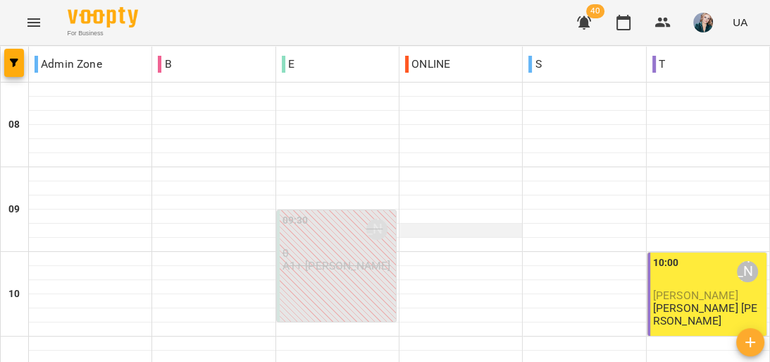
scroll to position [902, 0]
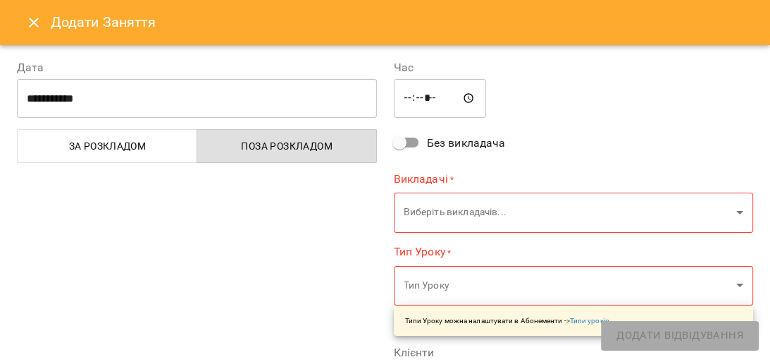
type input "**********"
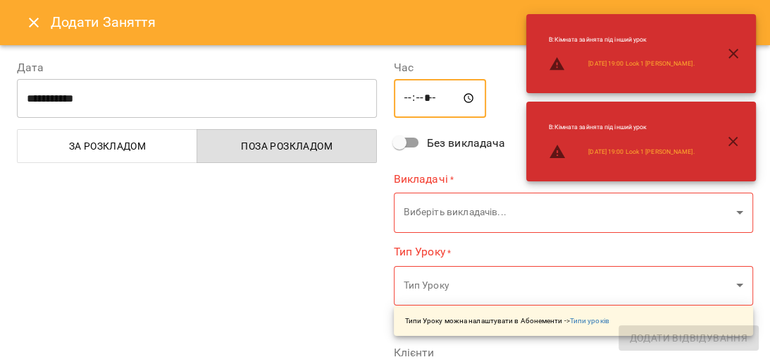
click at [431, 99] on input "*****" at bounding box center [440, 98] width 93 height 39
click at [424, 99] on input "*****" at bounding box center [440, 98] width 93 height 39
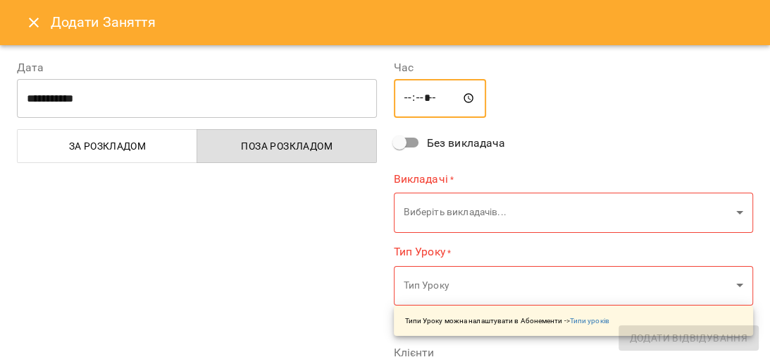
type input "*****"
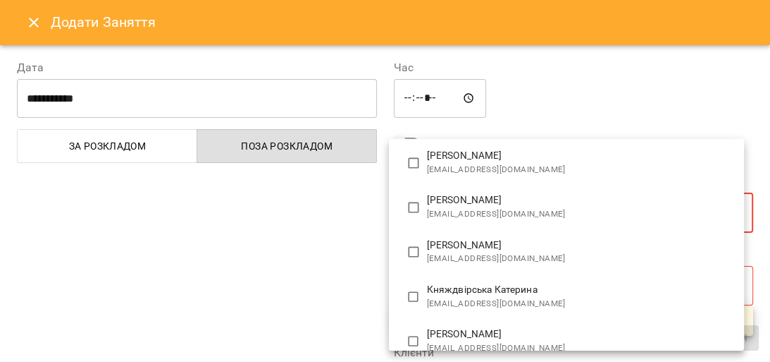
scroll to position [226, 0]
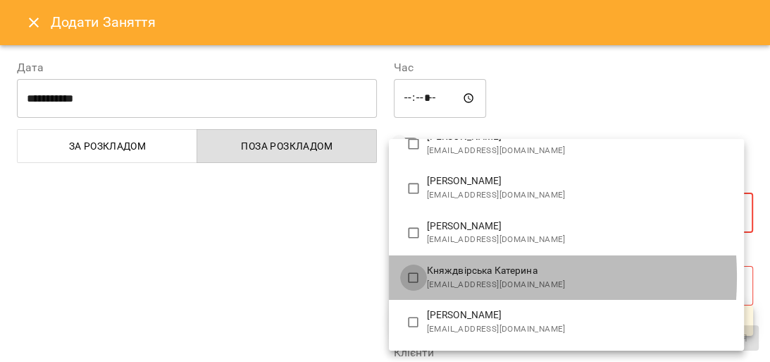
type input "**********"
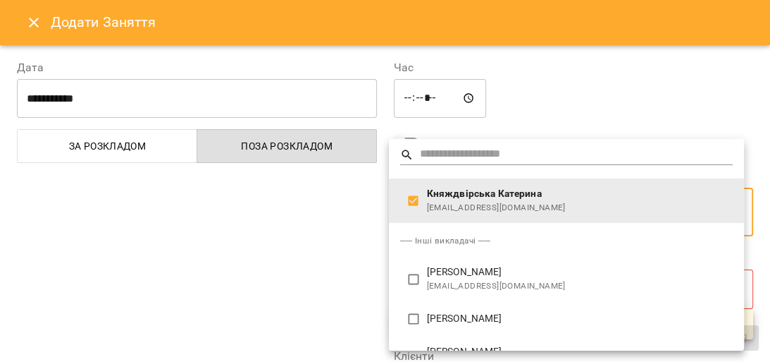
click at [345, 252] on div at bounding box center [385, 181] width 770 height 362
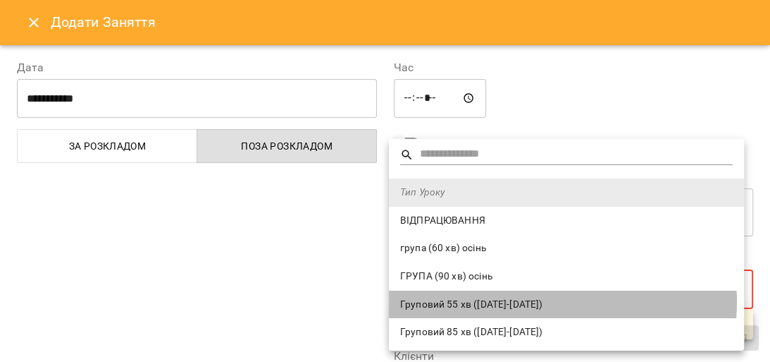
click at [531, 302] on span "Груповий 55 хв ([DATE]-[DATE])" at bounding box center [566, 304] width 333 height 14
type input "**********"
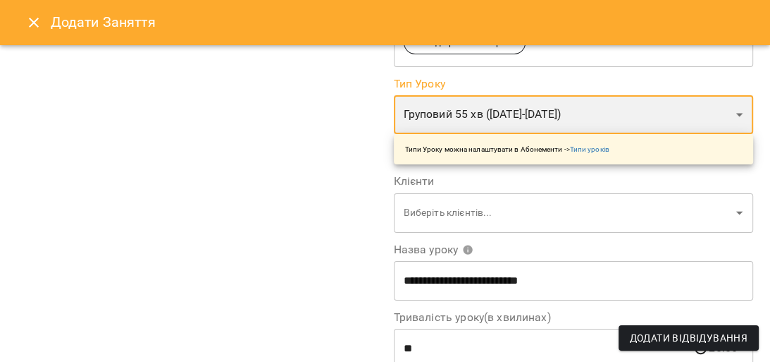
scroll to position [226, 0]
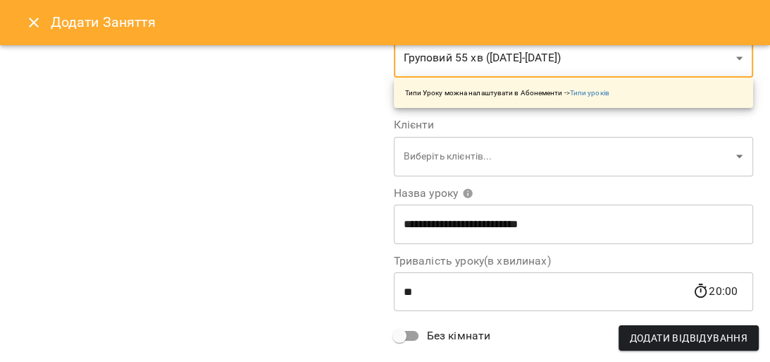
click at [460, 285] on input "**" at bounding box center [543, 290] width 299 height 39
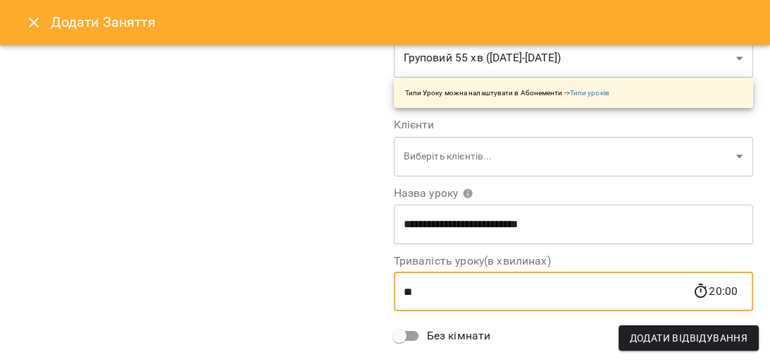
type input "*"
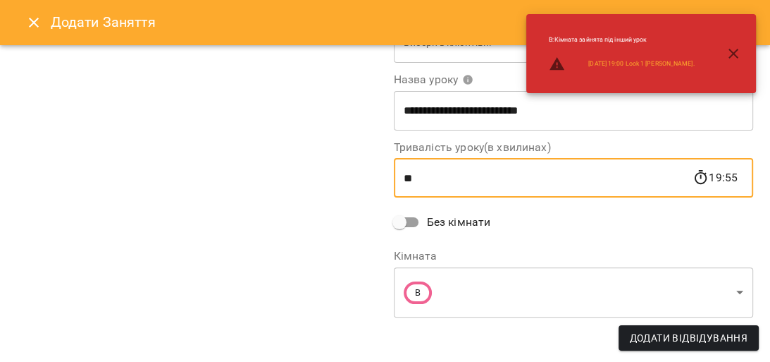
scroll to position [342, 0]
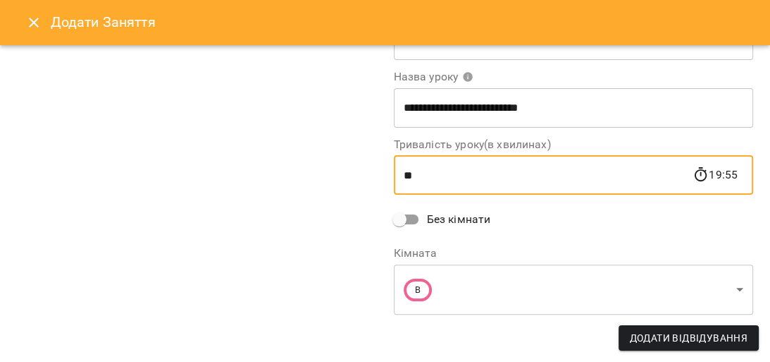
type input "**"
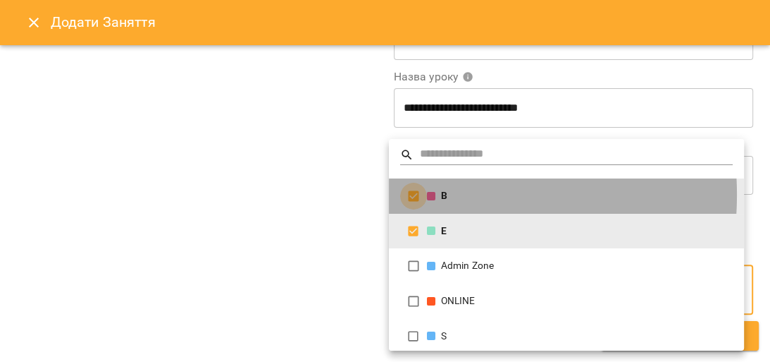
type input "**********"
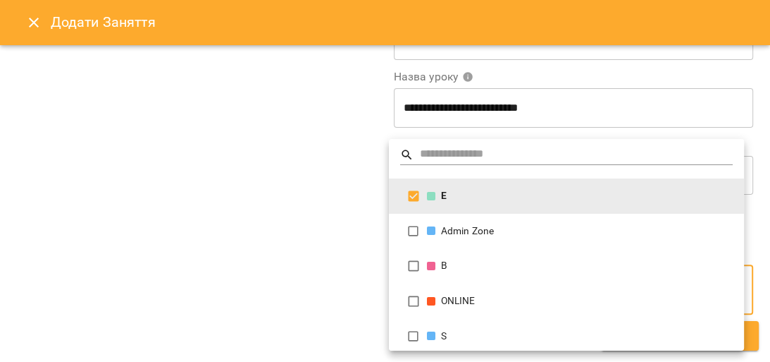
click at [327, 227] on div at bounding box center [385, 181] width 770 height 362
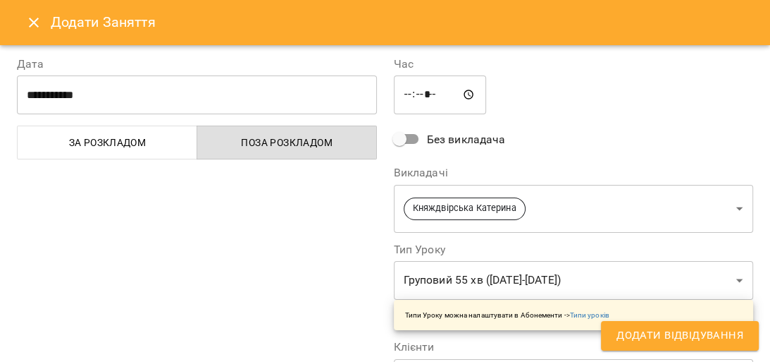
scroll to position [0, 0]
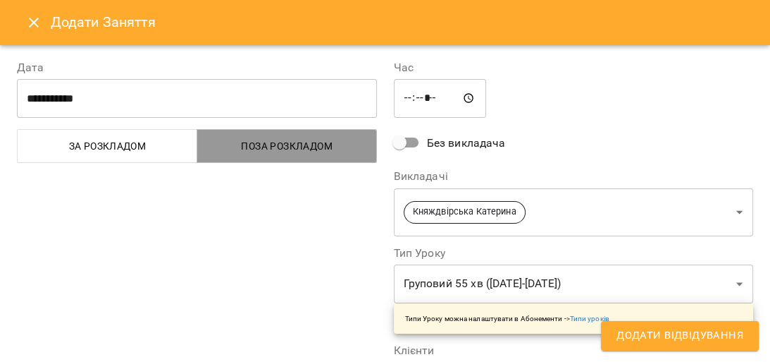
click at [333, 151] on span "Поза розкладом" at bounding box center [287, 145] width 163 height 17
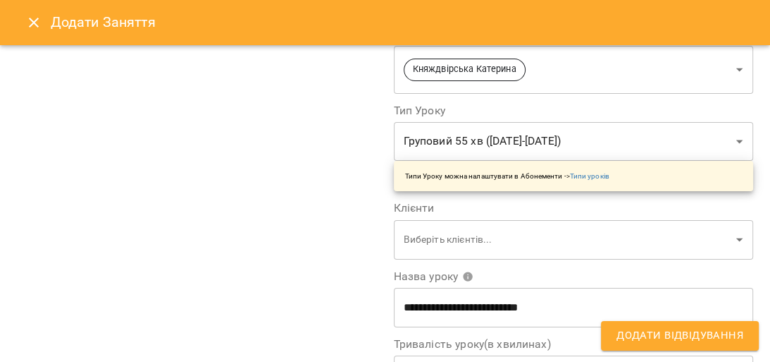
scroll to position [169, 0]
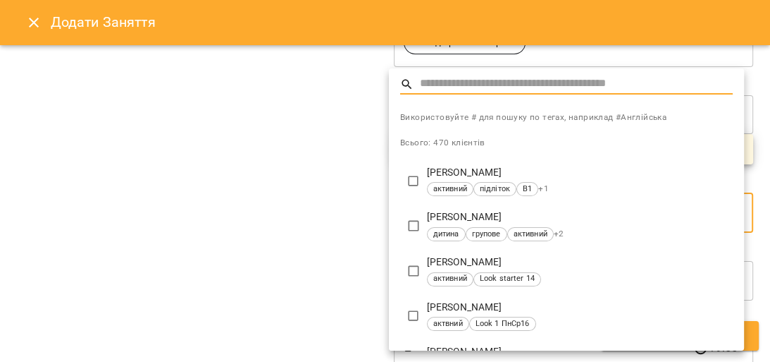
click at [465, 79] on input "text" at bounding box center [576, 84] width 313 height 20
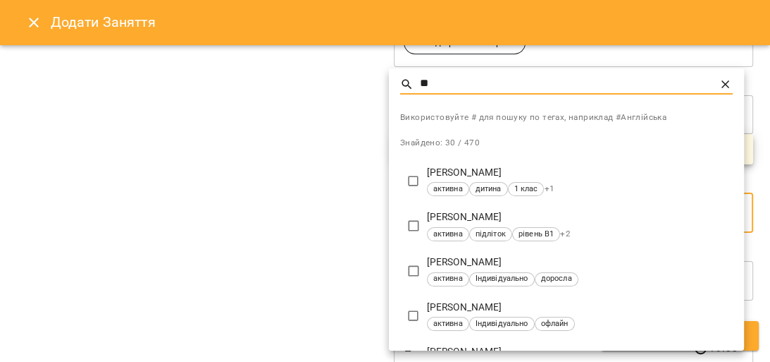
type input "*"
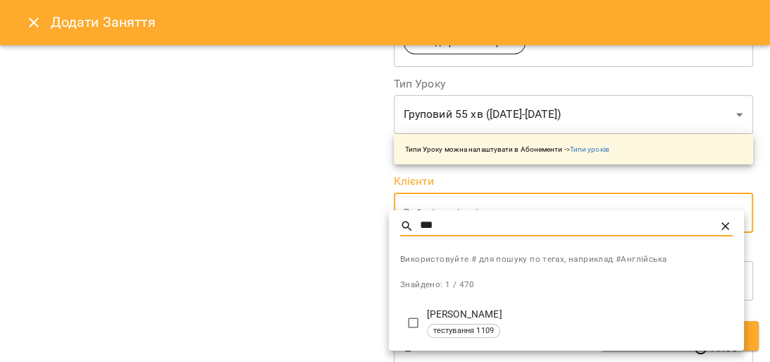
type input "***"
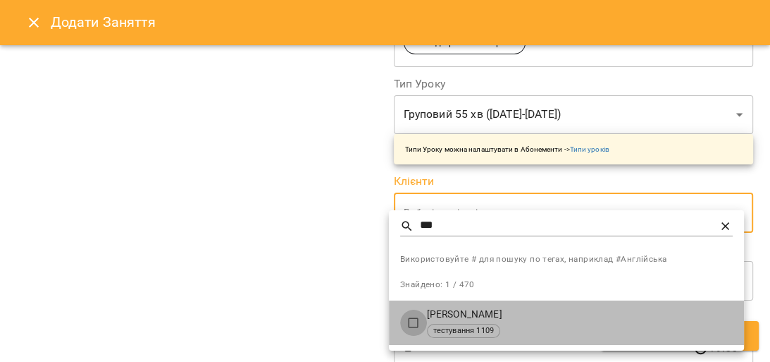
type input "**********"
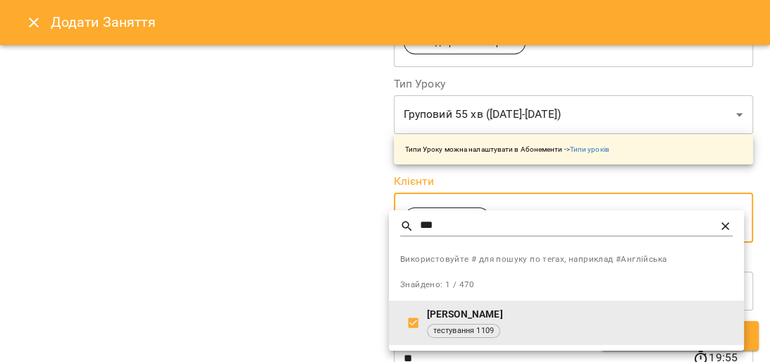
click at [372, 301] on div at bounding box center [385, 181] width 770 height 362
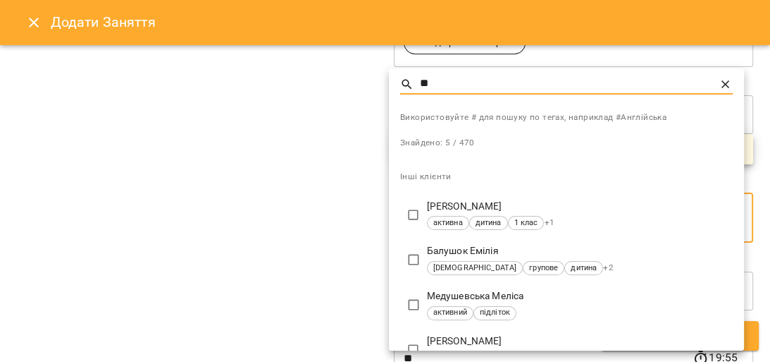
type input "*"
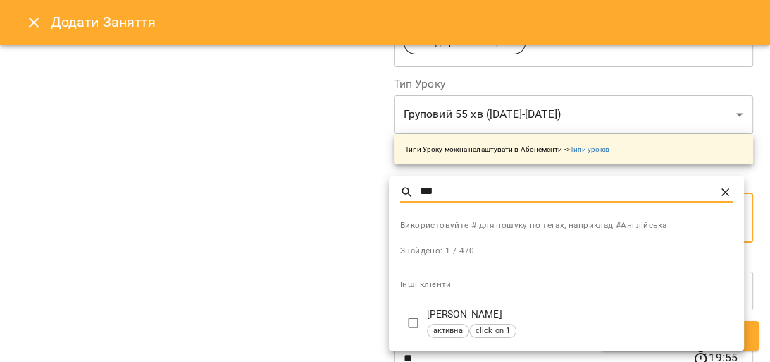
type input "***"
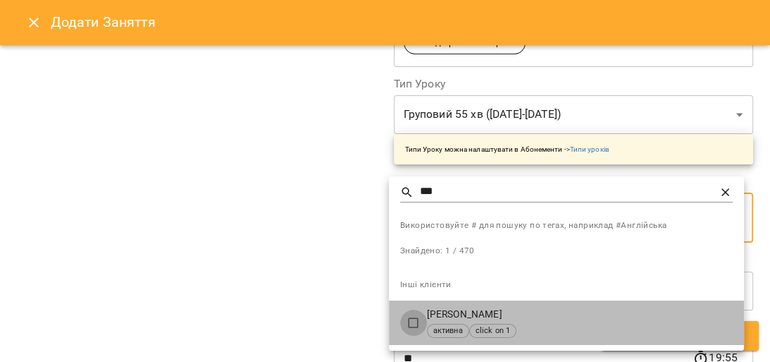
type input "**********"
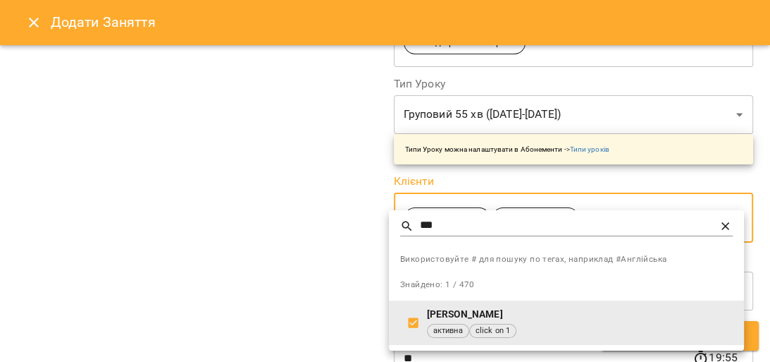
click at [726, 228] on icon at bounding box center [726, 226] width 14 height 14
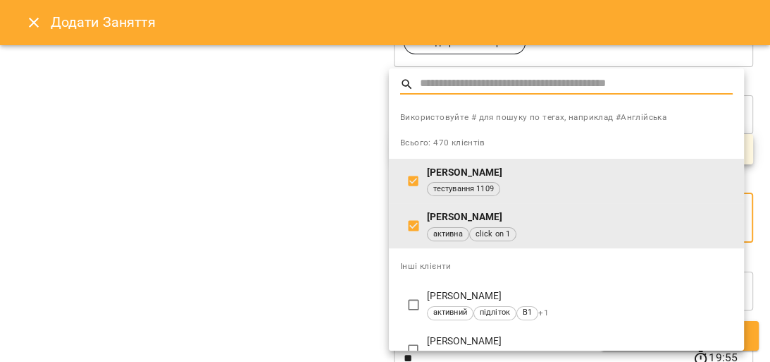
click at [455, 77] on input "text" at bounding box center [576, 84] width 313 height 20
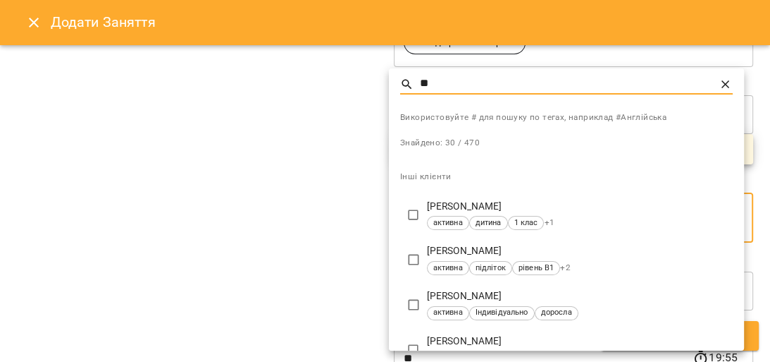
type input "*"
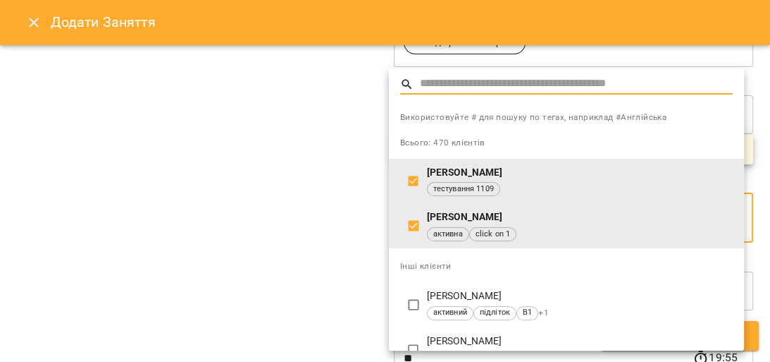
click at [314, 149] on div at bounding box center [385, 181] width 770 height 362
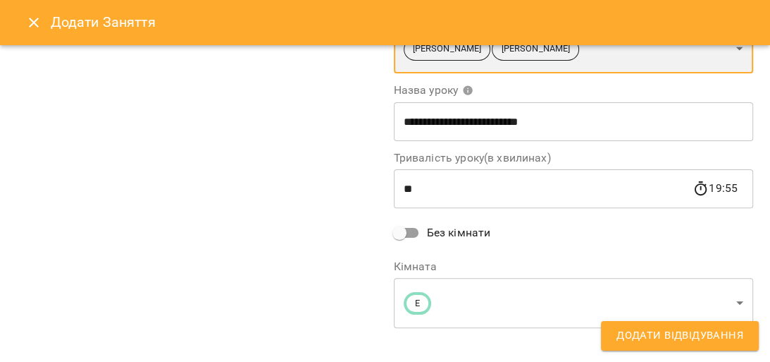
scroll to position [352, 0]
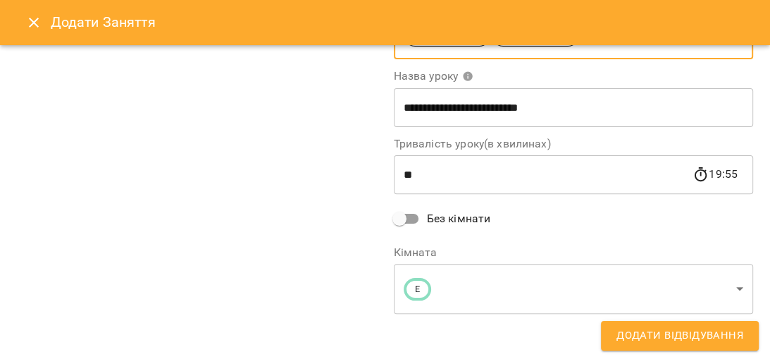
click at [694, 345] on button "Додати Відвідування" at bounding box center [680, 336] width 158 height 30
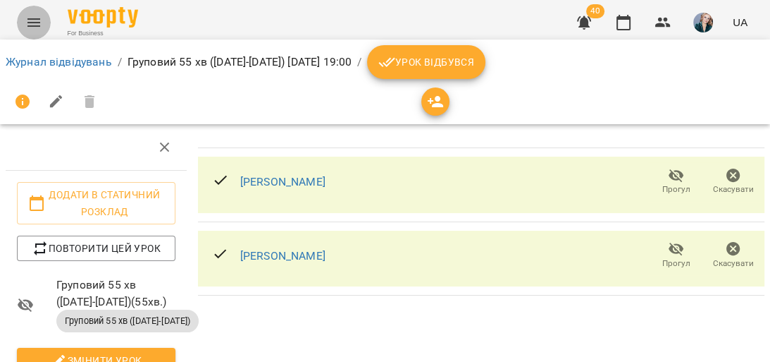
click at [42, 20] on icon "Menu" at bounding box center [33, 22] width 17 height 17
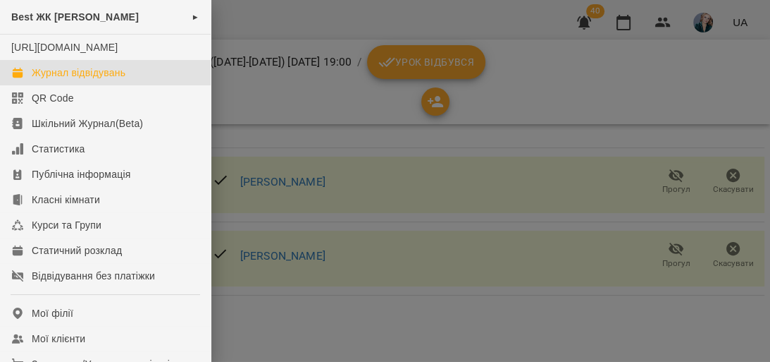
click at [69, 80] on div "Журнал відвідувань" at bounding box center [79, 73] width 94 height 14
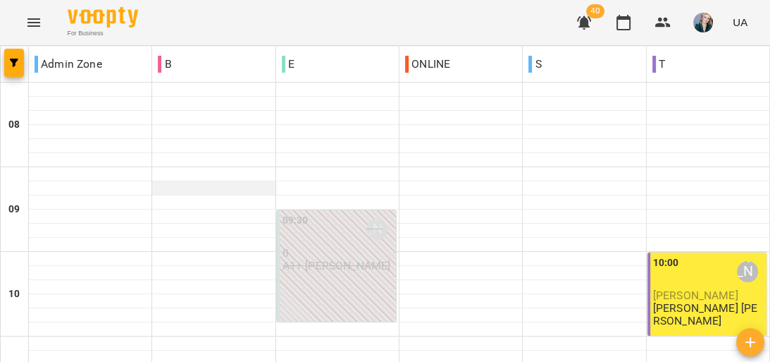
scroll to position [902, 0]
type input "**********"
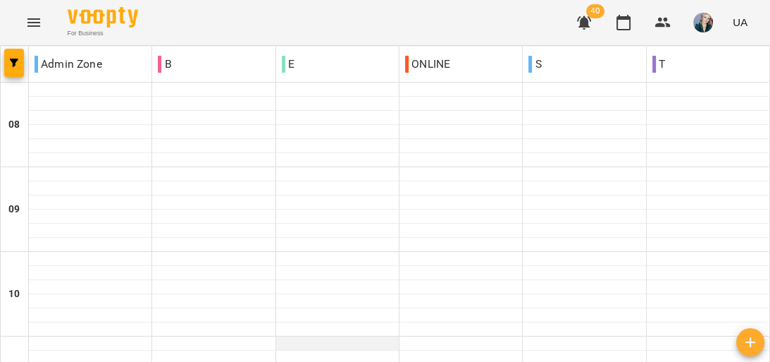
scroll to position [282, 0]
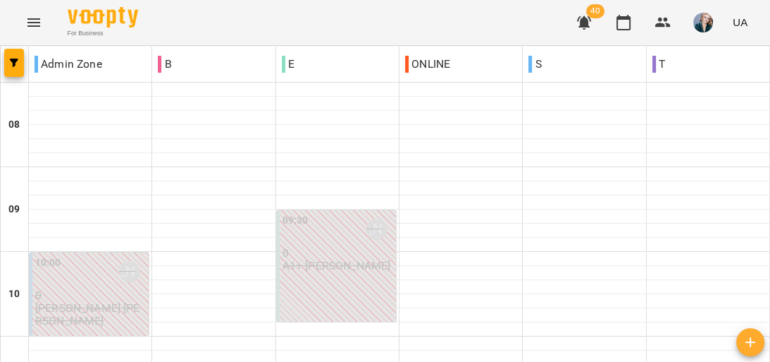
scroll to position [733, 0]
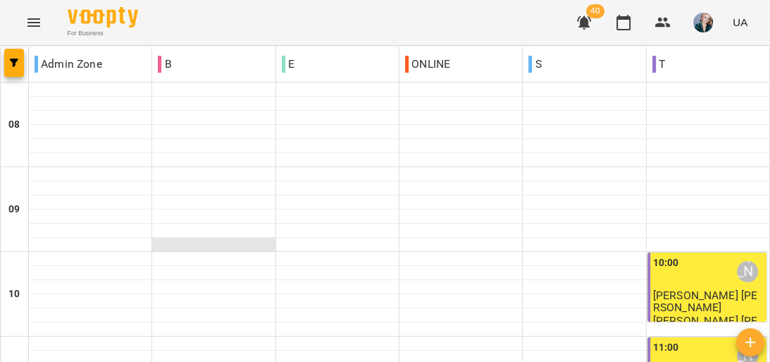
scroll to position [902, 0]
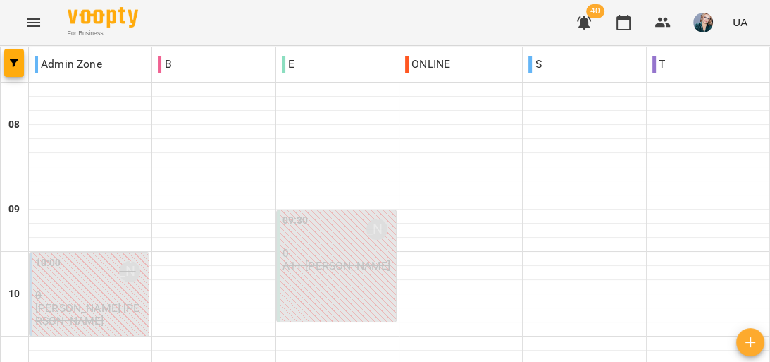
type input "**********"
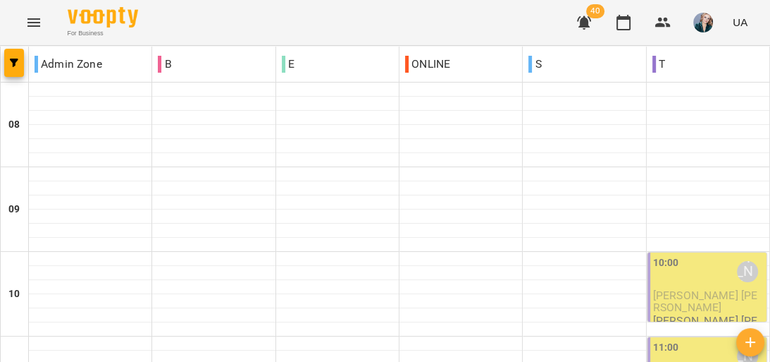
type input "**********"
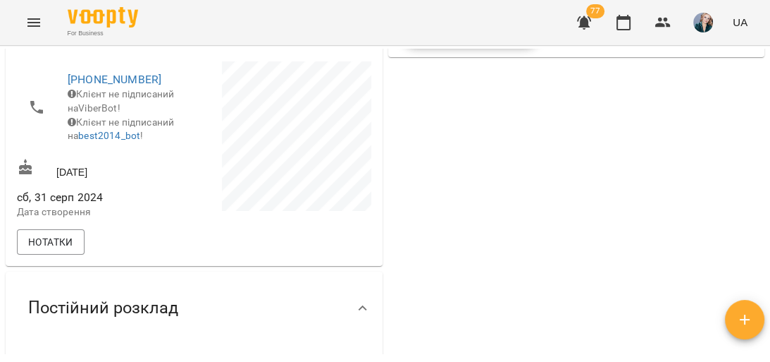
scroll to position [338, 0]
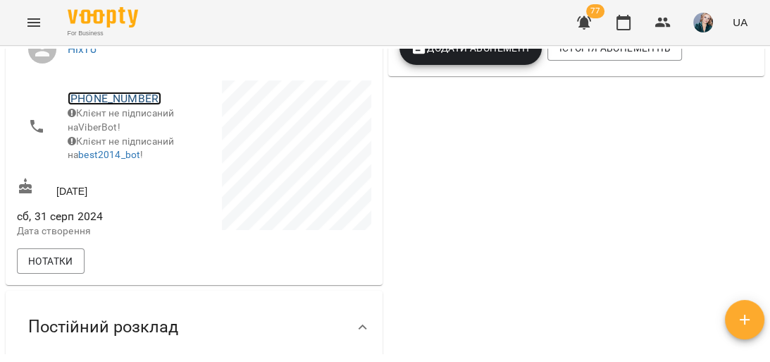
click at [111, 105] on link "[PHONE_NUMBER]" at bounding box center [115, 98] width 94 height 13
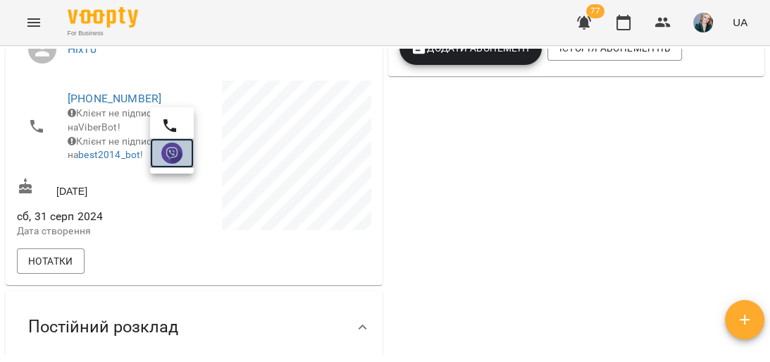
click at [165, 147] on img at bounding box center [171, 152] width 21 height 21
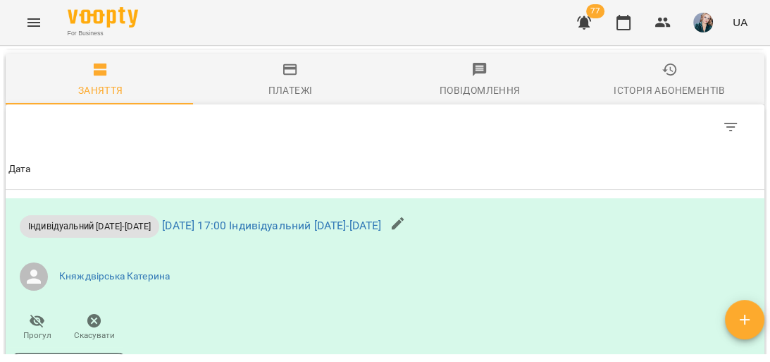
scroll to position [1128, 0]
